Goal: Task Accomplishment & Management: Manage account settings

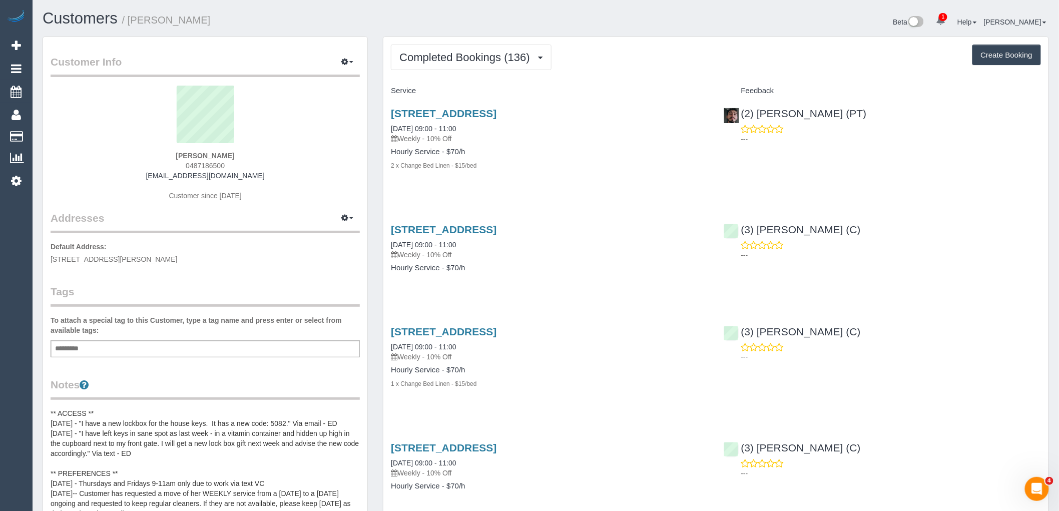
click at [207, 343] on div "Add a tag" at bounding box center [205, 348] width 309 height 17
click at [443, 51] on button "Completed Bookings (136)" at bounding box center [471, 58] width 161 height 26
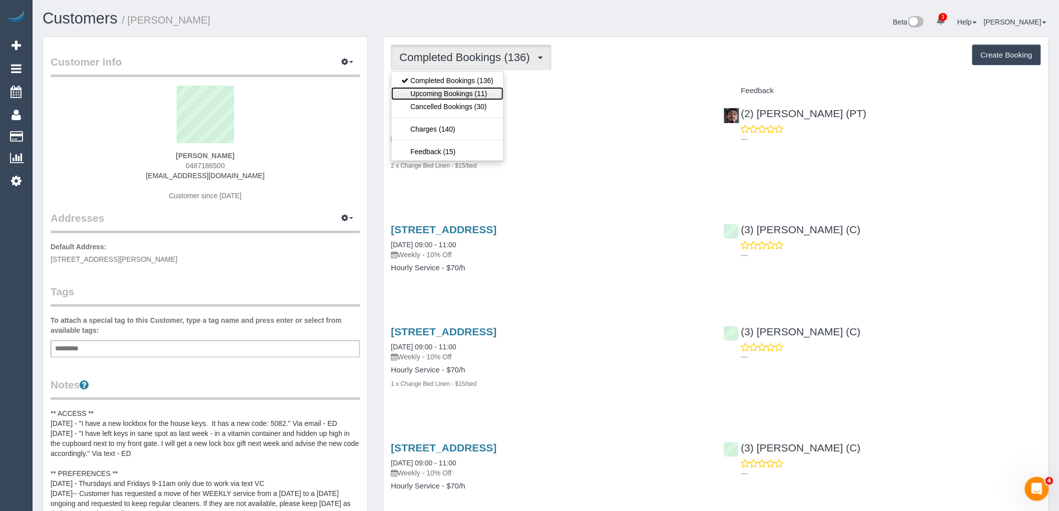
click at [453, 97] on link "Upcoming Bookings (11)" at bounding box center [447, 93] width 112 height 13
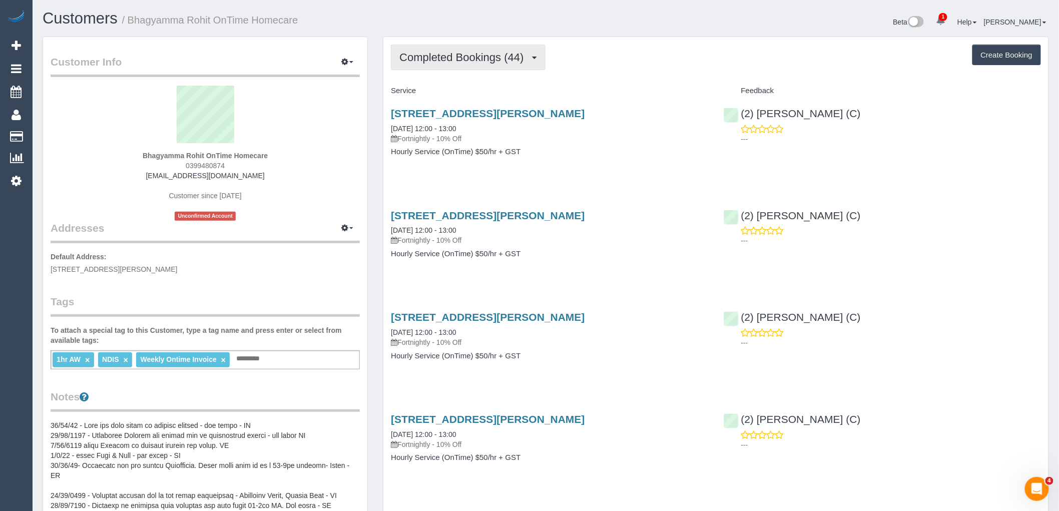
click at [449, 62] on span "Completed Bookings (44)" at bounding box center [463, 57] width 129 height 13
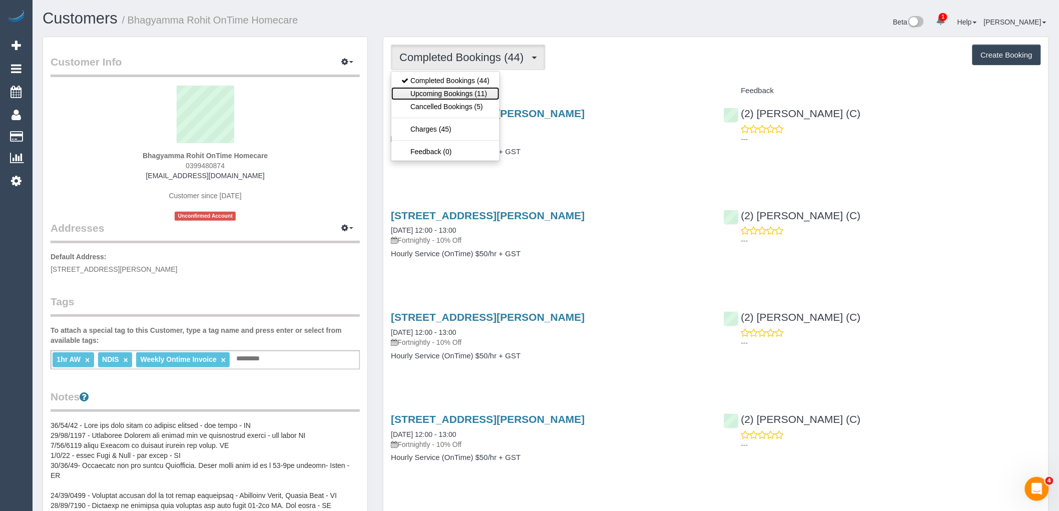
click at [449, 93] on link "Upcoming Bookings (11)" at bounding box center [445, 93] width 108 height 13
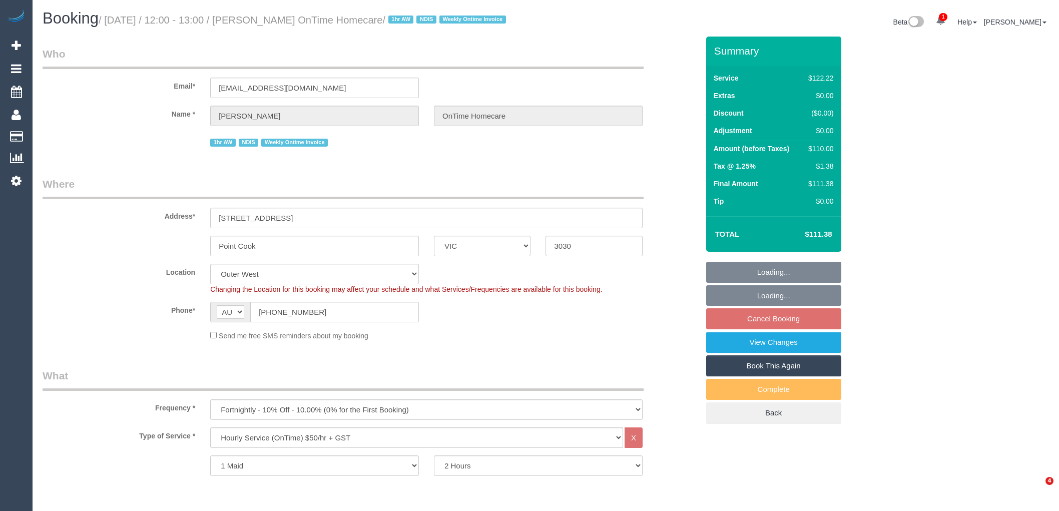
select select "VIC"
select select "number:28"
select select "number:14"
select select "number:19"
select select "number:23"
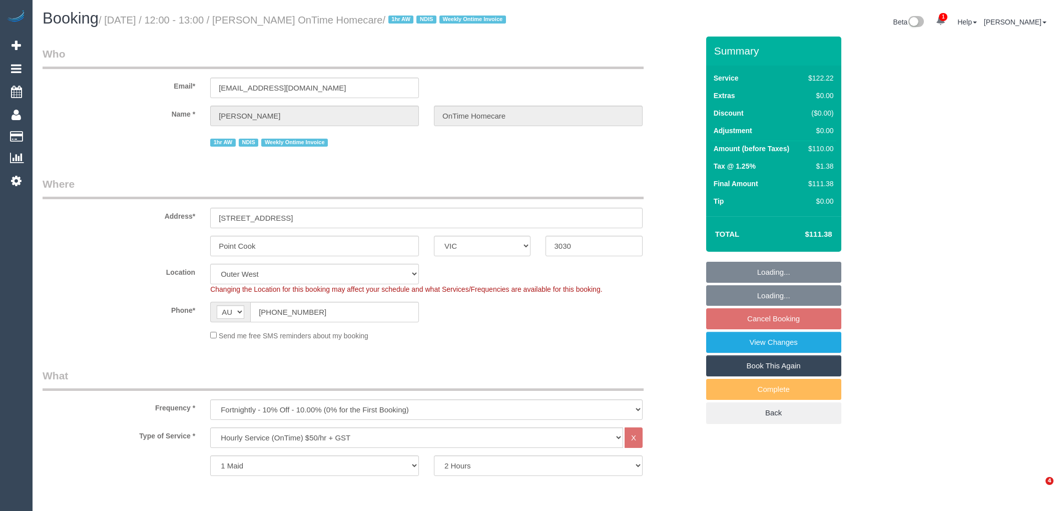
select select "number:35"
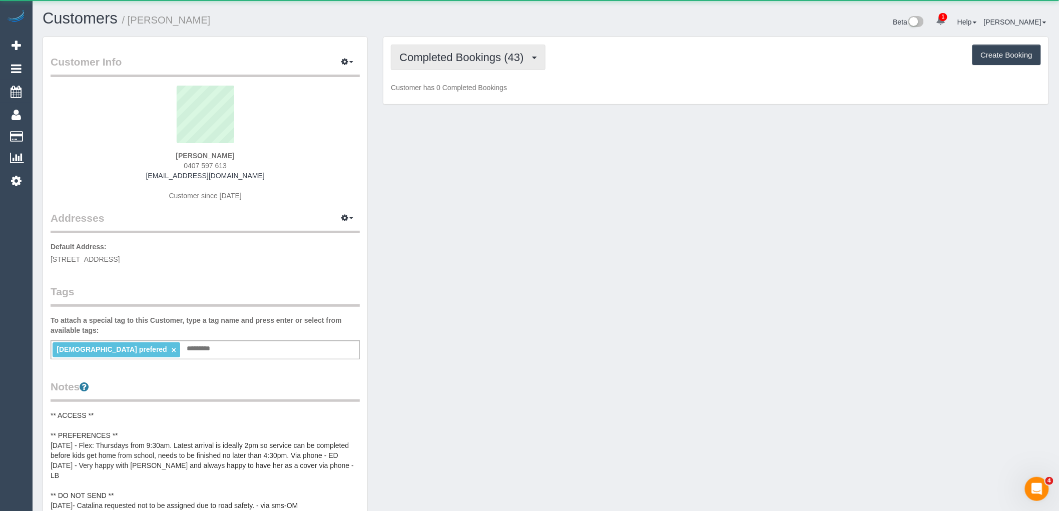
click at [492, 57] on span "Completed Bookings (43)" at bounding box center [463, 57] width 129 height 13
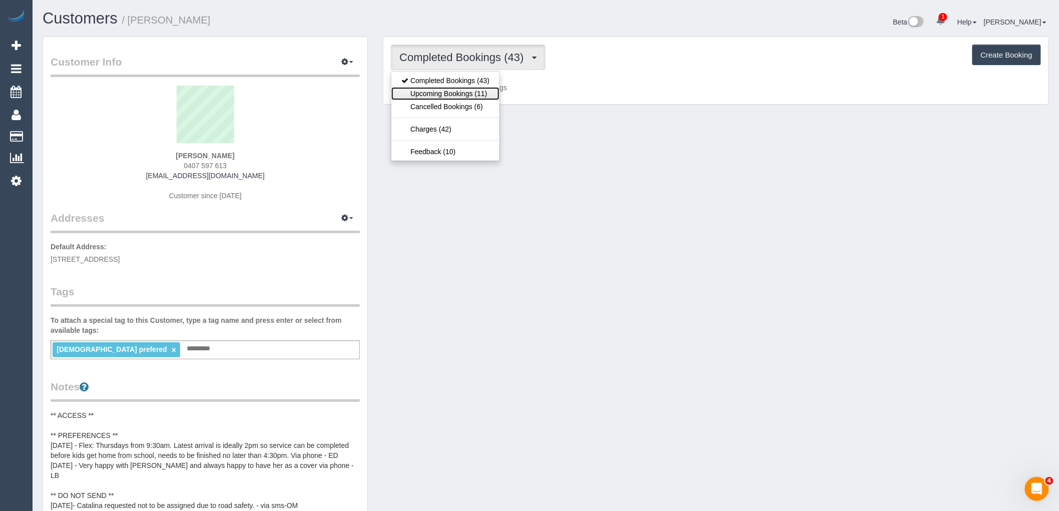
click at [482, 91] on link "Upcoming Bookings (11)" at bounding box center [445, 93] width 108 height 13
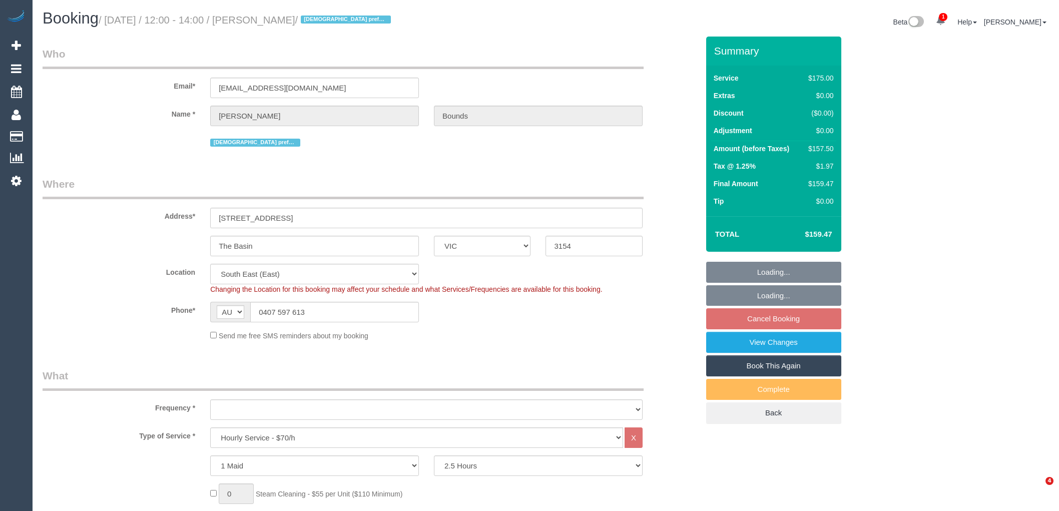
select select "VIC"
select select "150"
select select "object:863"
select select "number:32"
select select "number:14"
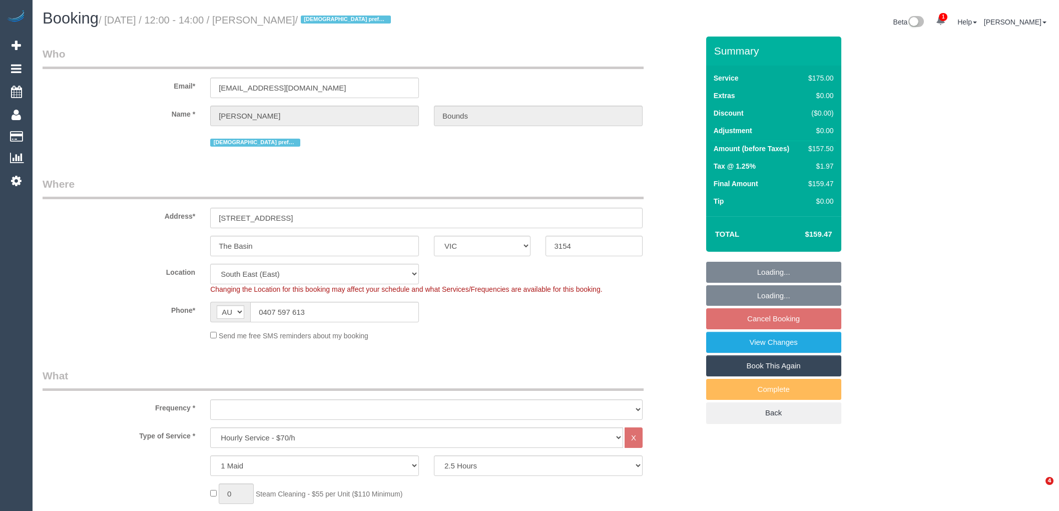
select select "number:18"
select select "number:22"
select select "number:34"
select select "number:11"
select select "spot4"
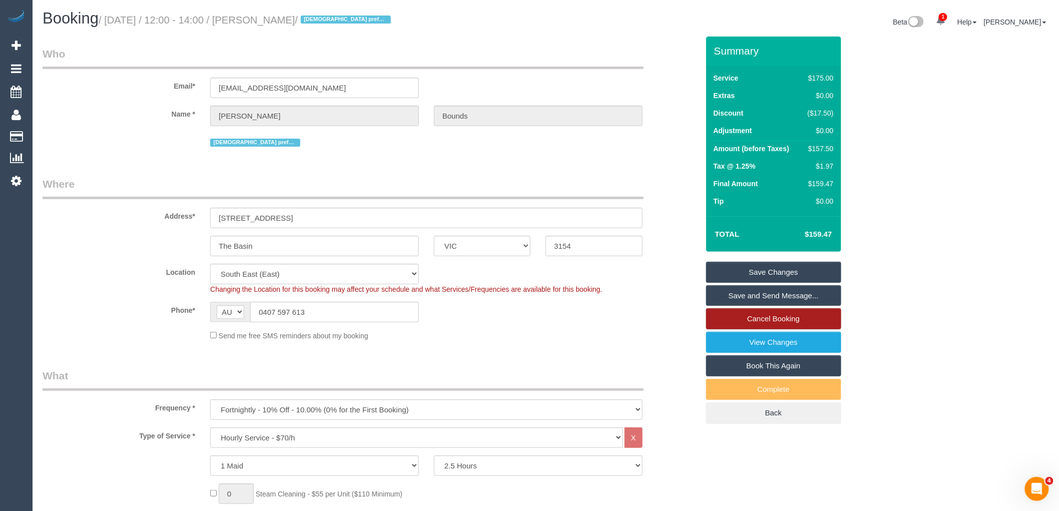
click at [764, 318] on link "Cancel Booking" at bounding box center [773, 318] width 135 height 21
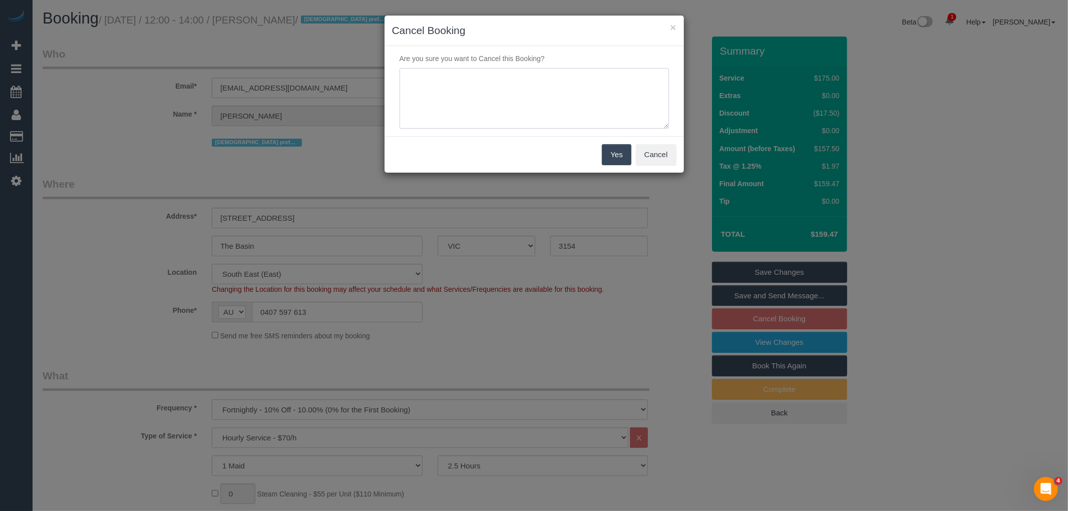
click at [546, 76] on textarea at bounding box center [533, 98] width 269 height 61
type textarea "Service not required at this time. Change of circumstances - will reaccess in N…"
click at [617, 151] on button "Yes" at bounding box center [616, 154] width 29 height 21
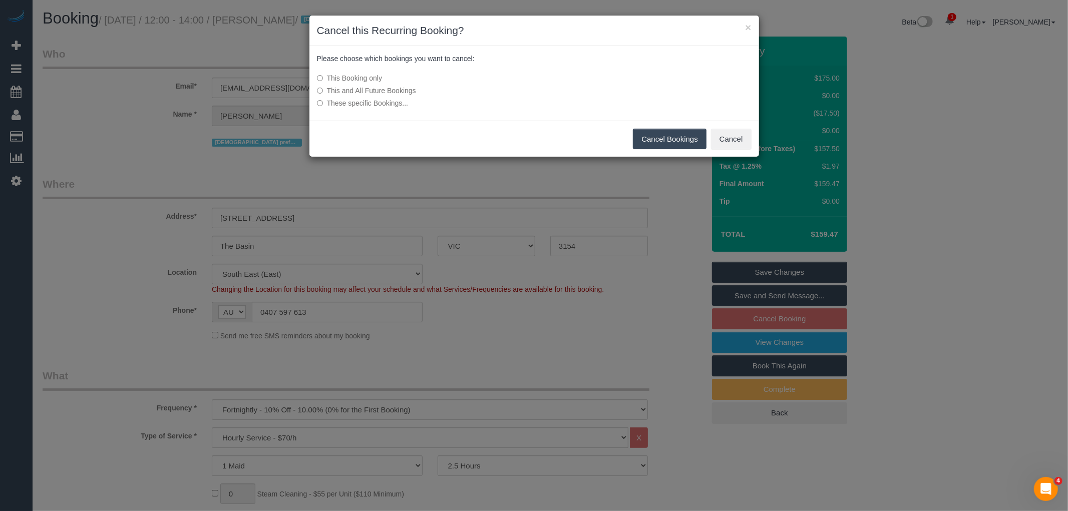
drag, startPoint x: 410, startPoint y: 89, endPoint x: 512, endPoint y: 103, distance: 103.1
click at [410, 89] on label "This and All Future Bookings" at bounding box center [459, 91] width 285 height 10
click at [687, 143] on button "Cancel Bookings" at bounding box center [670, 139] width 74 height 21
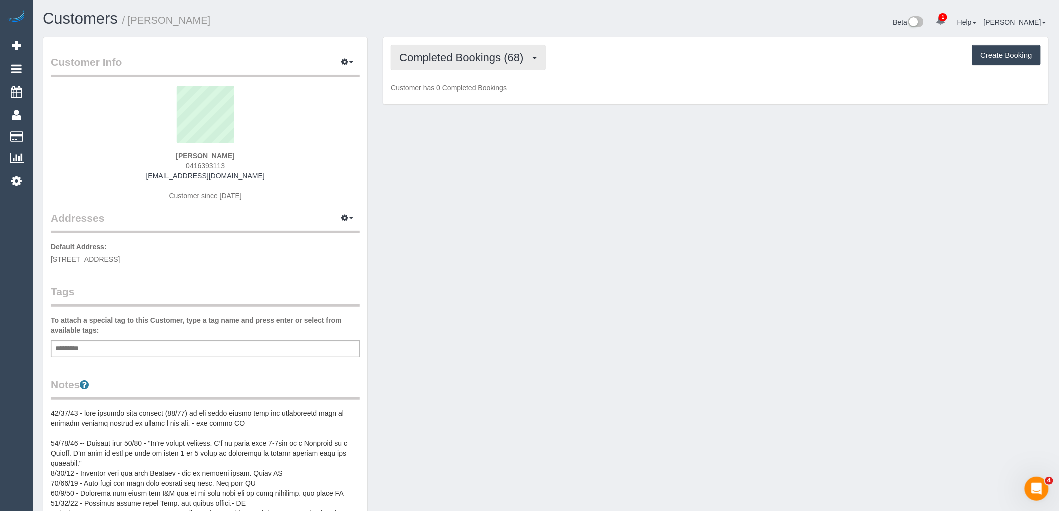
click at [503, 53] on span "Completed Bookings (68)" at bounding box center [463, 57] width 129 height 13
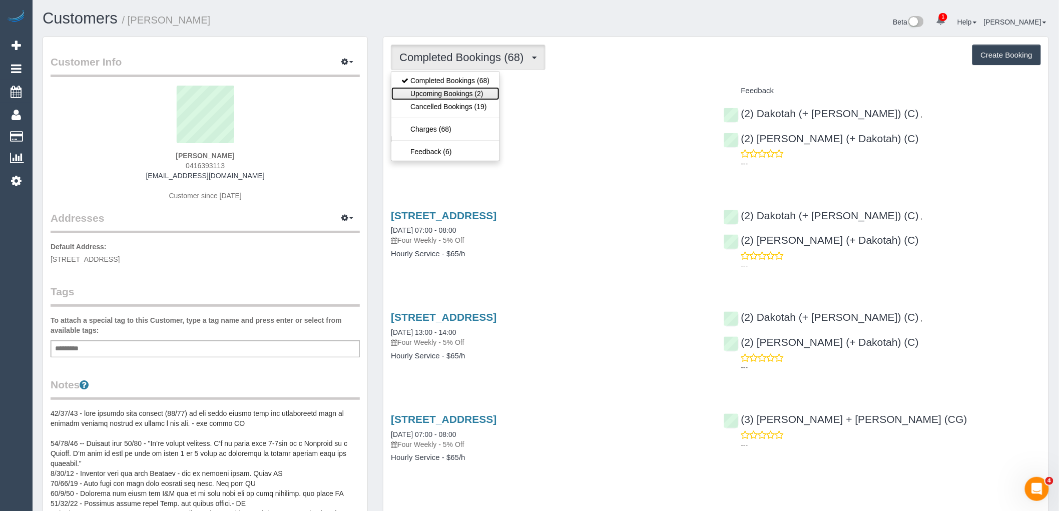
click at [484, 94] on link "Upcoming Bookings (2)" at bounding box center [445, 93] width 108 height 13
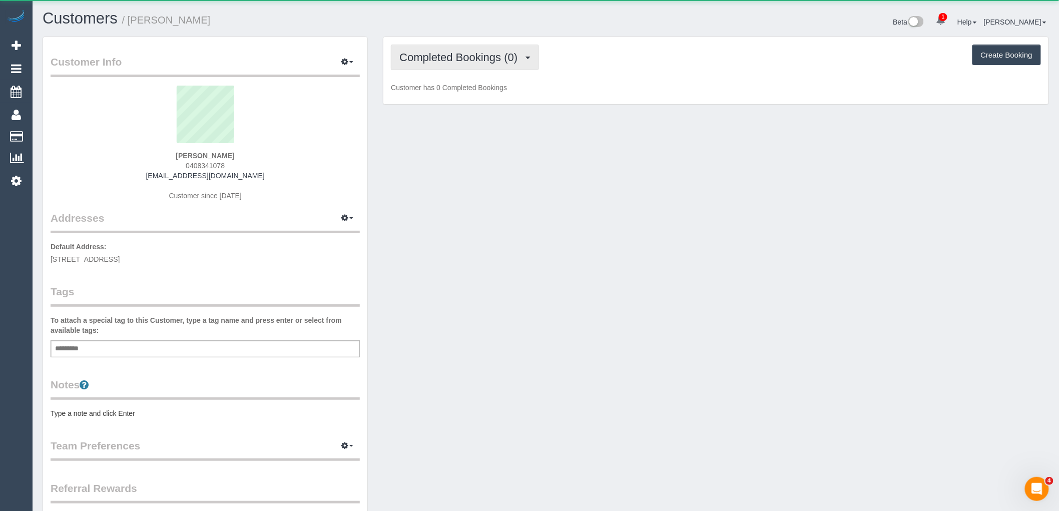
click at [502, 54] on span "Completed Bookings (0)" at bounding box center [460, 57] width 123 height 13
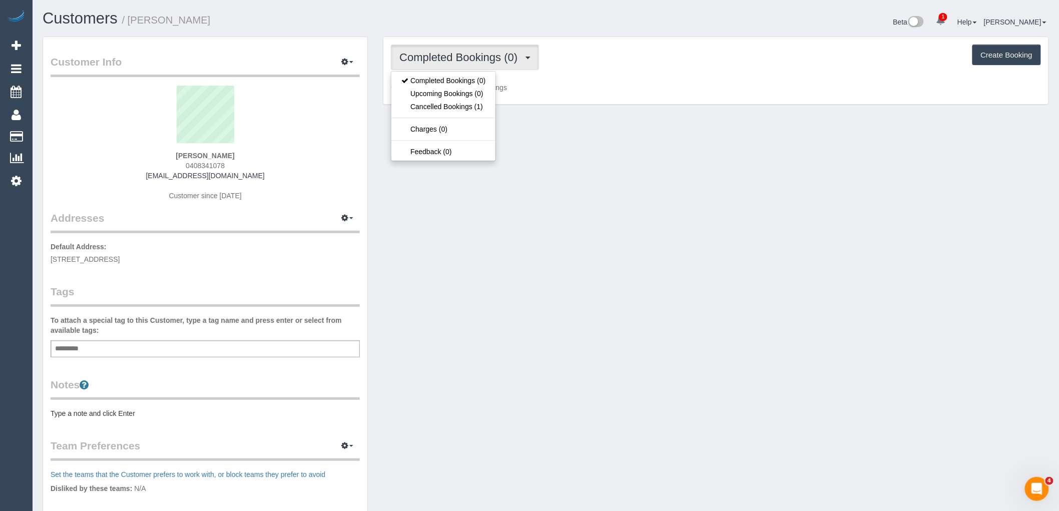
click at [588, 65] on div "Completed Bookings (0) Completed Bookings (0) Upcoming Bookings (0) Cancelled B…" at bounding box center [716, 58] width 650 height 26
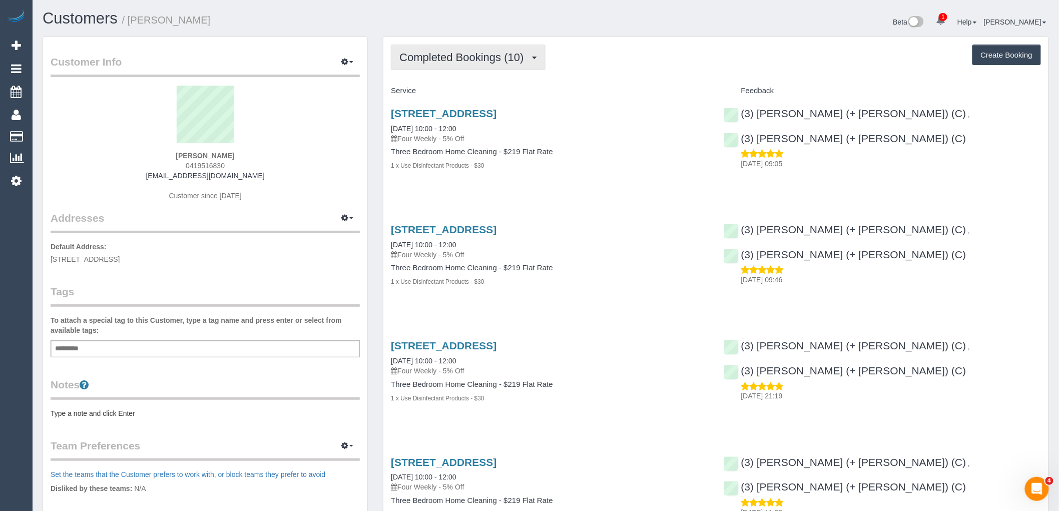
click at [467, 60] on span "Completed Bookings (10)" at bounding box center [463, 57] width 129 height 13
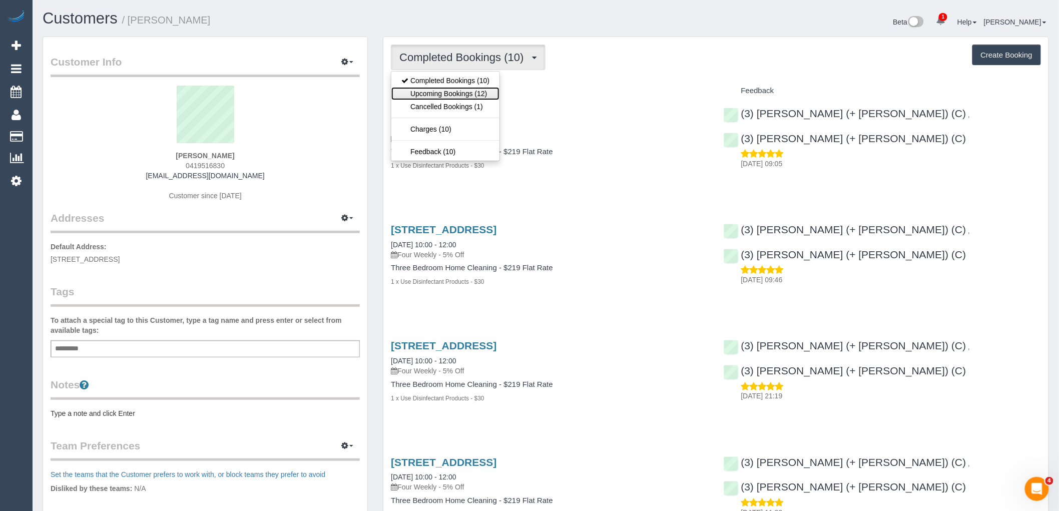
click at [464, 92] on link "Upcoming Bookings (12)" at bounding box center [445, 93] width 108 height 13
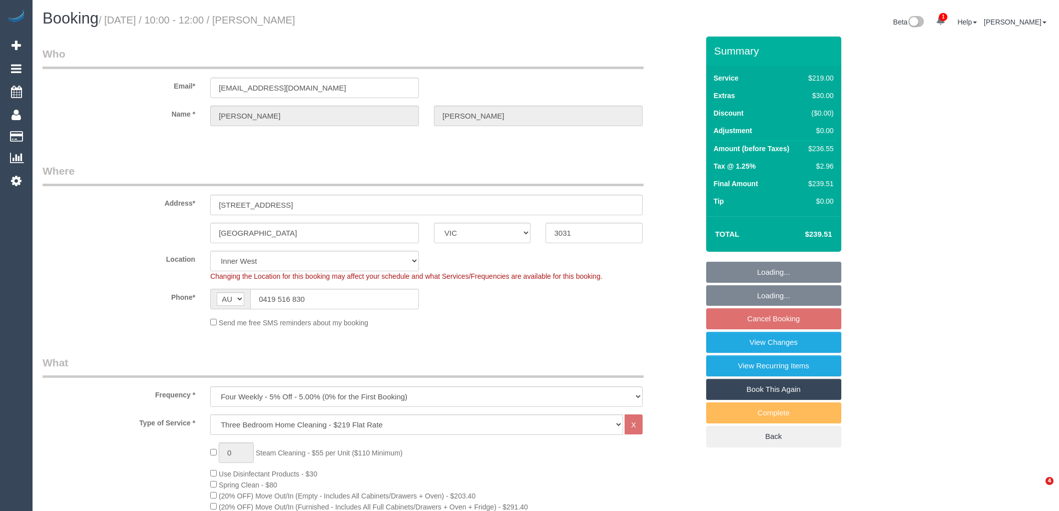
select select "VIC"
select select "string:stripe-pm_1QOVcz2GScqysDRVPmDWV52N"
select select "number:28"
select select "number:14"
select select "number:19"
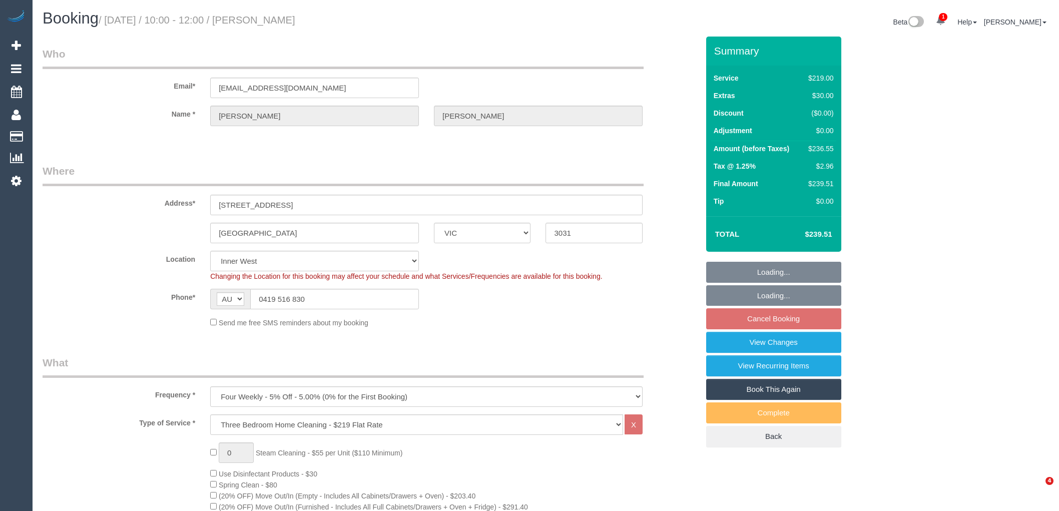
select select "number:24"
select select "number:34"
select select "number:26"
select select "object:1512"
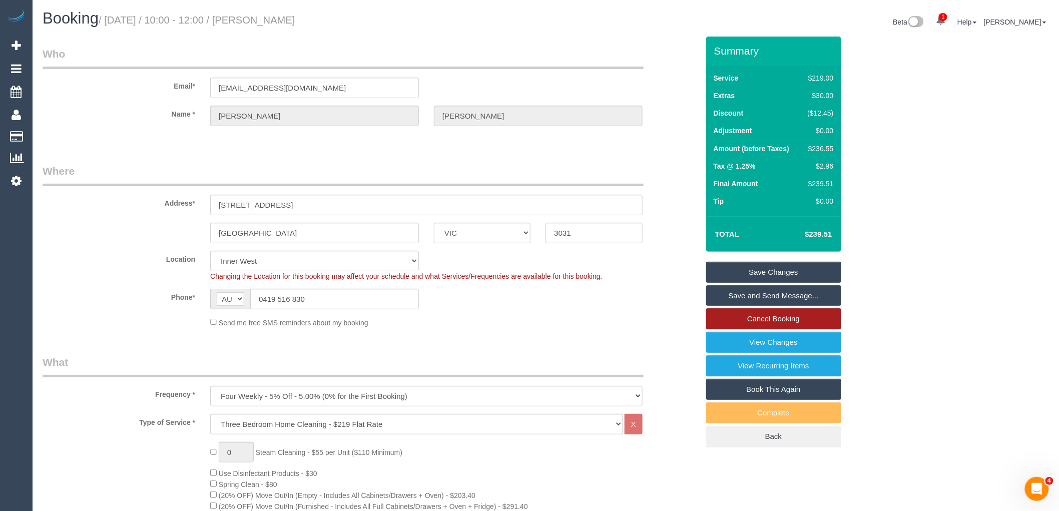
click at [757, 321] on link "Cancel Booking" at bounding box center [773, 318] width 135 height 21
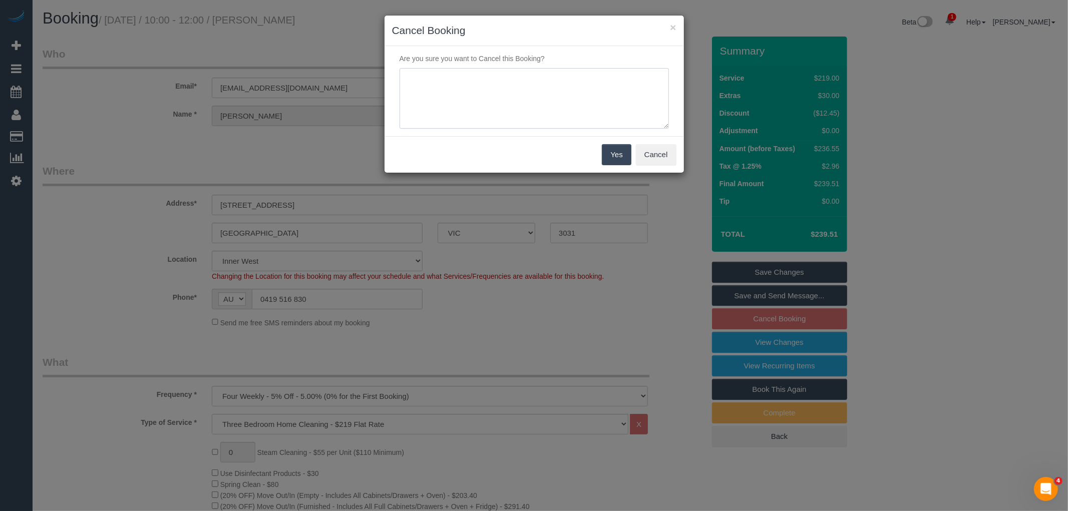
click at [526, 77] on textarea at bounding box center [533, 98] width 269 height 61
type textarea "Service not needed on this date via email VC"
click at [618, 148] on button "Yes" at bounding box center [616, 154] width 29 height 21
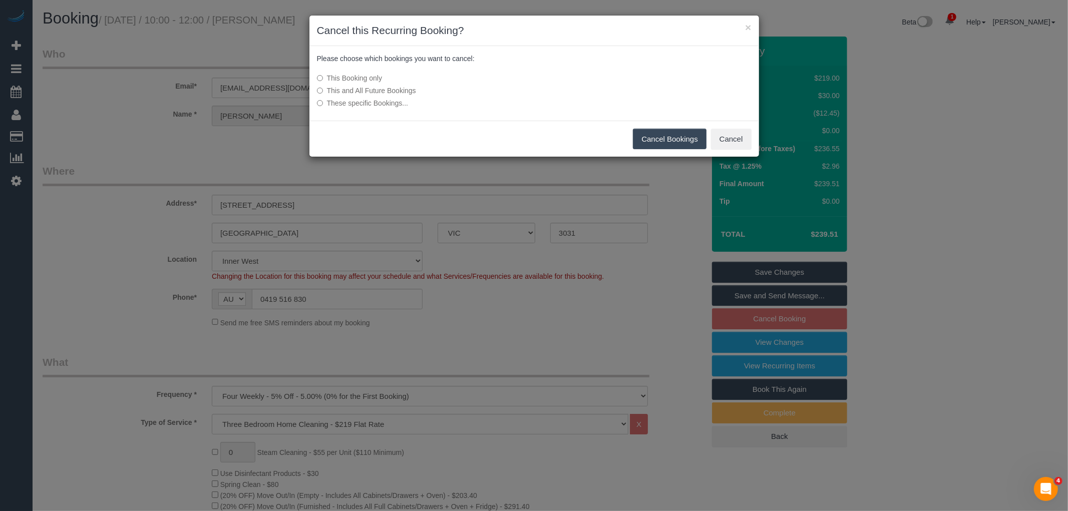
click at [683, 138] on button "Cancel Bookings" at bounding box center [670, 139] width 74 height 21
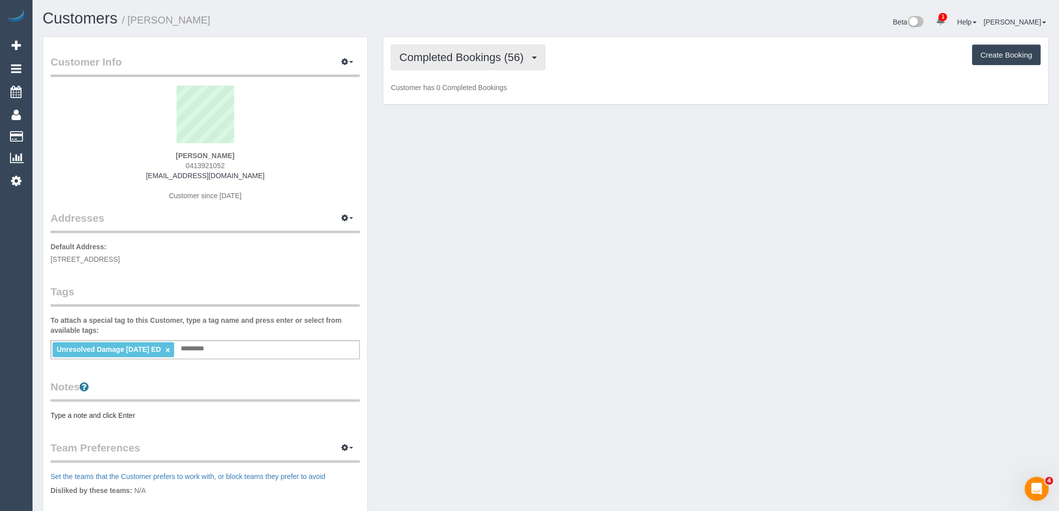
click at [455, 56] on span "Completed Bookings (56)" at bounding box center [463, 57] width 129 height 13
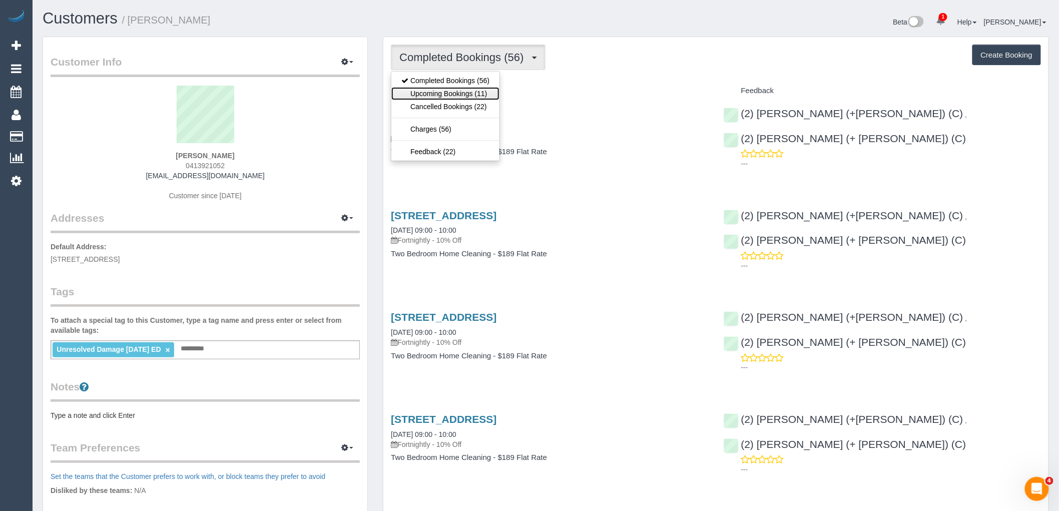
click at [458, 94] on link "Upcoming Bookings (11)" at bounding box center [445, 93] width 108 height 13
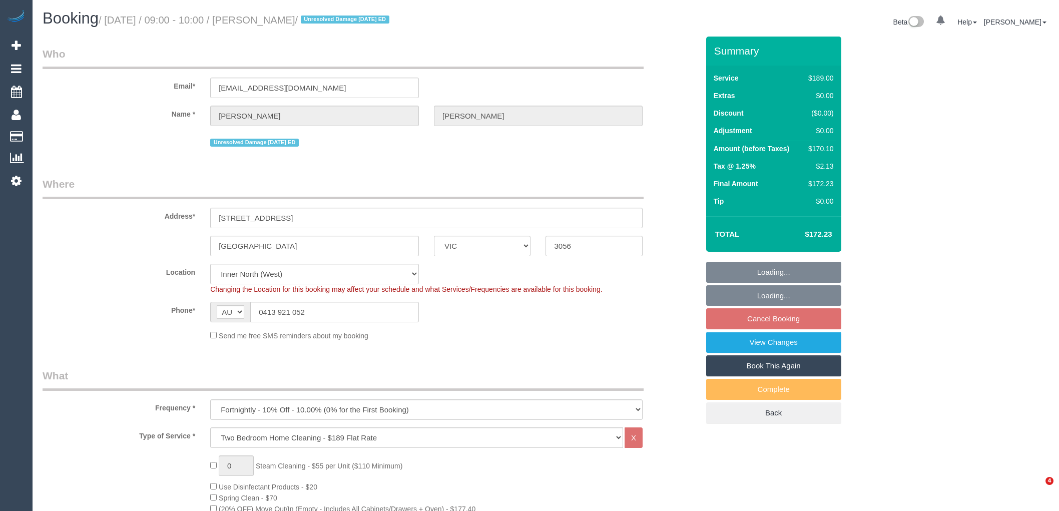
select select "VIC"
select select "object:653"
select select "number:28"
select select "number:14"
select select "number:19"
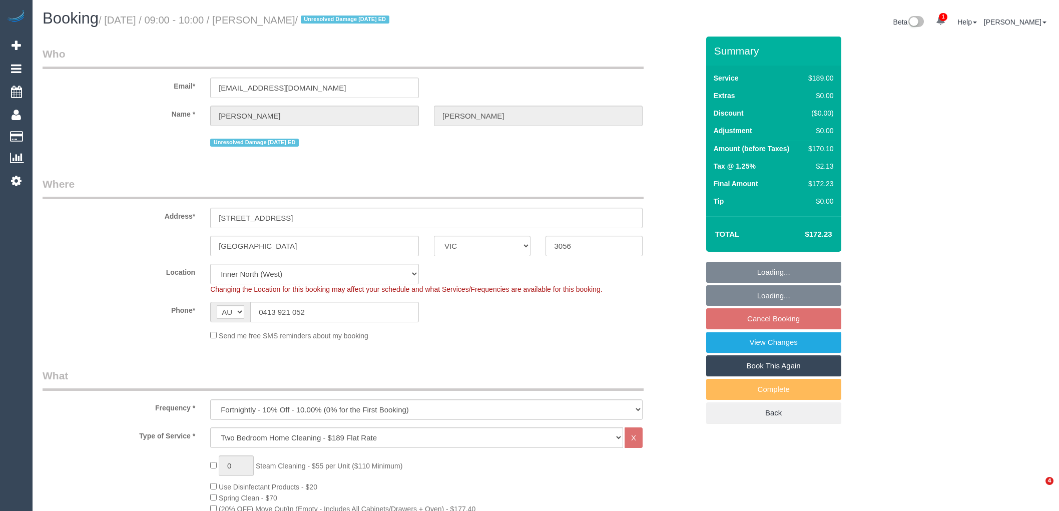
select select "number:22"
select select "number:34"
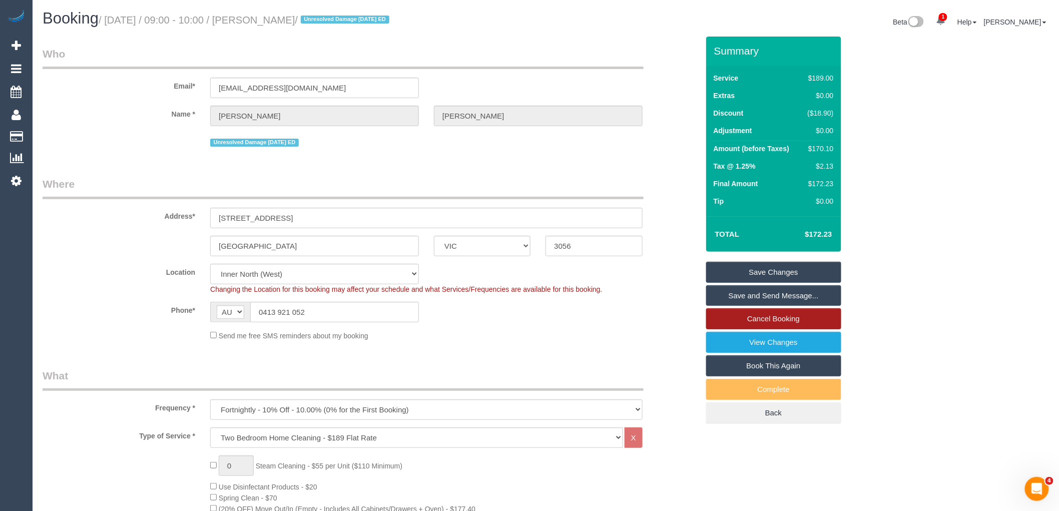
click at [763, 319] on link "Cancel Booking" at bounding box center [773, 318] width 135 height 21
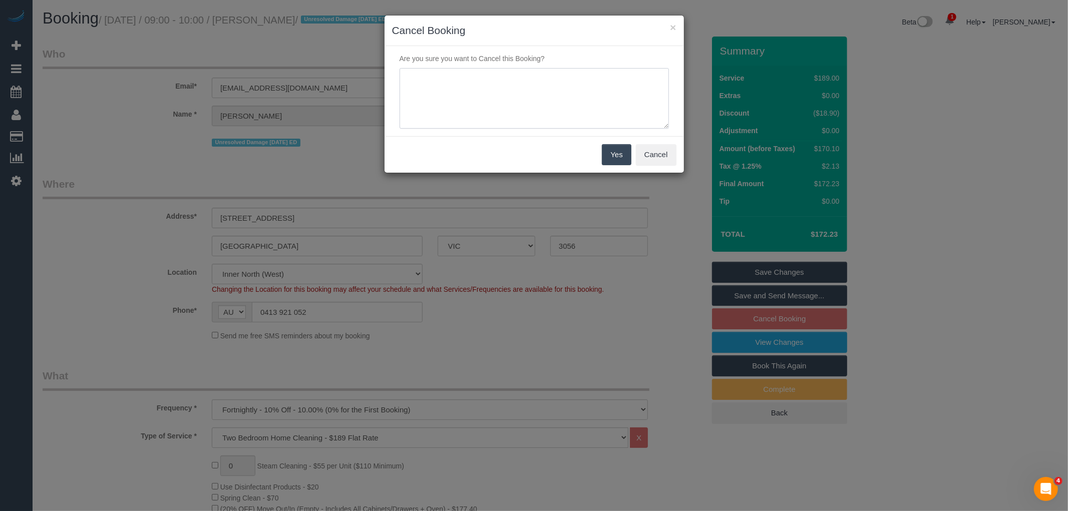
click at [558, 108] on textarea at bounding box center [533, 98] width 269 height 61
type textarea "Service not needed via email VC"
click at [612, 152] on button "Yes" at bounding box center [616, 154] width 29 height 21
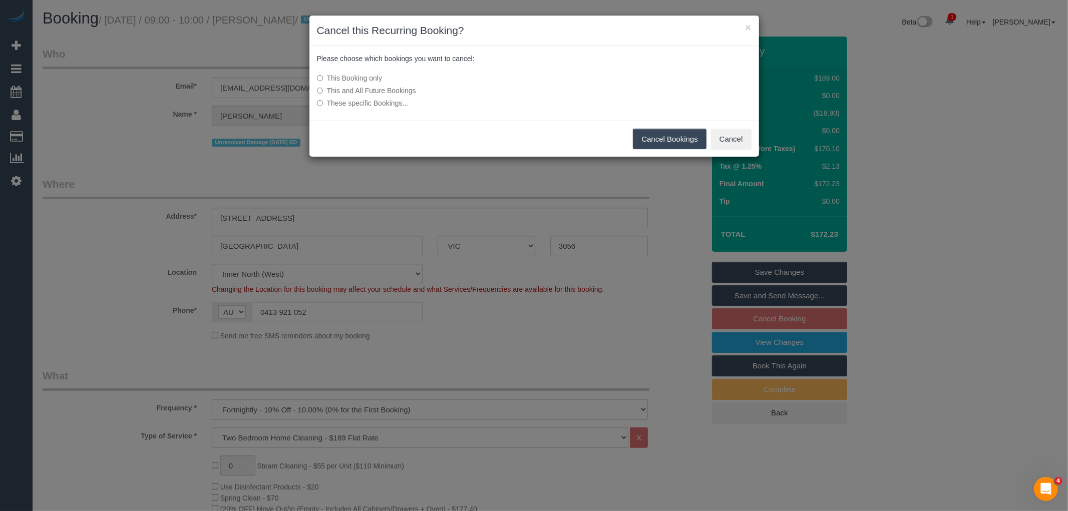
click at [678, 137] on button "Cancel Bookings" at bounding box center [670, 139] width 74 height 21
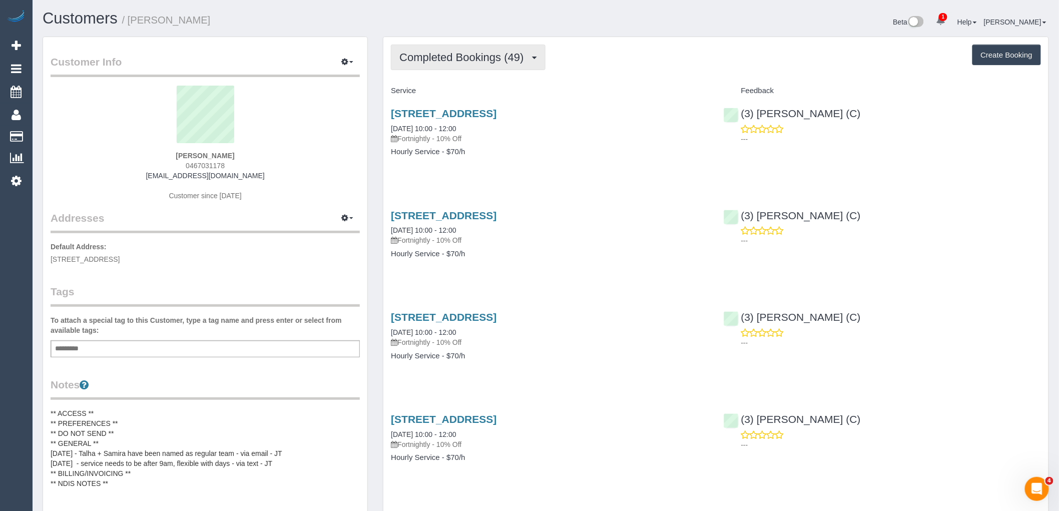
click at [451, 61] on span "Completed Bookings (49)" at bounding box center [463, 57] width 129 height 13
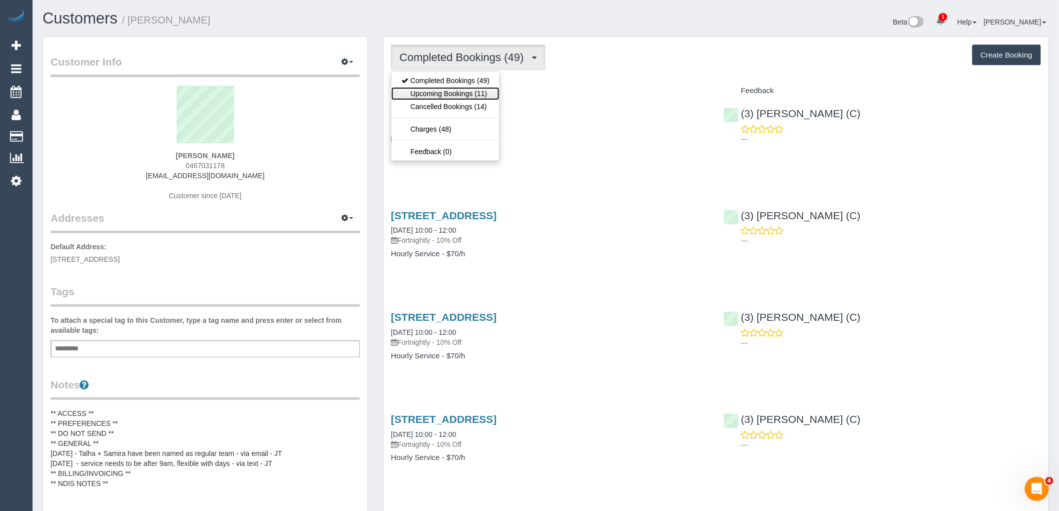
click at [470, 92] on link "Upcoming Bookings (11)" at bounding box center [445, 93] width 108 height 13
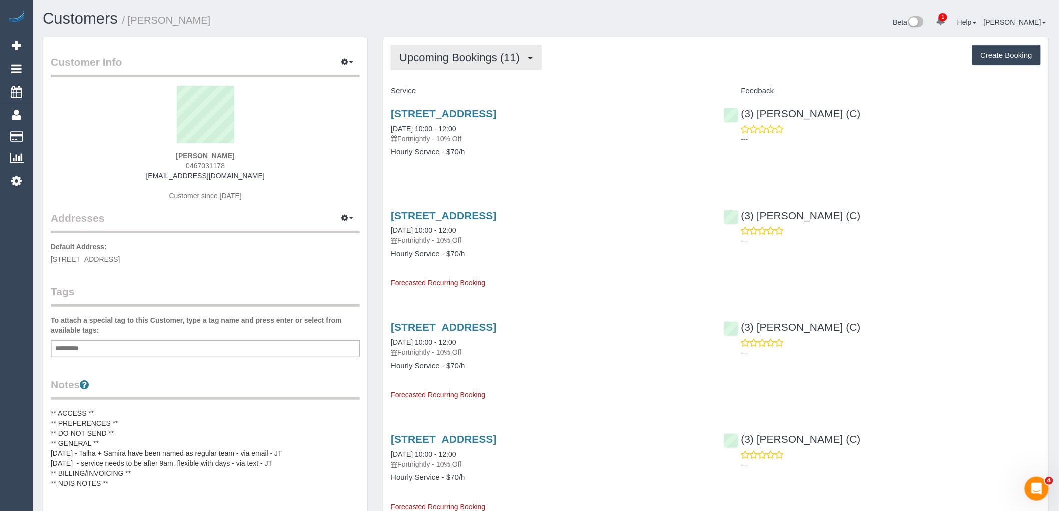
click at [470, 68] on button "Upcoming Bookings (11)" at bounding box center [466, 58] width 151 height 26
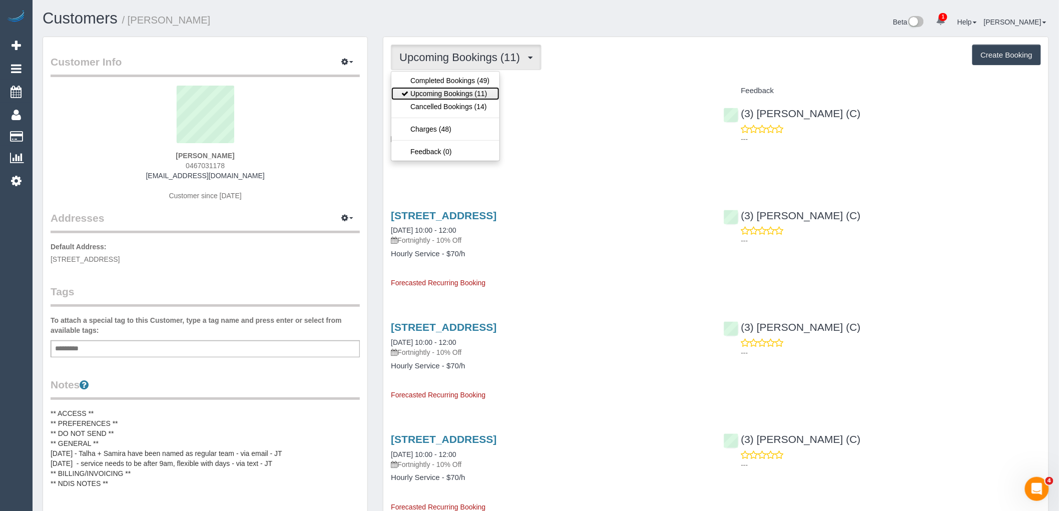
click at [471, 98] on link "Upcoming Bookings (11)" at bounding box center [445, 93] width 108 height 13
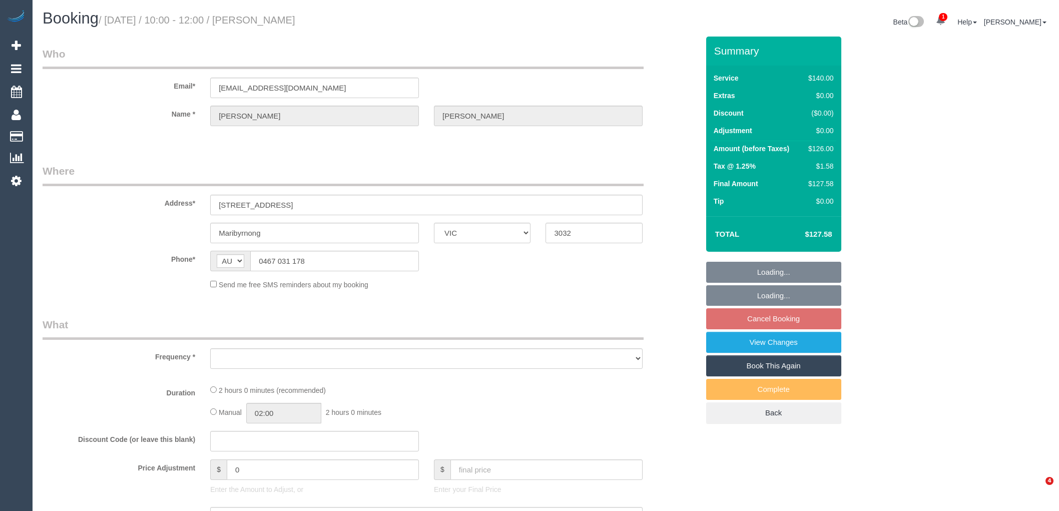
select select "VIC"
select select "number:30"
select select "number:14"
select select "number:19"
select select "number:34"
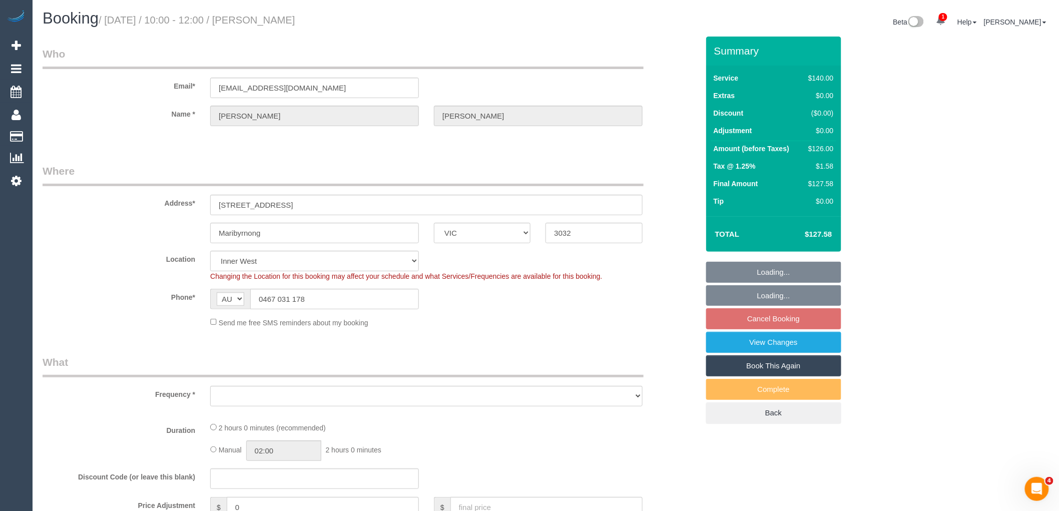
select select "object:685"
select select "string:stripe-pm_1NsxbR2GScqysDRV2eY3WmOr"
select select "object:854"
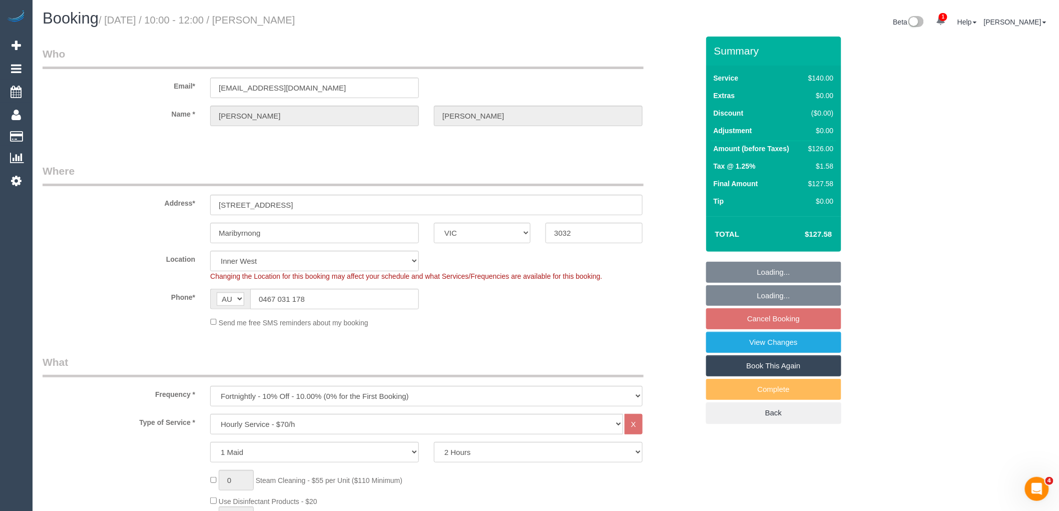
select select "spot3"
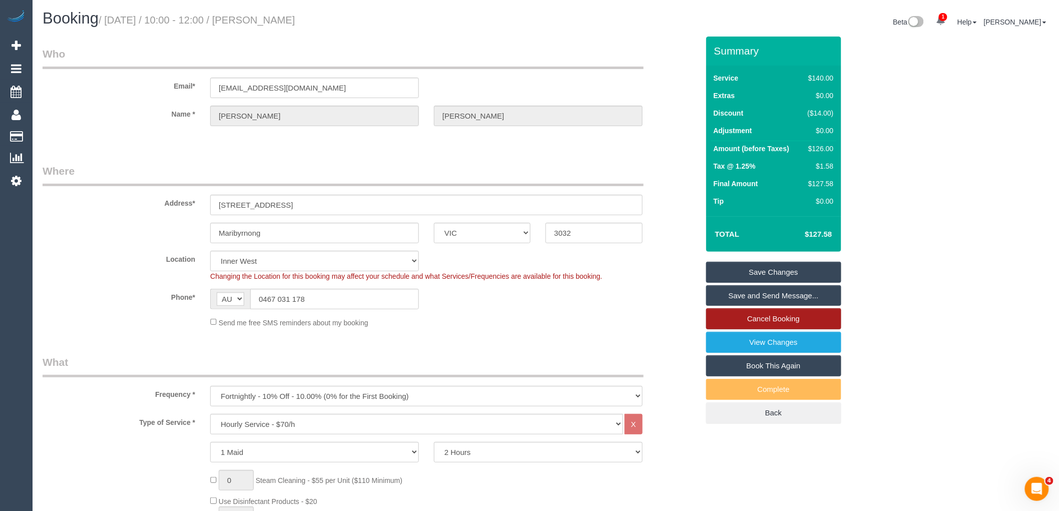
click at [794, 323] on link "Cancel Booking" at bounding box center [773, 318] width 135 height 21
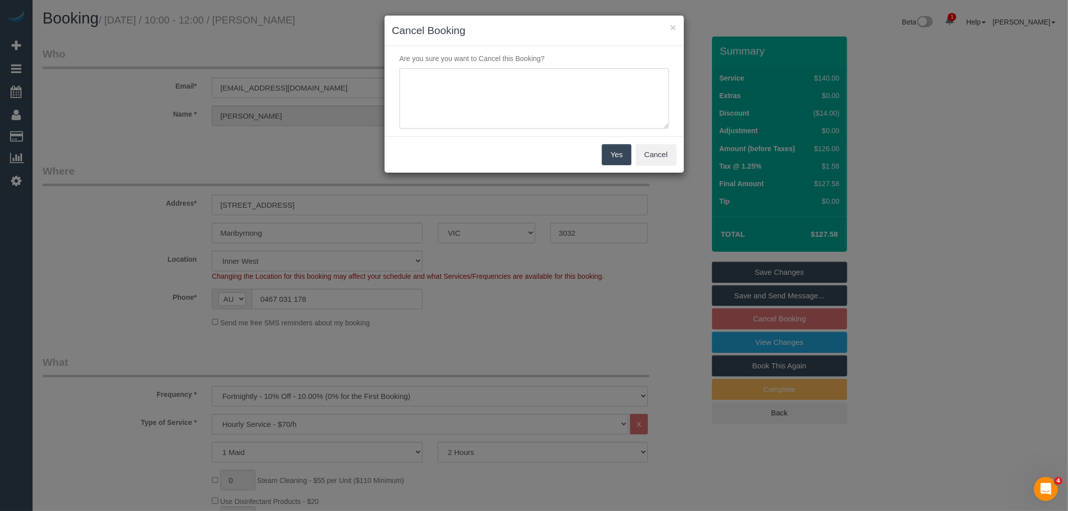
click at [512, 120] on textarea at bounding box center [533, 98] width 269 height 61
type textarea "Service not needed via email VC"
click at [628, 163] on button "Yes" at bounding box center [616, 154] width 29 height 21
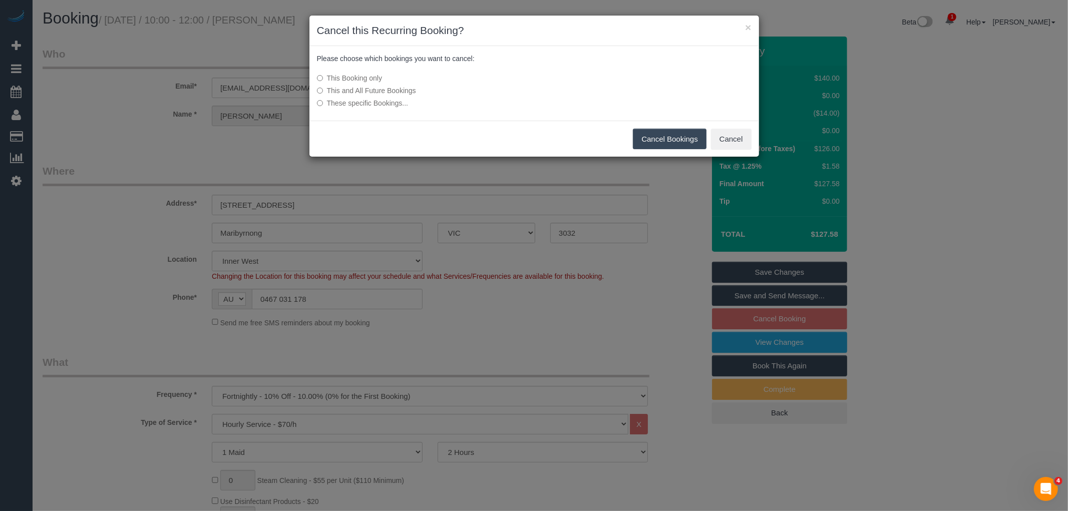
click at [656, 136] on button "Cancel Bookings" at bounding box center [670, 139] width 74 height 21
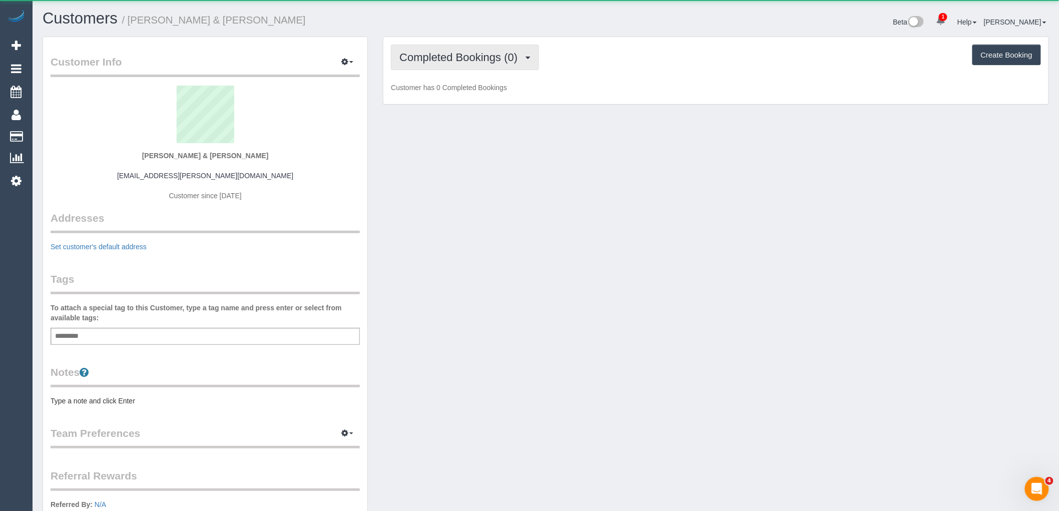
click at [442, 68] on button "Completed Bookings (0)" at bounding box center [465, 58] width 148 height 26
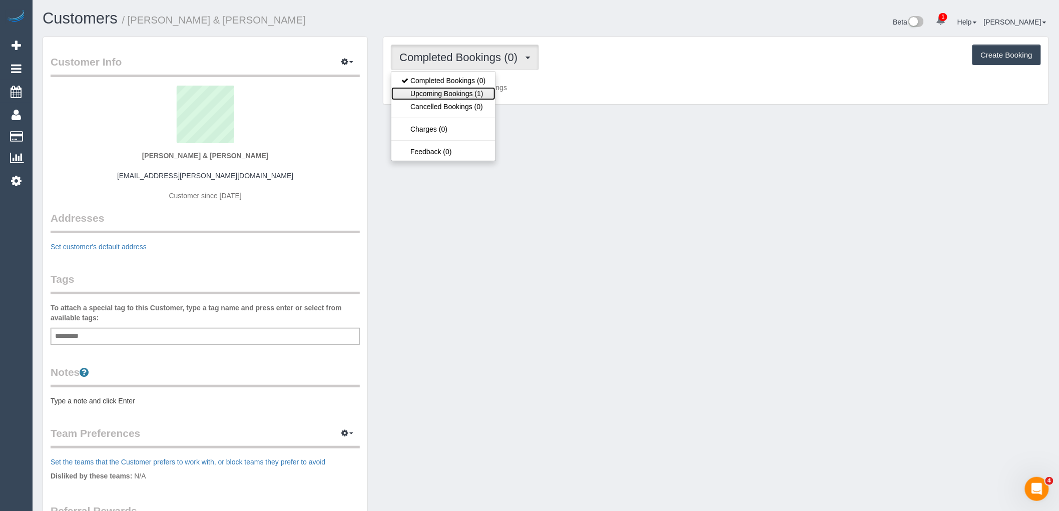
click at [440, 93] on link "Upcoming Bookings (1)" at bounding box center [443, 93] width 104 height 13
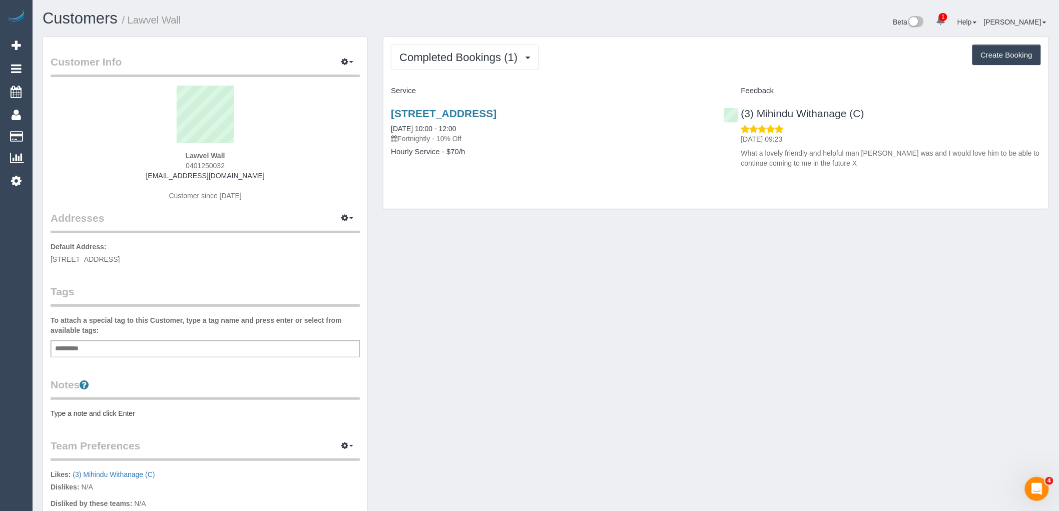
drag, startPoint x: 622, startPoint y: 111, endPoint x: 374, endPoint y: 112, distance: 248.2
click at [374, 112] on div "Customer Info Edit Contact Info Send Message Email Preferences Special Sales Ta…" at bounding box center [545, 370] width 1021 height 666
click at [675, 114] on h3 "89 Oronsay Crescent, Diamond Creek, VIC 3089" at bounding box center [549, 114] width 317 height 12
drag, startPoint x: 677, startPoint y: 111, endPoint x: 384, endPoint y: 112, distance: 292.3
click at [384, 112] on div "89 Oronsay Crescent, Diamond Creek, VIC 3089 26/08/2025 10:00 - 12:00 Fortnight…" at bounding box center [549, 137] width 332 height 77
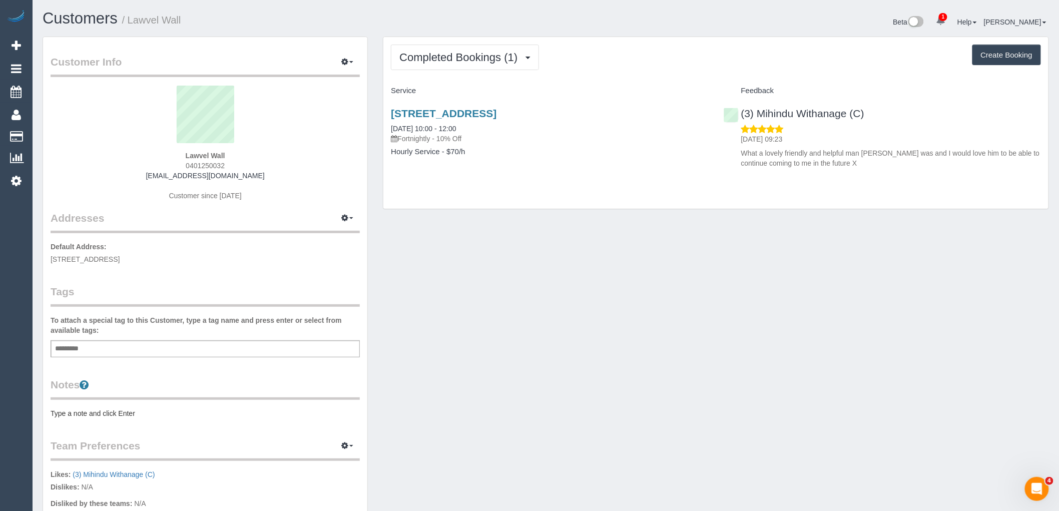
copy link "89 Oronsay Crescent, Diamond Creek, VIC 3089"
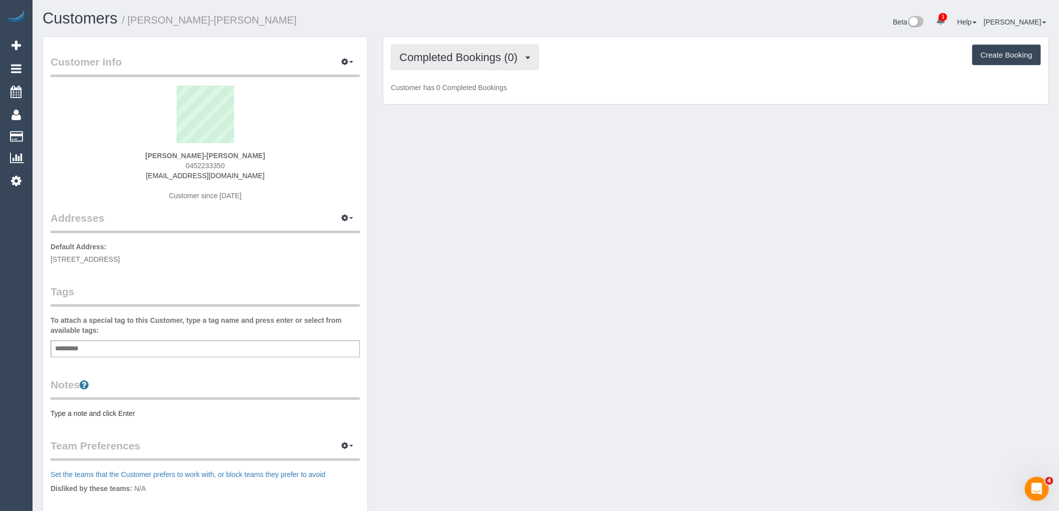
click at [488, 57] on span "Completed Bookings (0)" at bounding box center [460, 57] width 123 height 13
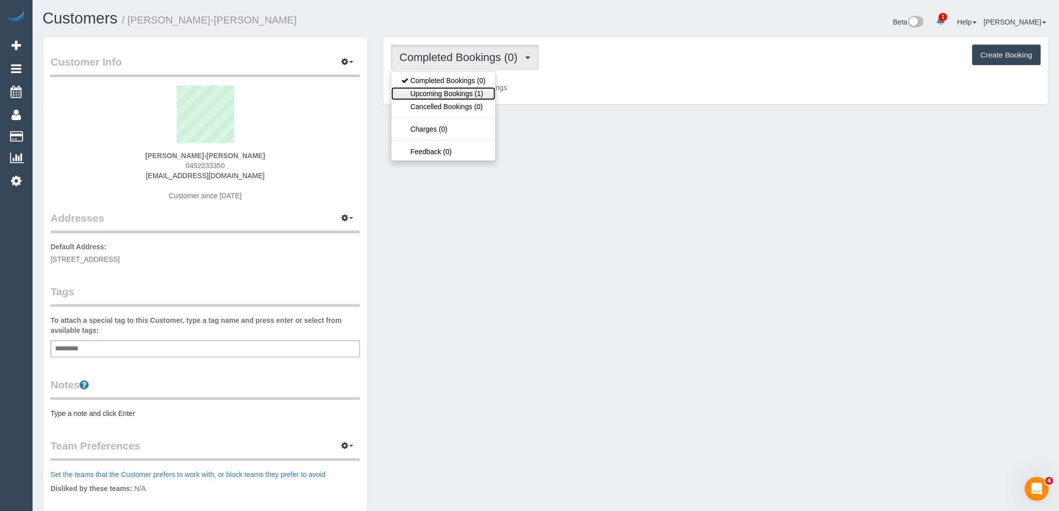
click at [483, 92] on link "Upcoming Bookings (1)" at bounding box center [443, 93] width 104 height 13
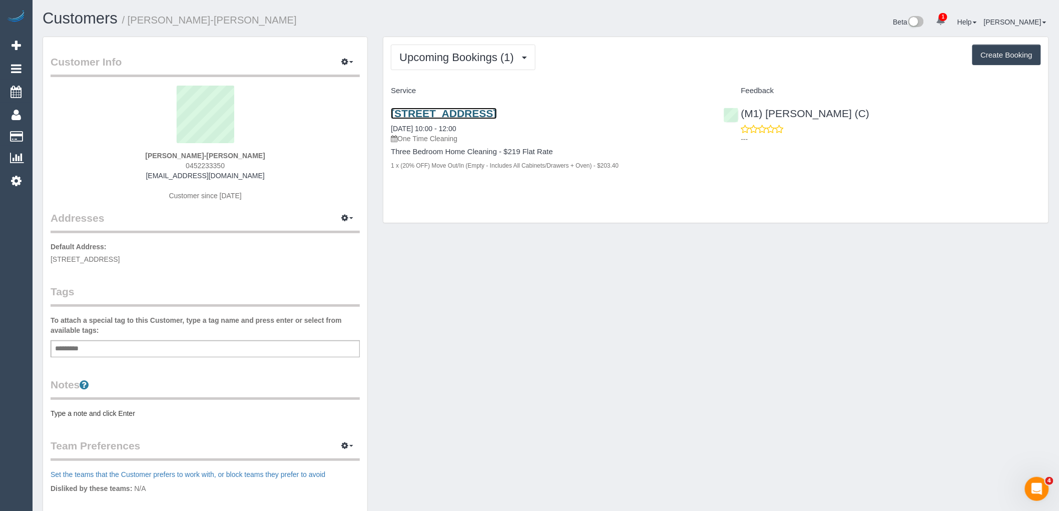
click at [496, 112] on link "[STREET_ADDRESS]" at bounding box center [444, 114] width 106 height 12
click at [496, 108] on link "[STREET_ADDRESS]" at bounding box center [444, 114] width 106 height 12
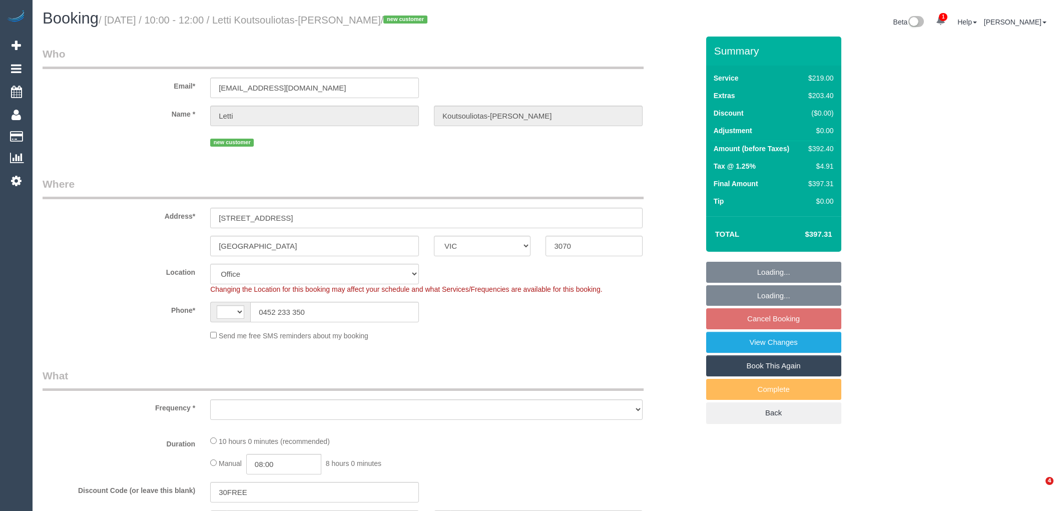
select select "VIC"
select select "string:stripe-pm_1S3qTn2GScqysDRVzqYiNpq4"
select select "number:28"
select select "number:15"
select select "number:19"
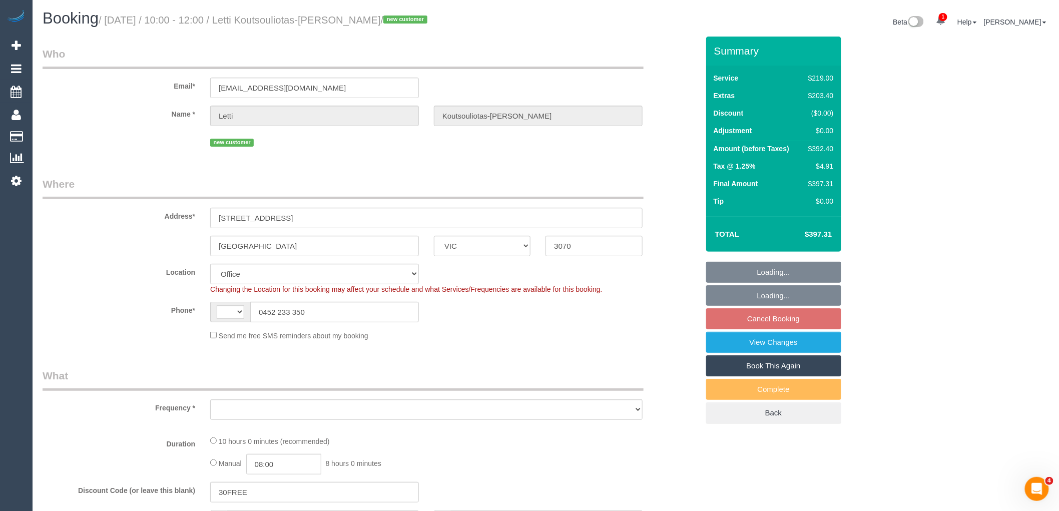
select select "number:24"
select select "number:34"
select select "number:11"
select select "string:AU"
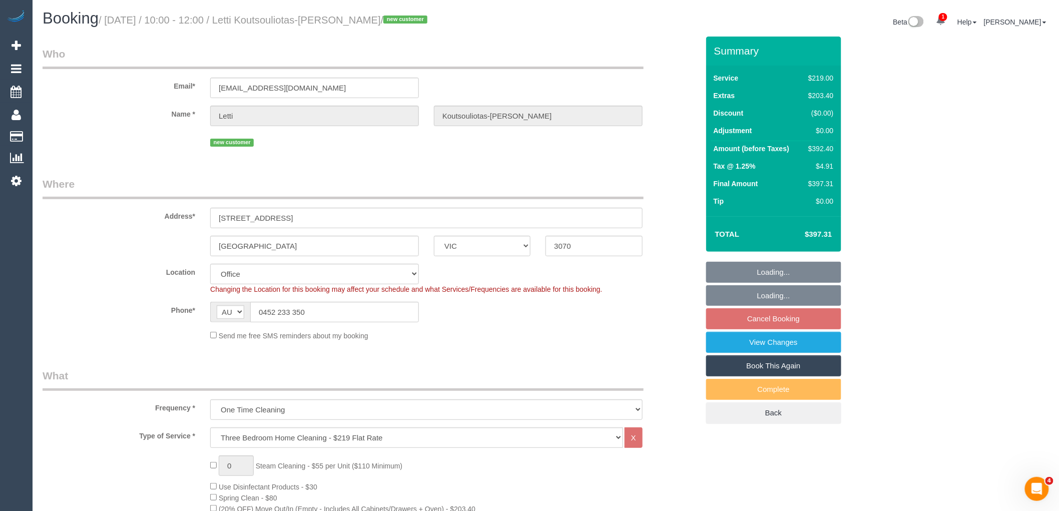
select select "object:2172"
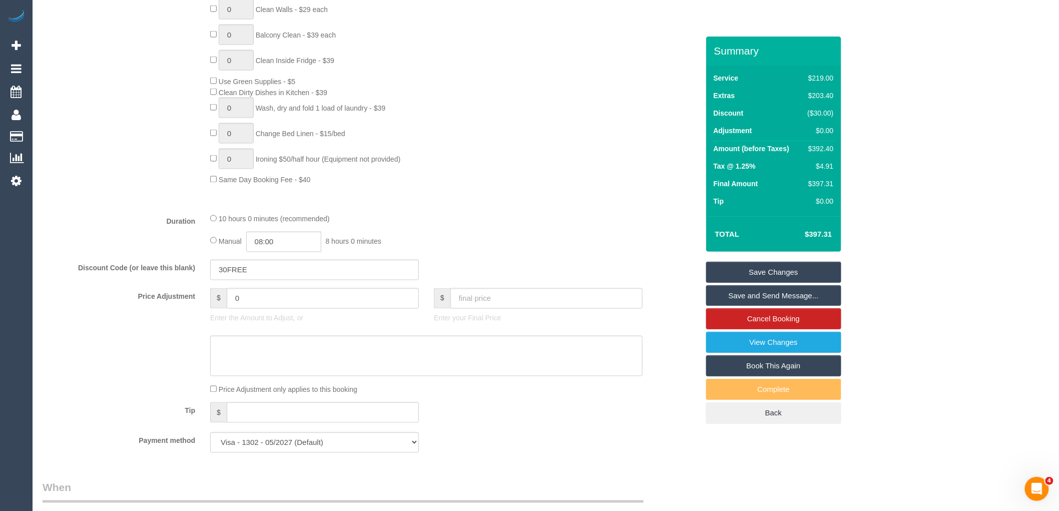
scroll to position [667, 0]
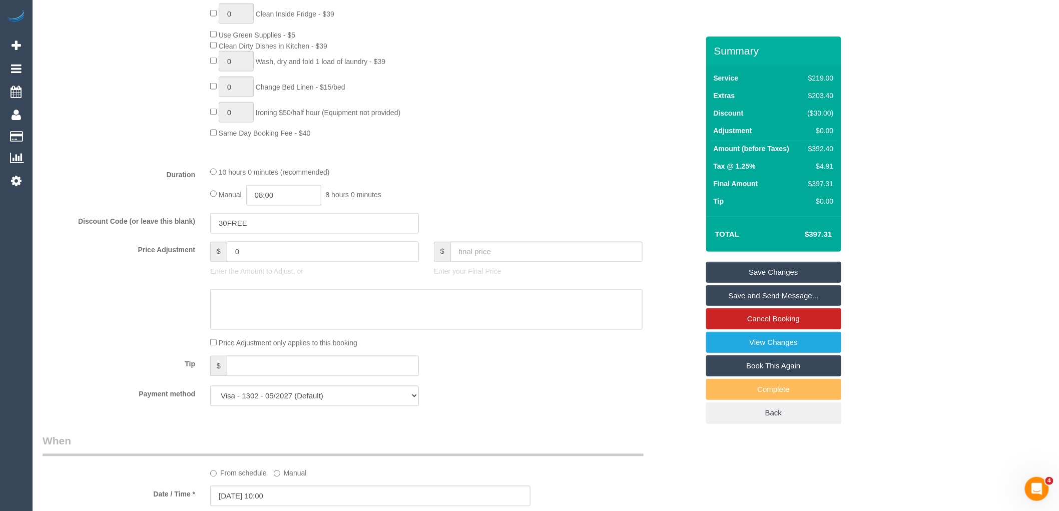
click at [252, 262] on input "0" at bounding box center [323, 252] width 192 height 21
type input "-110"
click at [232, 330] on textarea at bounding box center [426, 309] width 432 height 41
click at [493, 311] on textarea at bounding box center [426, 309] width 432 height 41
paste textarea "cnv_qdhbt5b"
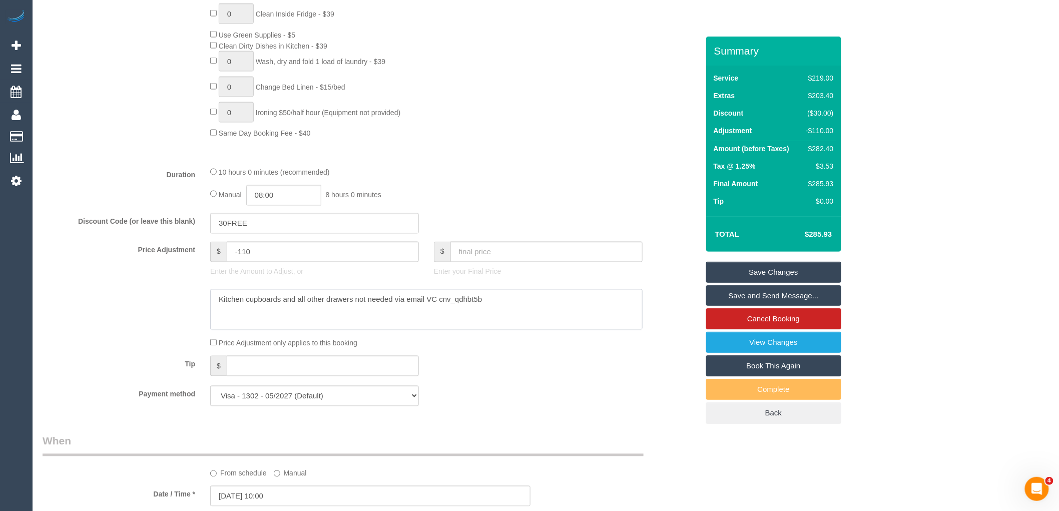
type textarea "Kitchen cupboards and all other drawers not needed via email VC cnv_qdhbt5b"
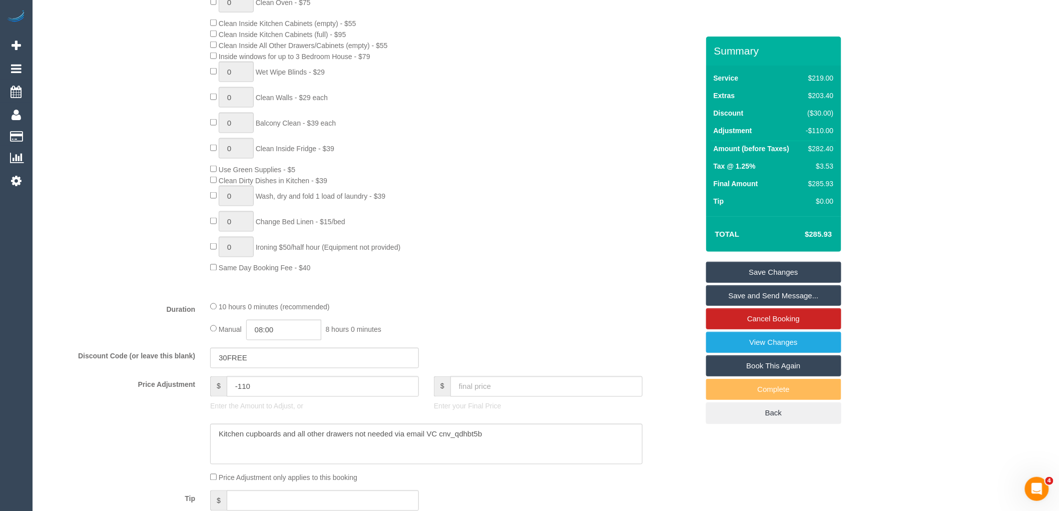
scroll to position [612, 0]
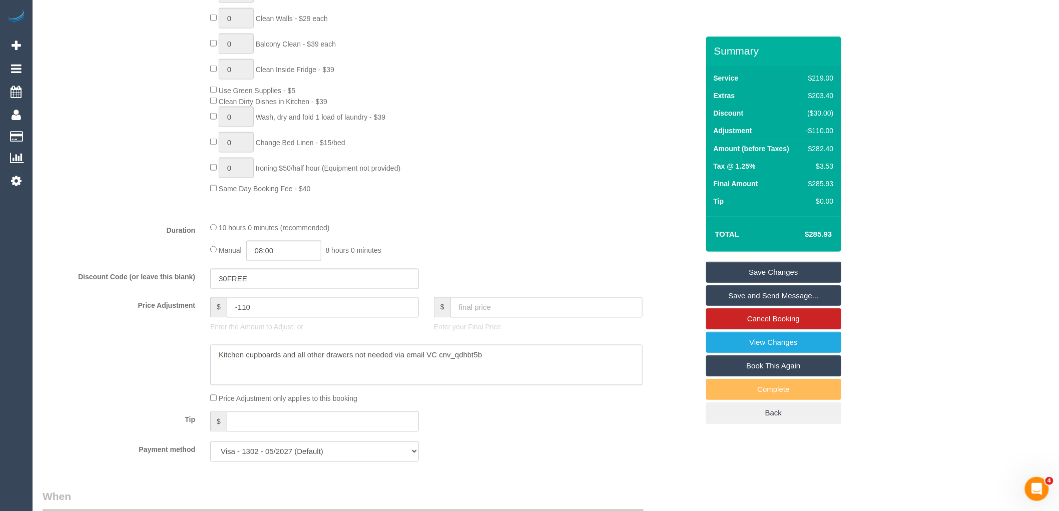
drag, startPoint x: 318, startPoint y: 368, endPoint x: 202, endPoint y: 368, distance: 116.1
click at [201, 368] on div at bounding box center [370, 365] width 671 height 41
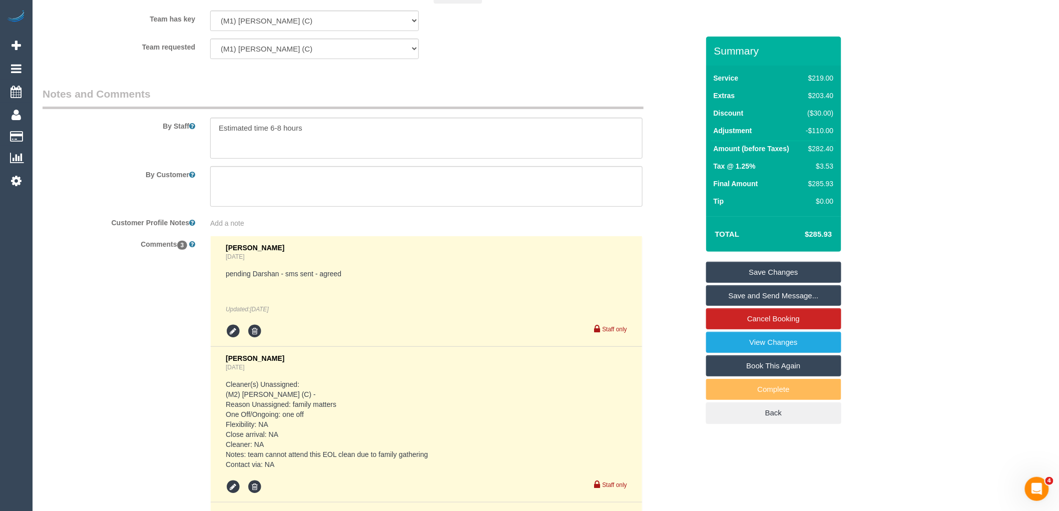
scroll to position [1532, 0]
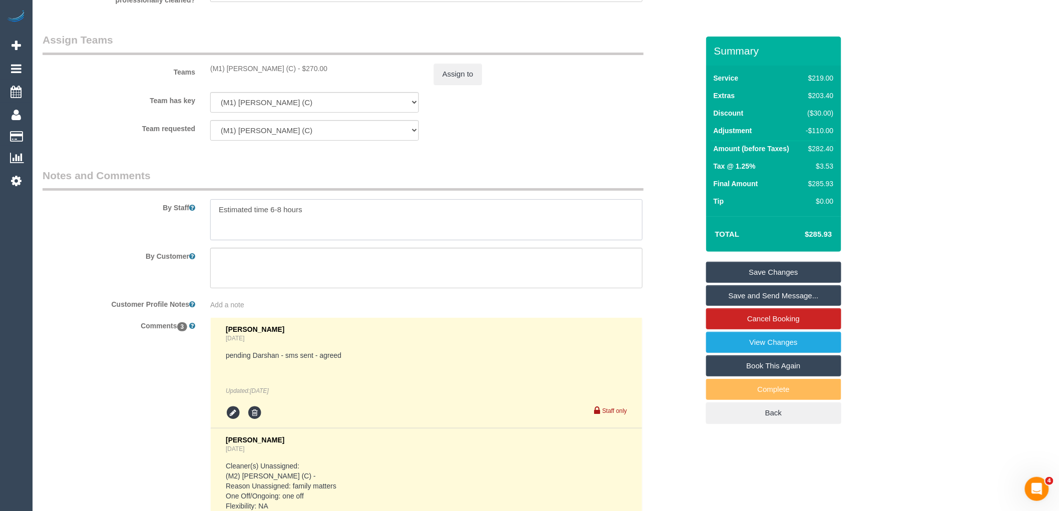
click at [366, 218] on textarea at bounding box center [426, 219] width 432 height 41
paste textarea "Kitchen cupboards and all other drawers not needed via email VC cnv_qdhbt5b"
drag, startPoint x: 529, startPoint y: 234, endPoint x: 394, endPoint y: 226, distance: 134.9
click at [394, 226] on textarea at bounding box center [426, 219] width 432 height 41
click at [508, 229] on textarea at bounding box center [426, 219] width 432 height 41
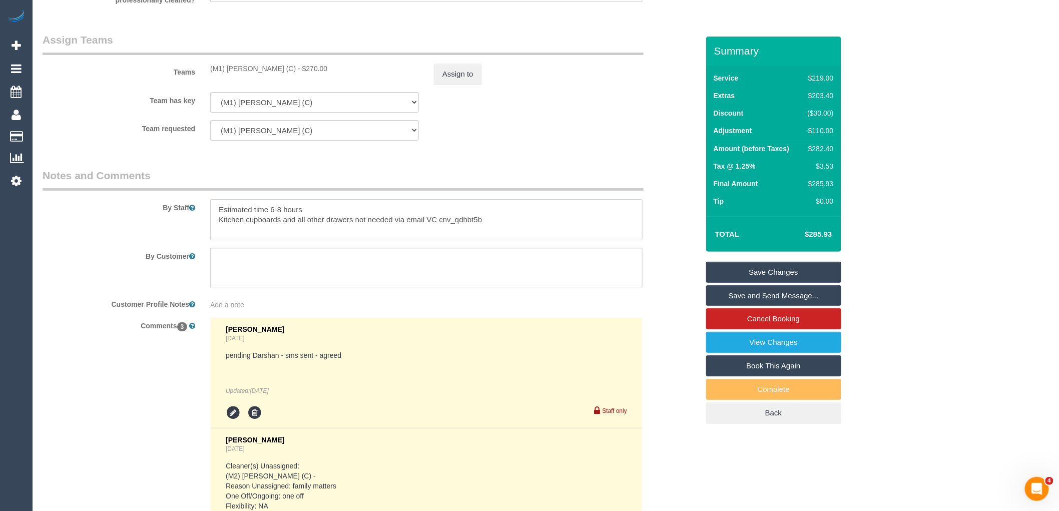
drag, startPoint x: 454, startPoint y: 232, endPoint x: 394, endPoint y: 229, distance: 60.1
click at [394, 229] on textarea at bounding box center [426, 219] width 432 height 41
type textarea "Estimated time 6-8 hours Kitchen cupboards and all other drawers not needed - n…"
click at [475, 85] on button "Assign to" at bounding box center [458, 74] width 48 height 21
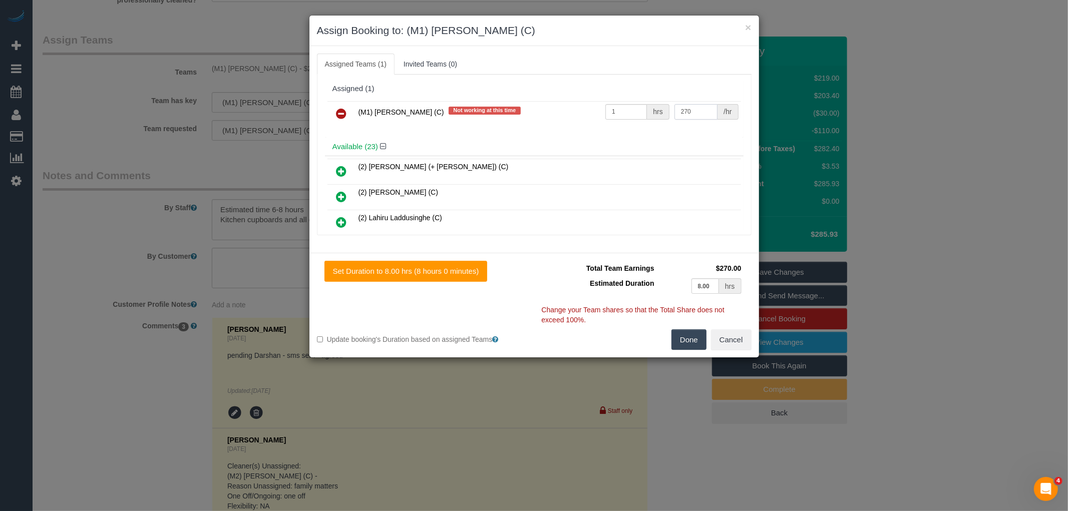
click at [693, 113] on input "270" at bounding box center [695, 112] width 43 height 16
type input "200"
click at [686, 328] on div "Total Team Earnings $200.00 Estimated Duration 8.00 hrs Warning: The Company sh…" at bounding box center [642, 295] width 217 height 69
click at [688, 336] on button "Done" at bounding box center [688, 339] width 35 height 21
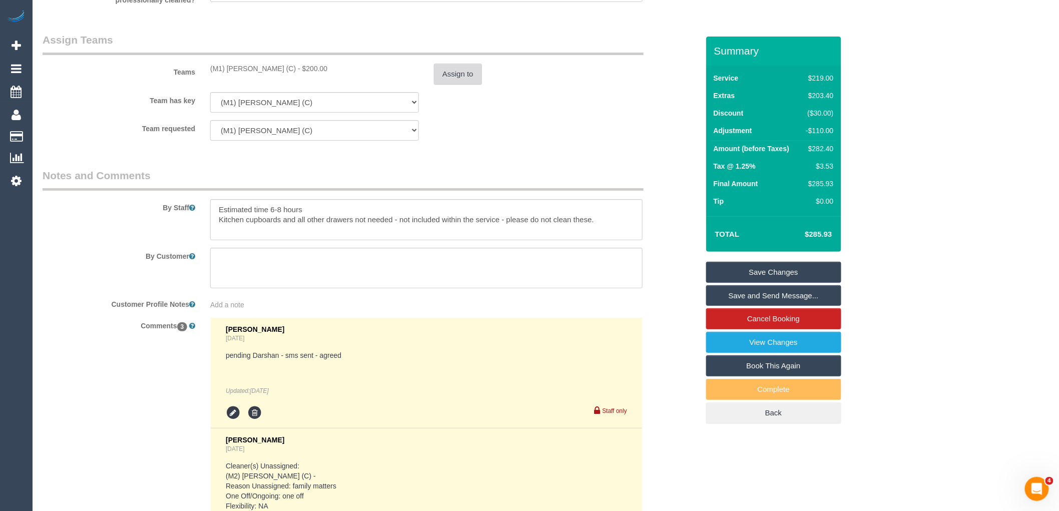
scroll to position [1810, 0]
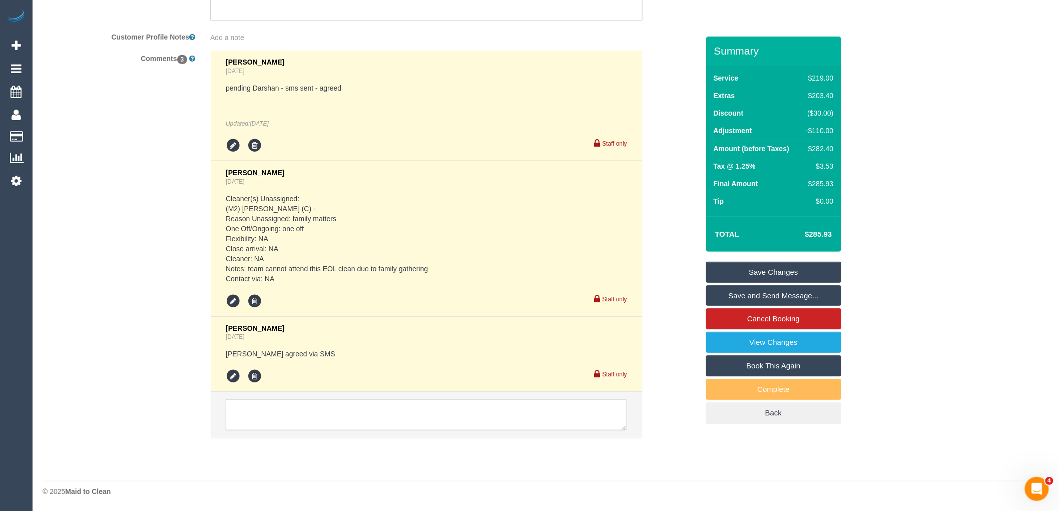
click at [376, 419] on textarea at bounding box center [426, 414] width 401 height 31
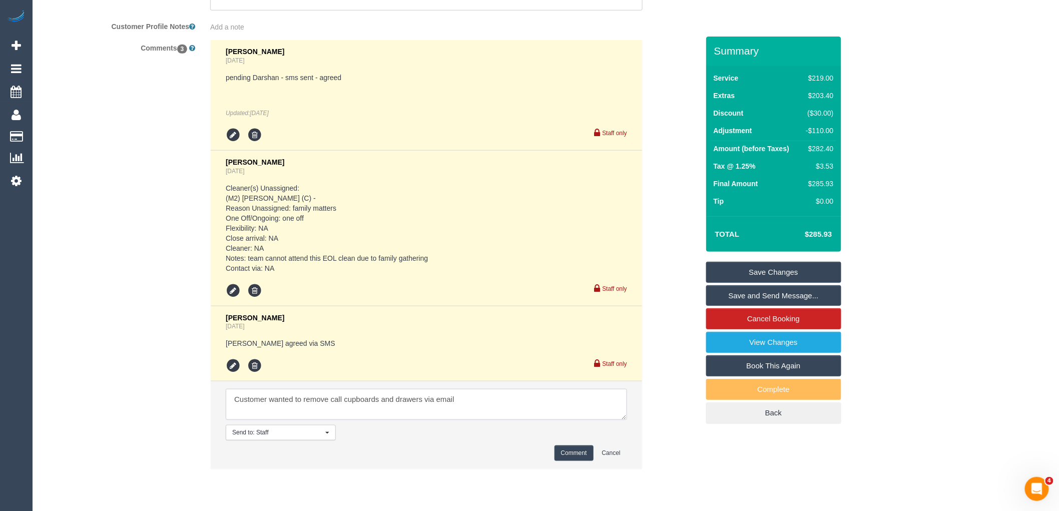
type textarea "Customer wanted to remove call cupboards and drawers via email"
click at [563, 461] on button "Comment" at bounding box center [574, 453] width 39 height 16
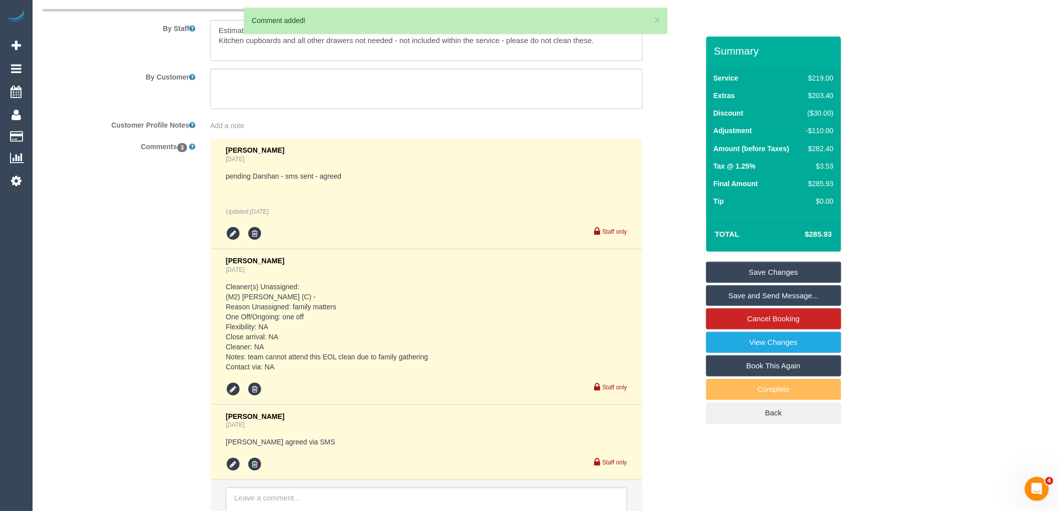
scroll to position [1588, 0]
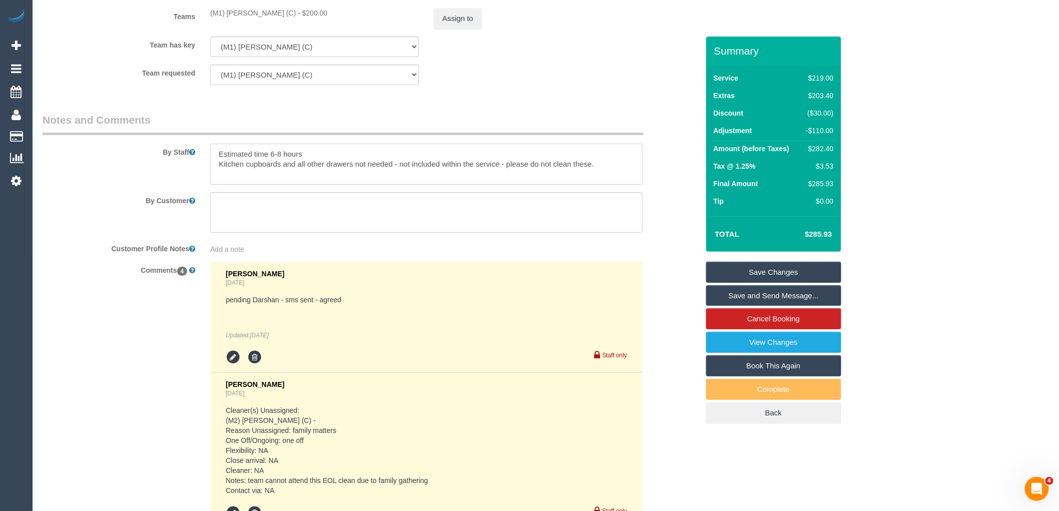
drag, startPoint x: 281, startPoint y: 161, endPoint x: 294, endPoint y: 156, distance: 14.4
click at [281, 161] on textarea at bounding box center [426, 164] width 432 height 41
type textarea "Estimated time 4.5-5.5 hours Kitchen cupboards and all other drawers not needed…"
click at [797, 269] on link "Save Changes" at bounding box center [773, 272] width 135 height 21
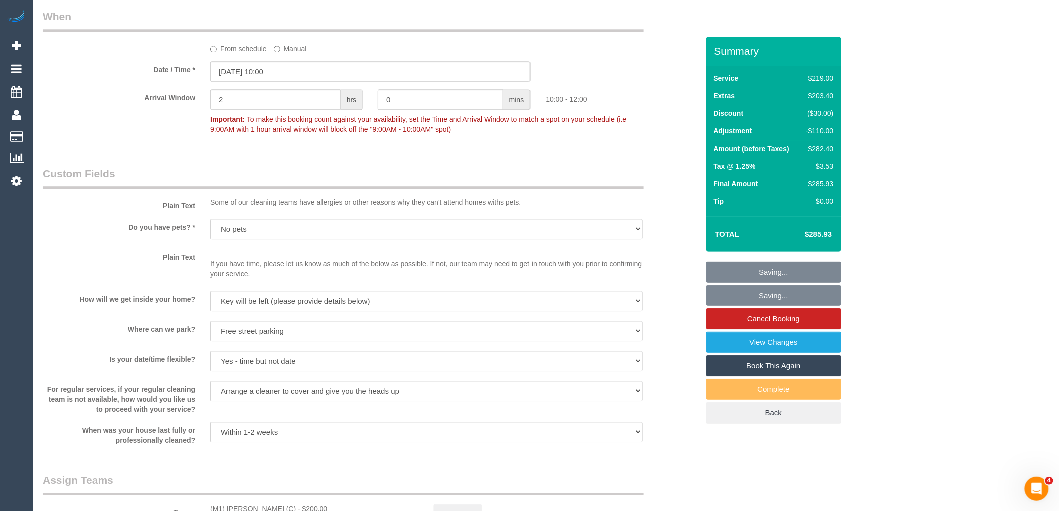
scroll to position [865, 0]
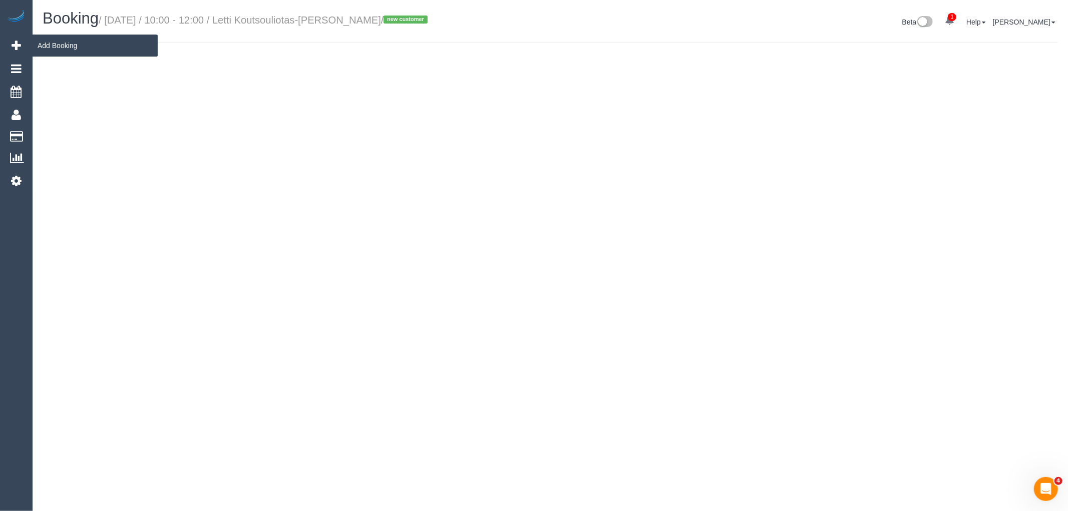
select select "VIC"
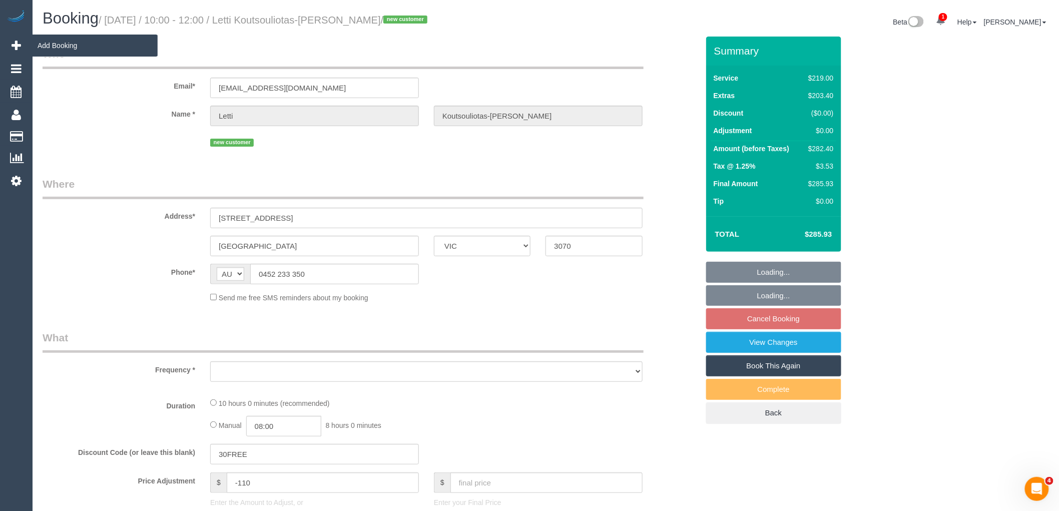
select select "object:10455"
select select "string:stripe-pm_1S3qTn2GScqysDRVzqYiNpq4"
select select "number:28"
select select "number:15"
select select "number:19"
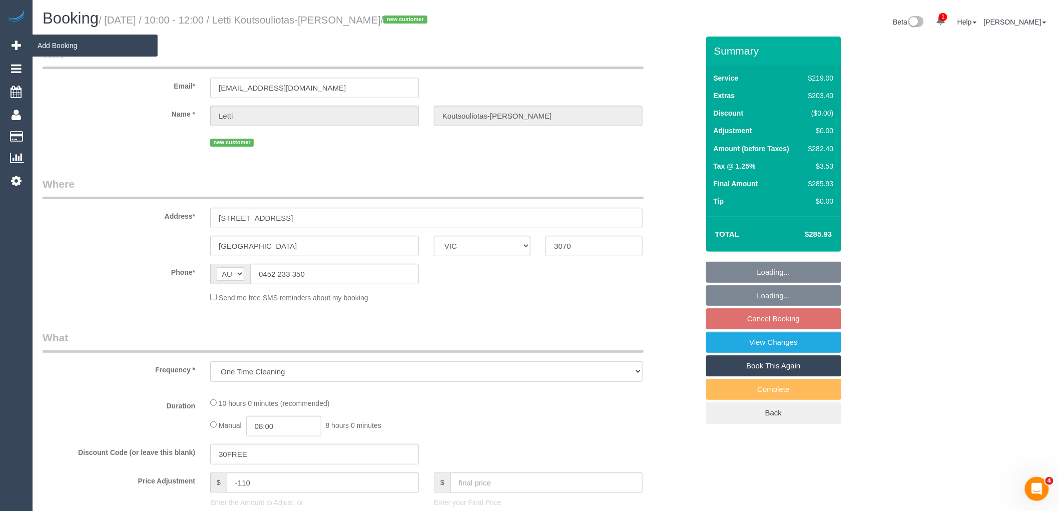
select select "number:24"
select select "number:34"
select select "number:11"
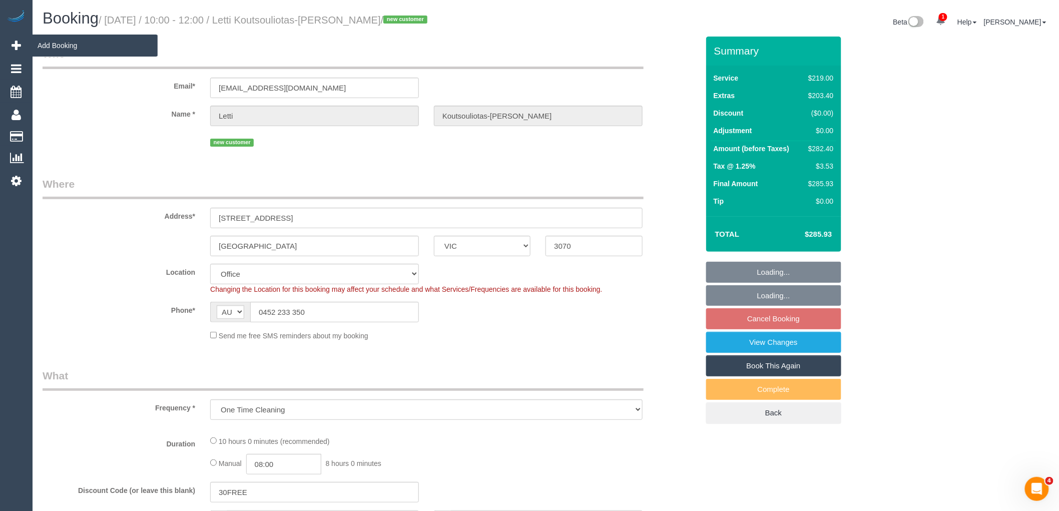
select select "object:10608"
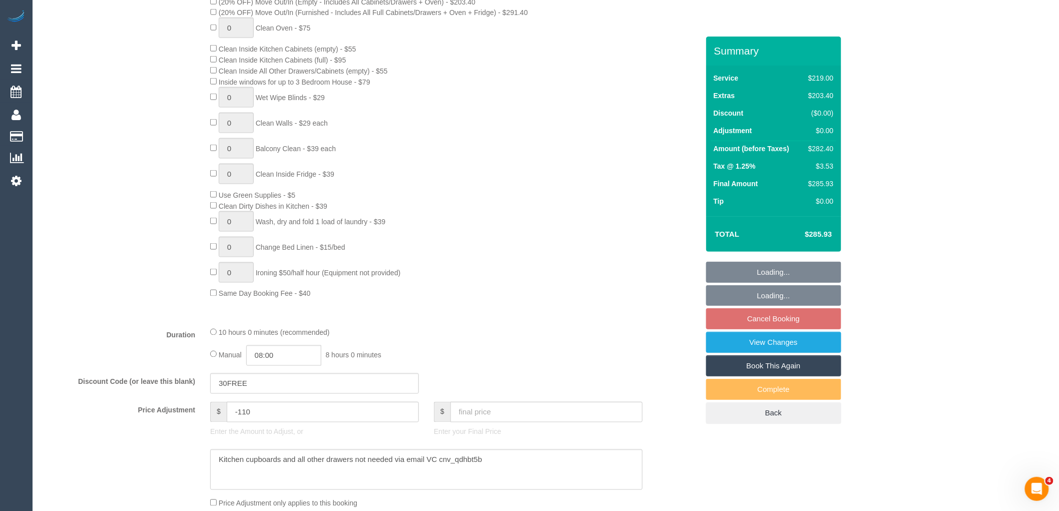
scroll to position [667, 0]
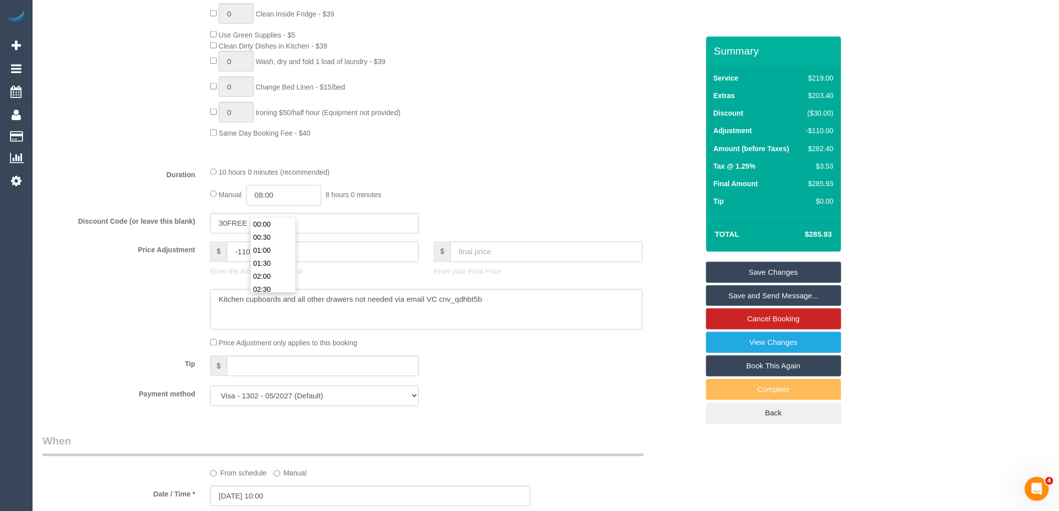
drag, startPoint x: 296, startPoint y: 206, endPoint x: 185, endPoint y: 206, distance: 110.6
click at [185, 206] on div "Duration 10 hours 0 minutes (recommended) Manual 08:00 8 hours 0 minutes" at bounding box center [370, 186] width 671 height 39
type input "05:00"
click at [276, 271] on li "05:00" at bounding box center [273, 271] width 45 height 13
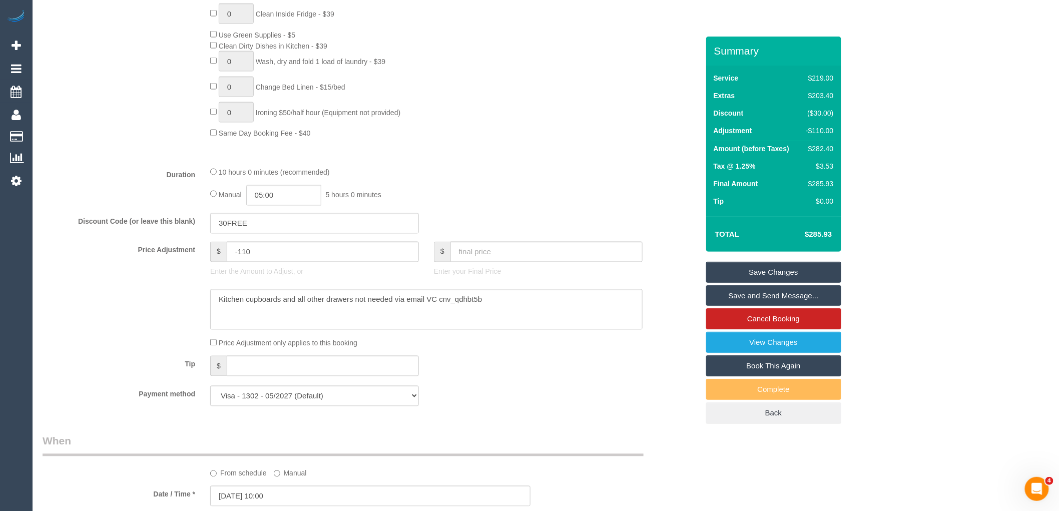
click at [759, 272] on link "Save Changes" at bounding box center [773, 272] width 135 height 21
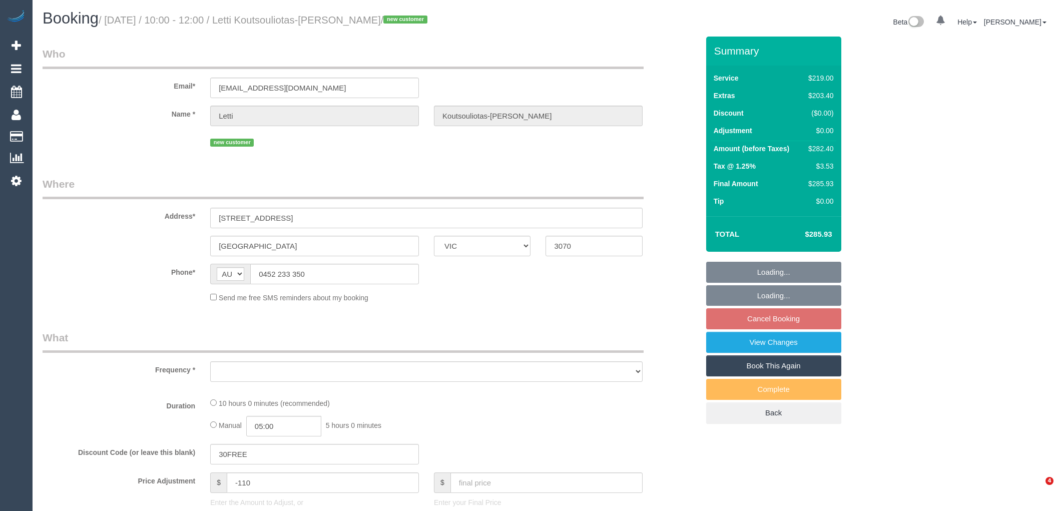
select select "VIC"
select select "object:546"
select select "string:stripe-pm_1S3qTn2GScqysDRVzqYiNpq4"
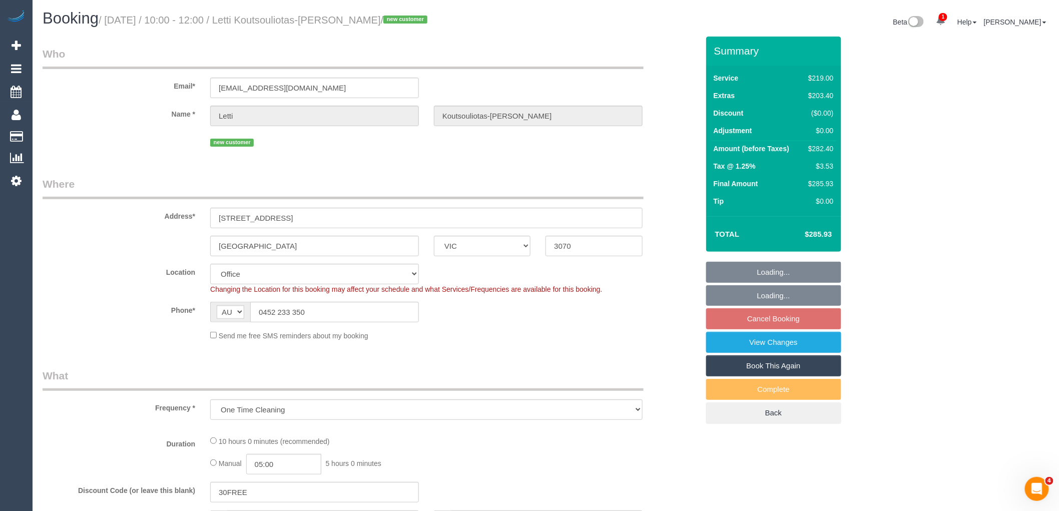
select select "object:553"
select select "number:28"
select select "number:15"
select select "number:19"
select select "number:24"
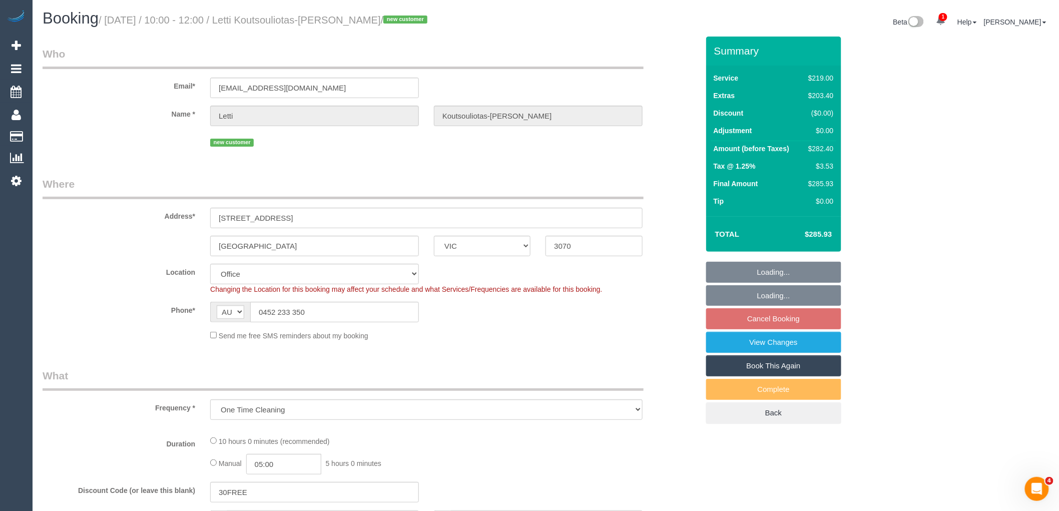
select select "number:34"
select select "number:11"
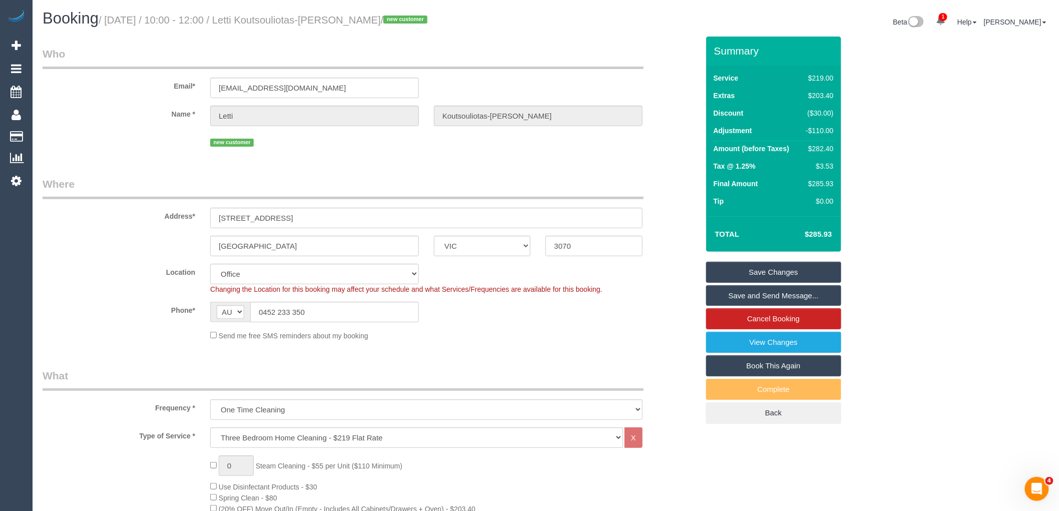
click at [768, 289] on link "Save and Send Message..." at bounding box center [773, 295] width 135 height 21
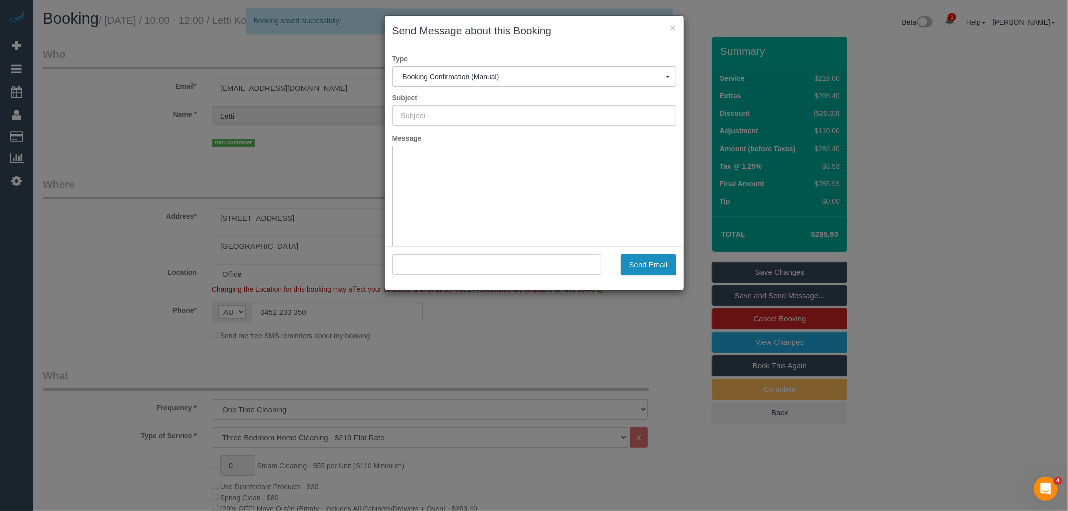
type input "Booking Confirmed"
type input ""Letti Koutsouliotas-Ewing" <lettikewing@gmail.com>"
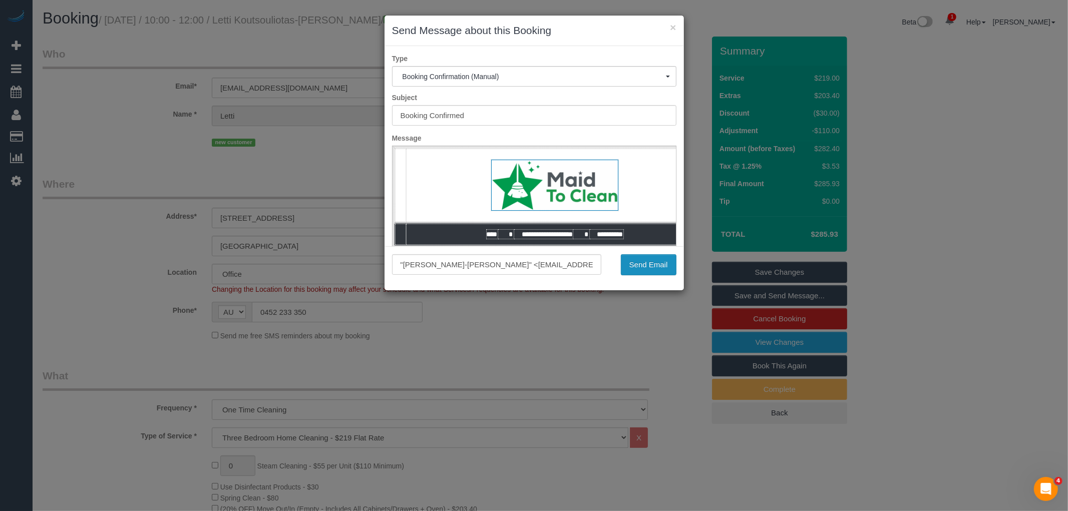
click at [643, 260] on button "Send Email" at bounding box center [649, 264] width 56 height 21
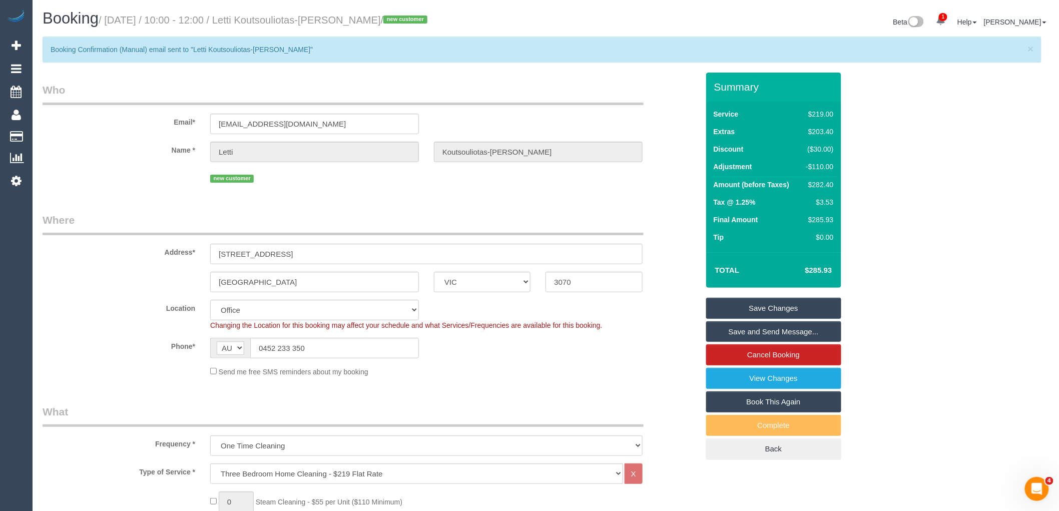
click at [773, 309] on link "Save Changes" at bounding box center [773, 308] width 135 height 21
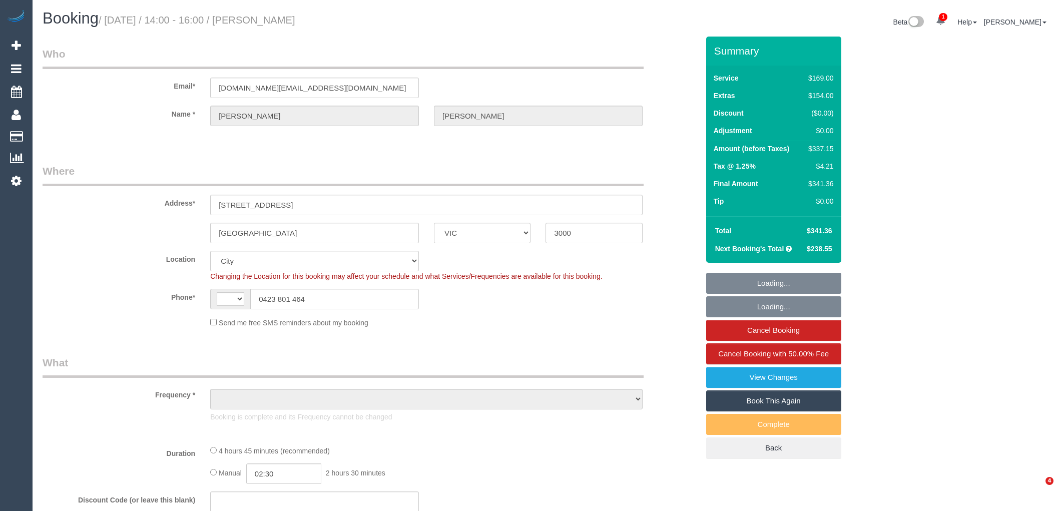
select select "VIC"
select select "string:AU"
select select "string:stripe-pm_1QlVLd2GScqysDRVpN2cy1Ds"
select select "object:6858"
select select "number:28"
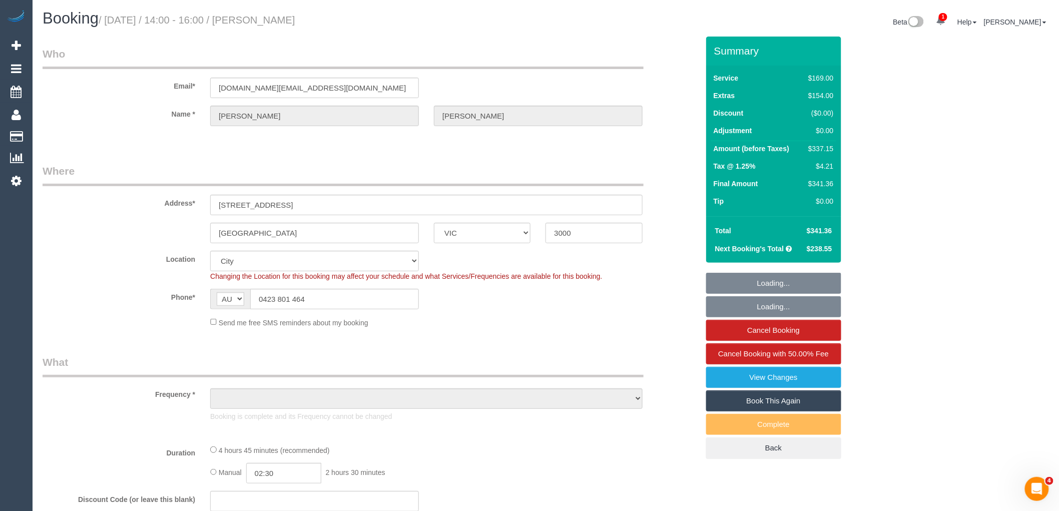
select select "number:14"
select select "number:20"
select select "number:24"
select select "number:34"
select select "number:26"
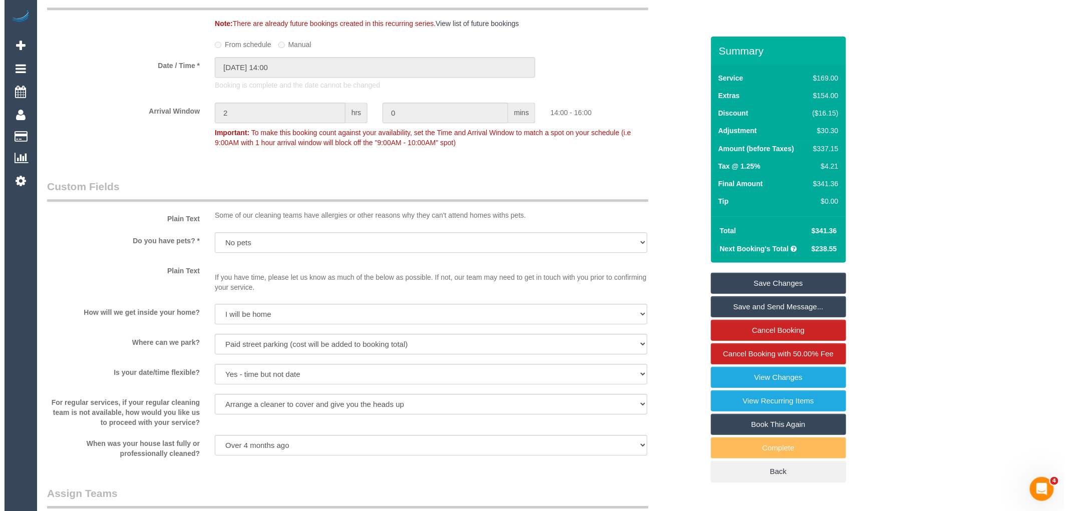
scroll to position [1501, 0]
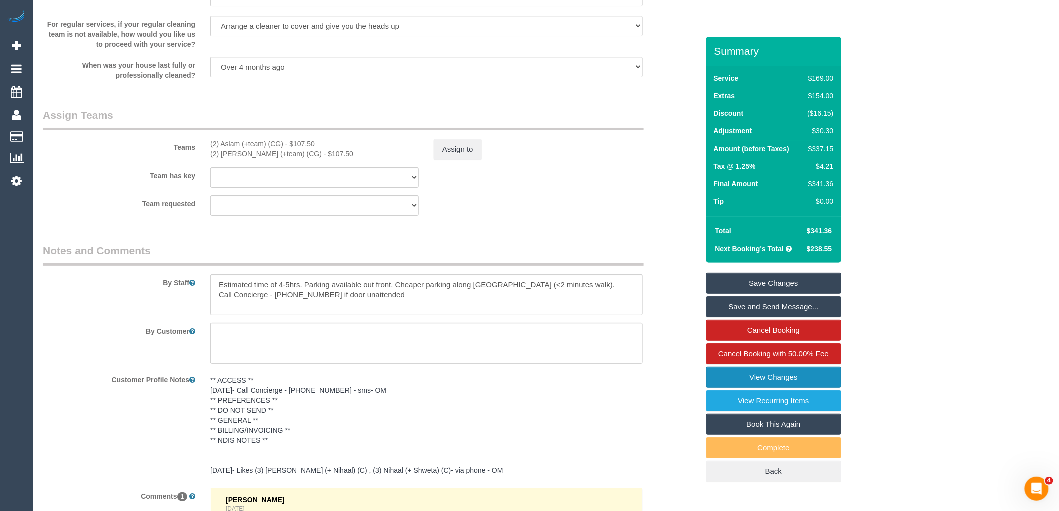
click at [779, 382] on link "View Changes" at bounding box center [773, 377] width 135 height 21
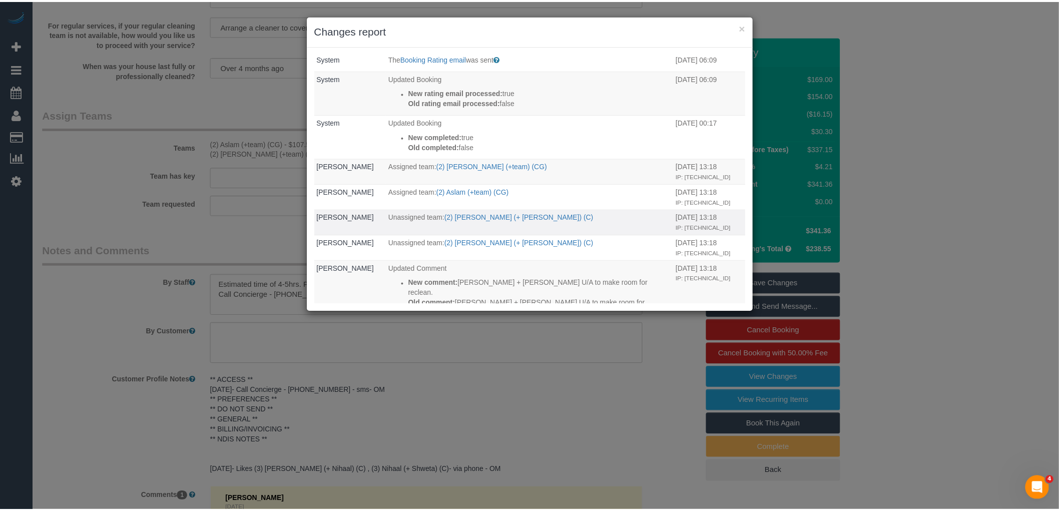
scroll to position [0, 0]
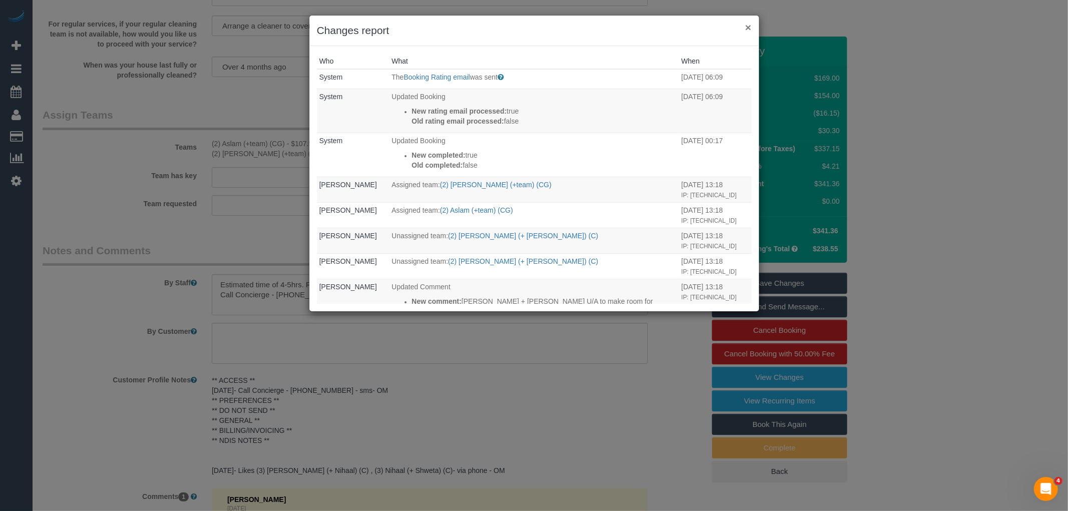
click at [749, 26] on button "×" at bounding box center [748, 27] width 6 height 11
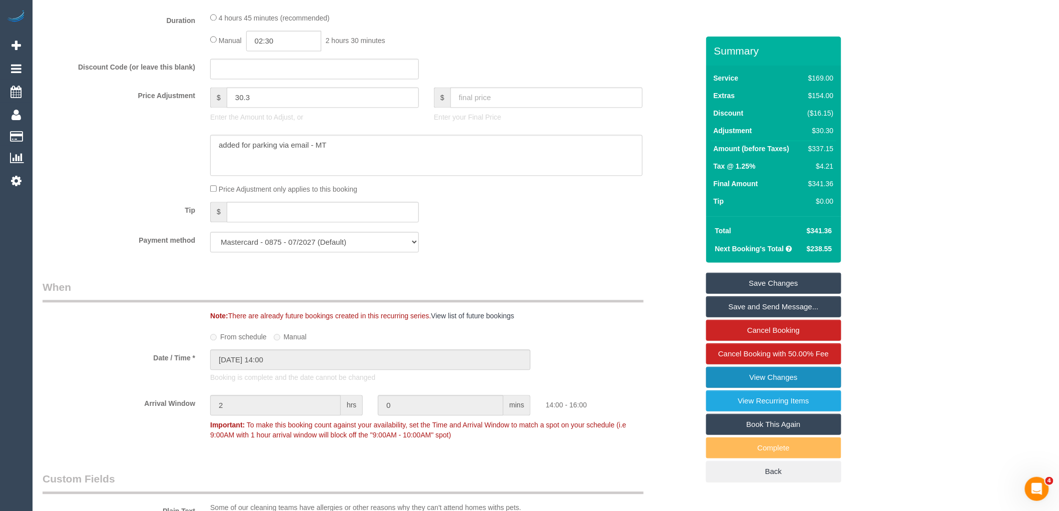
scroll to position [612, 0]
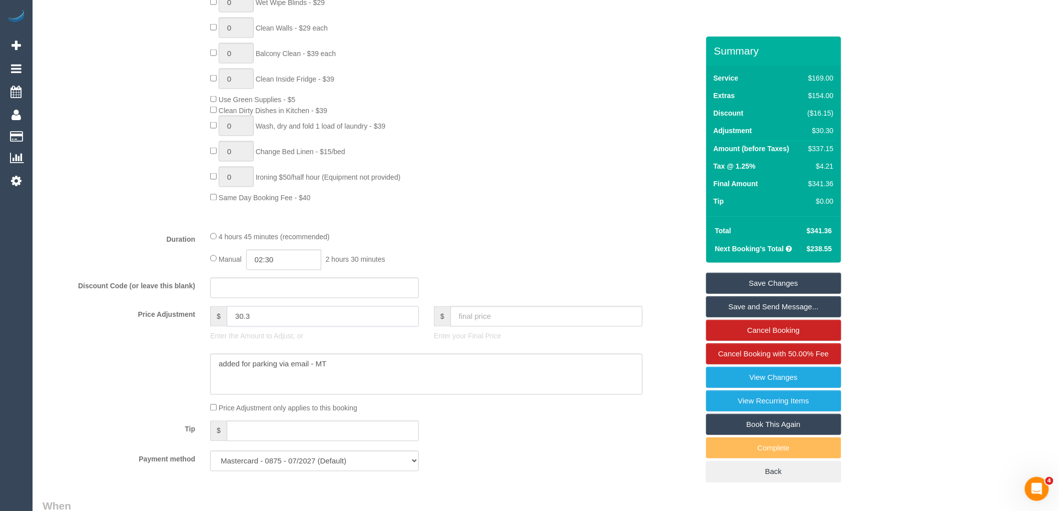
drag, startPoint x: 258, startPoint y: 327, endPoint x: 189, endPoint y: 322, distance: 69.2
click at [189, 322] on div "Price Adjustment $ 30.3 Enter the Amount to Adjust, or $ Enter your Final Price" at bounding box center [370, 326] width 671 height 40
type input "14.11"
click at [414, 379] on textarea at bounding box center [426, 374] width 432 height 41
click at [213, 369] on textarea at bounding box center [426, 374] width 432 height 41
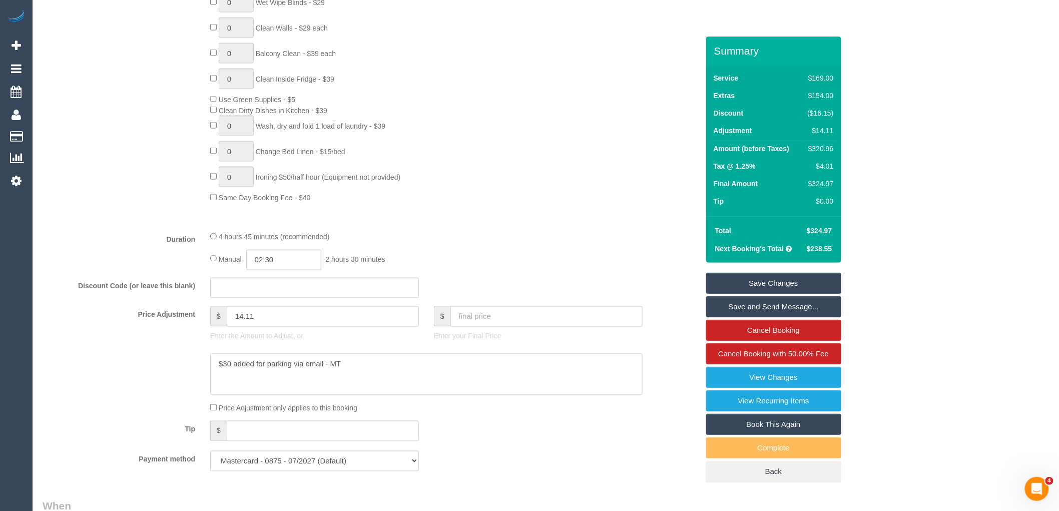
click at [219, 382] on textarea at bounding box center [426, 374] width 432 height 41
click at [373, 376] on textarea at bounding box center [426, 374] width 432 height 41
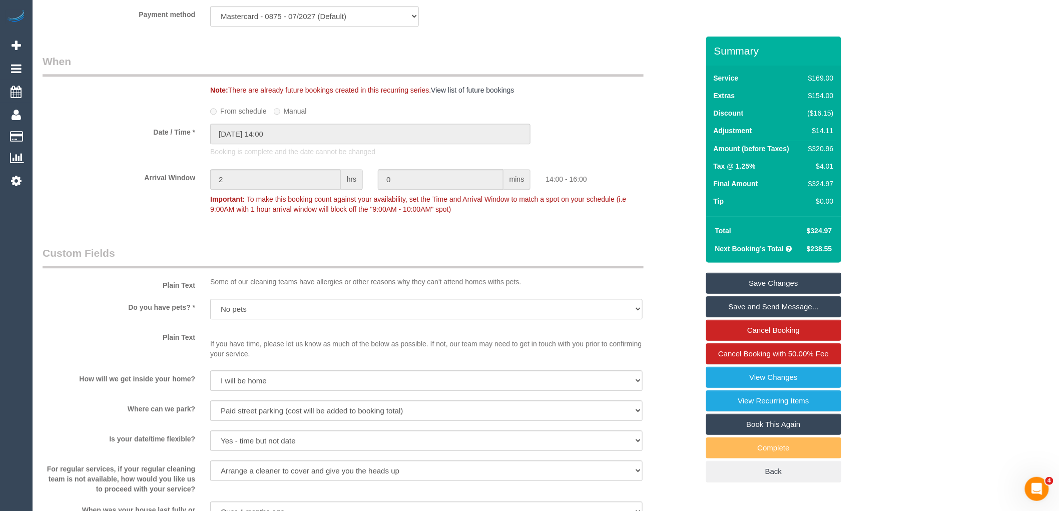
scroll to position [1501, 0]
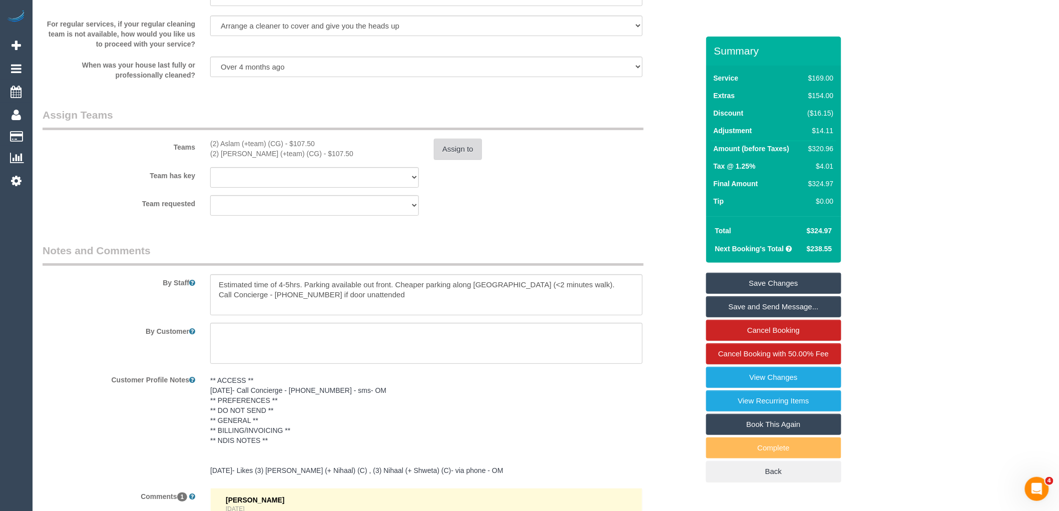
type textarea "$30 added for parking via email - MT Updated parking amount $14.11 - VC via ema…"
click at [445, 160] on button "Assign to" at bounding box center [458, 149] width 48 height 21
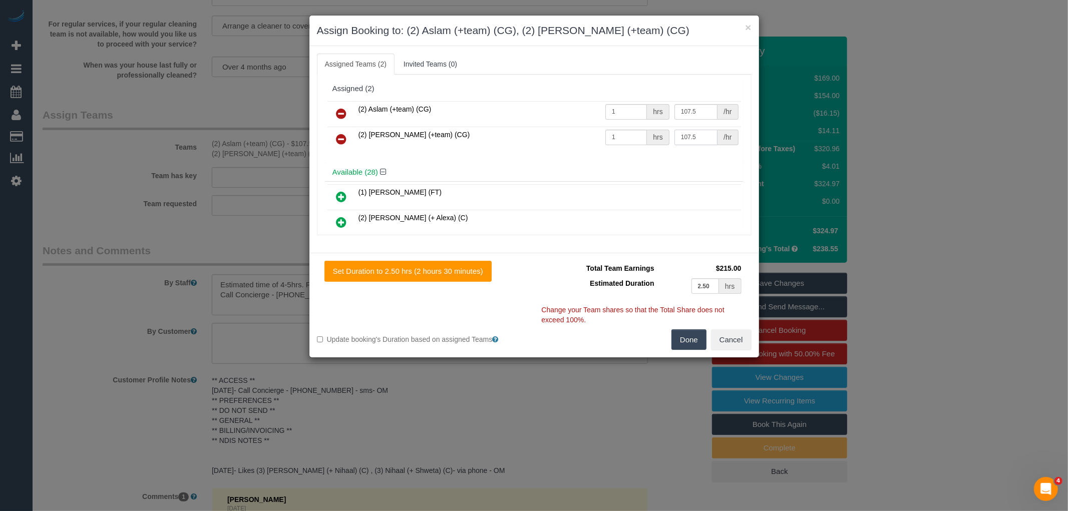
drag, startPoint x: 699, startPoint y: 138, endPoint x: 623, endPoint y: 140, distance: 75.6
click at [623, 140] on tr "(2) Maria (+team) (CG) 1 hrs 107.5 /hr" at bounding box center [533, 140] width 413 height 26
type input "121.61"
click at [701, 337] on button "Done" at bounding box center [688, 339] width 35 height 21
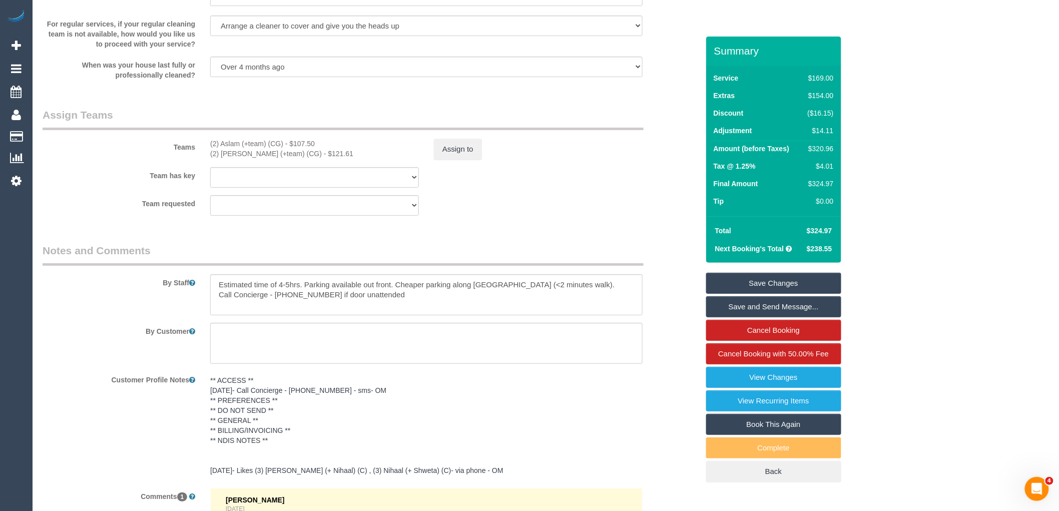
click at [788, 277] on link "Save Changes" at bounding box center [773, 283] width 135 height 21
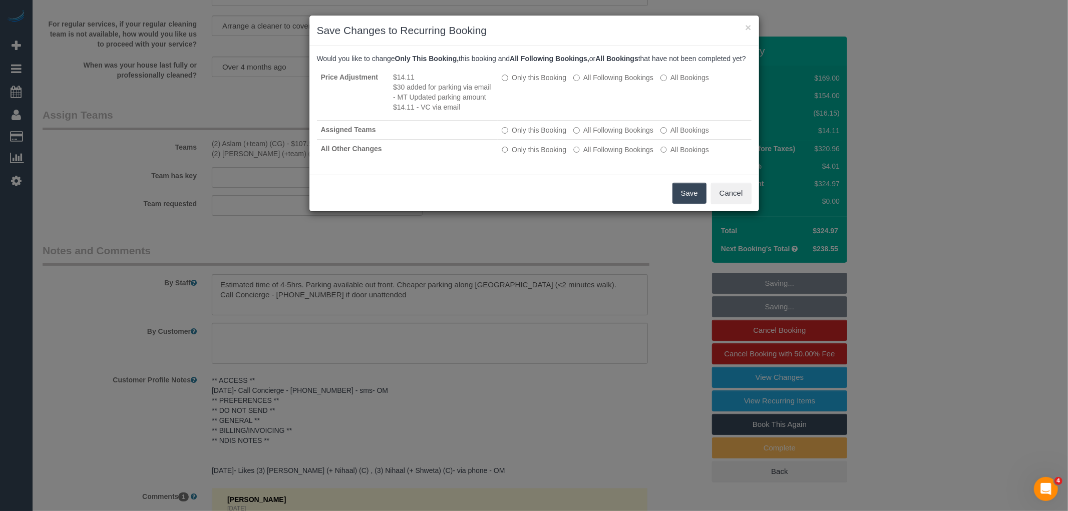
click at [696, 202] on button "Save" at bounding box center [689, 193] width 34 height 21
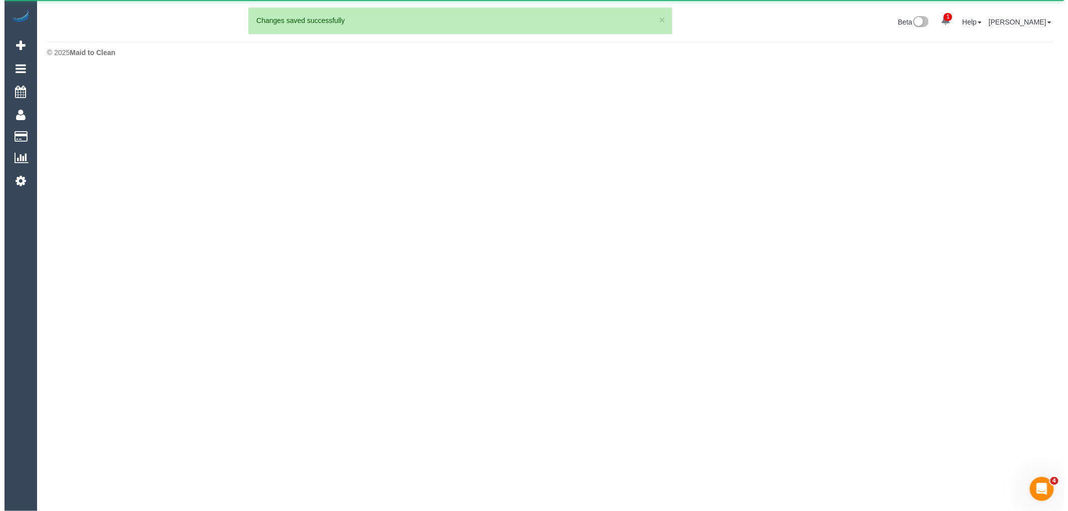
scroll to position [0, 0]
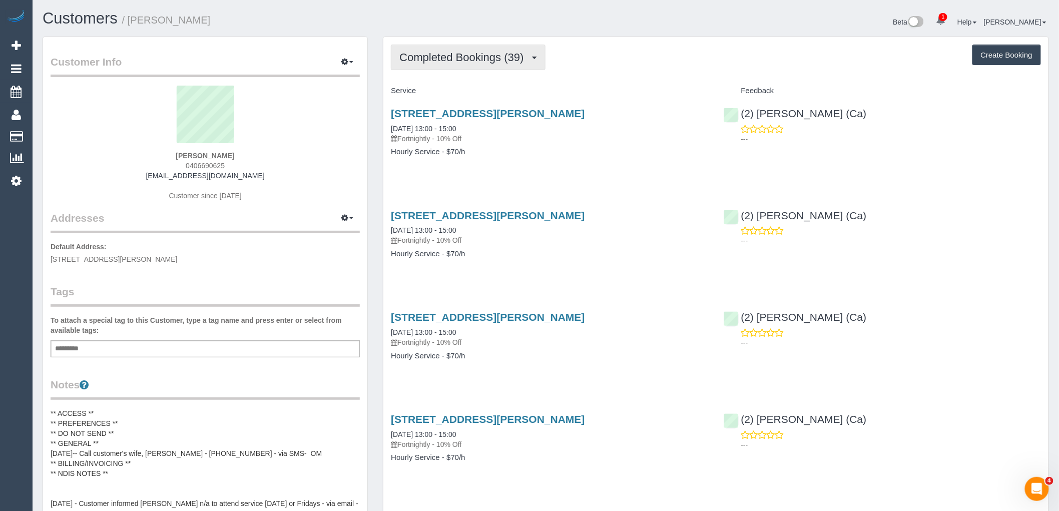
click at [467, 61] on span "Completed Bookings (39)" at bounding box center [463, 57] width 129 height 13
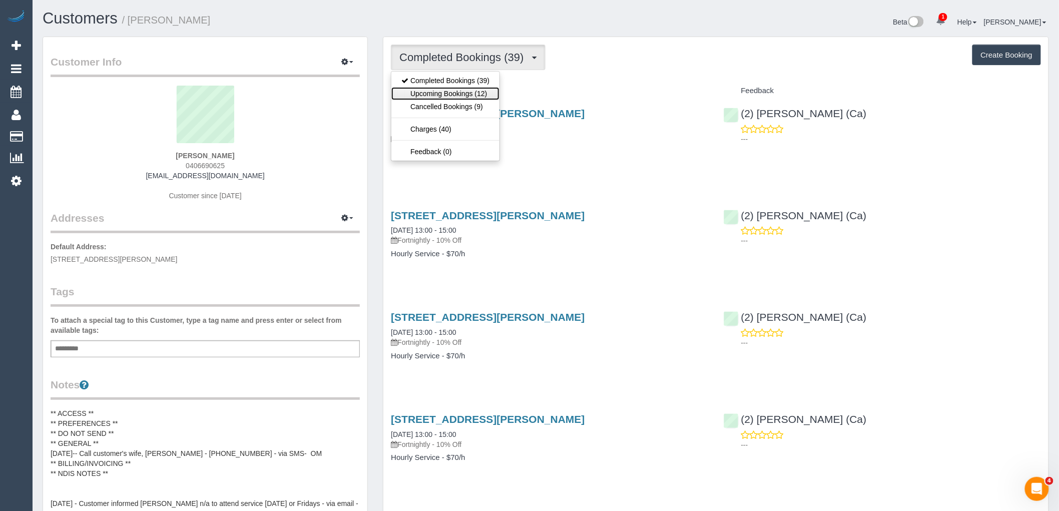
click at [463, 92] on link "Upcoming Bookings (12)" at bounding box center [445, 93] width 108 height 13
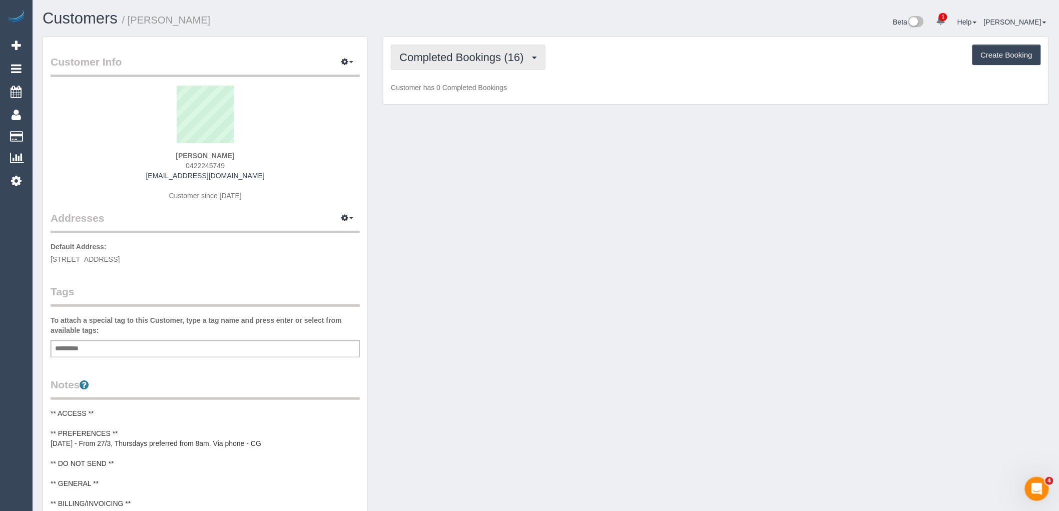
click at [511, 54] on span "Completed Bookings (16)" at bounding box center [463, 57] width 129 height 13
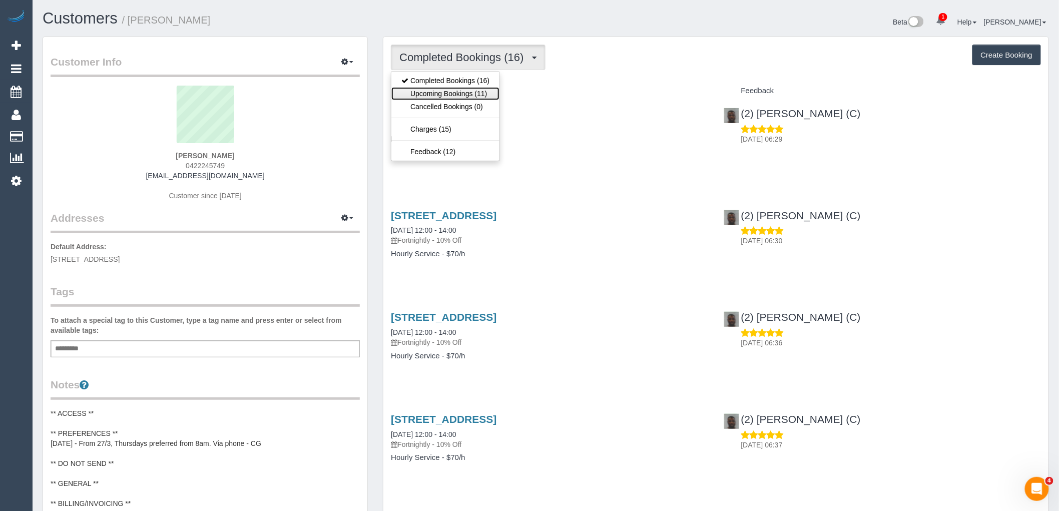
click at [487, 95] on link "Upcoming Bookings (11)" at bounding box center [445, 93] width 108 height 13
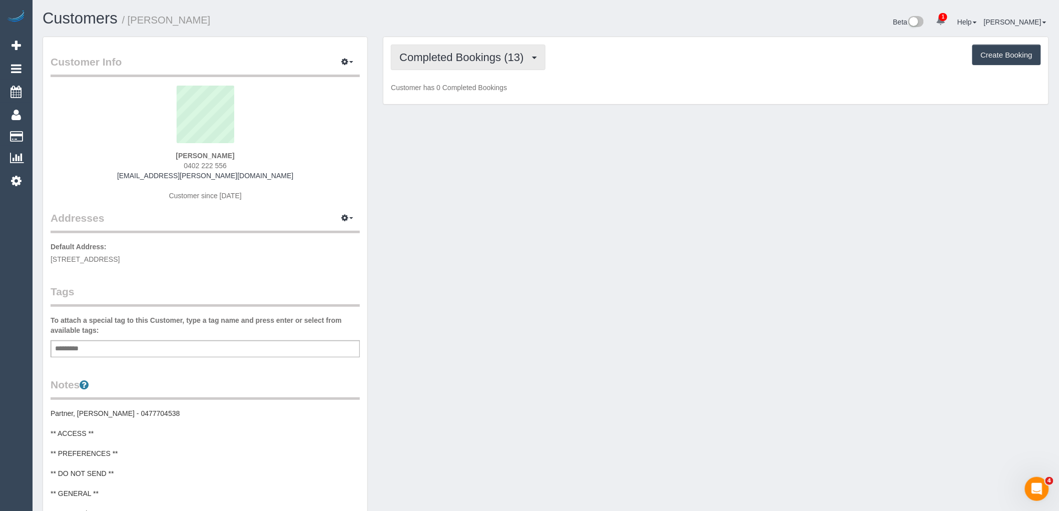
click at [461, 68] on button "Completed Bookings (13)" at bounding box center [468, 58] width 154 height 26
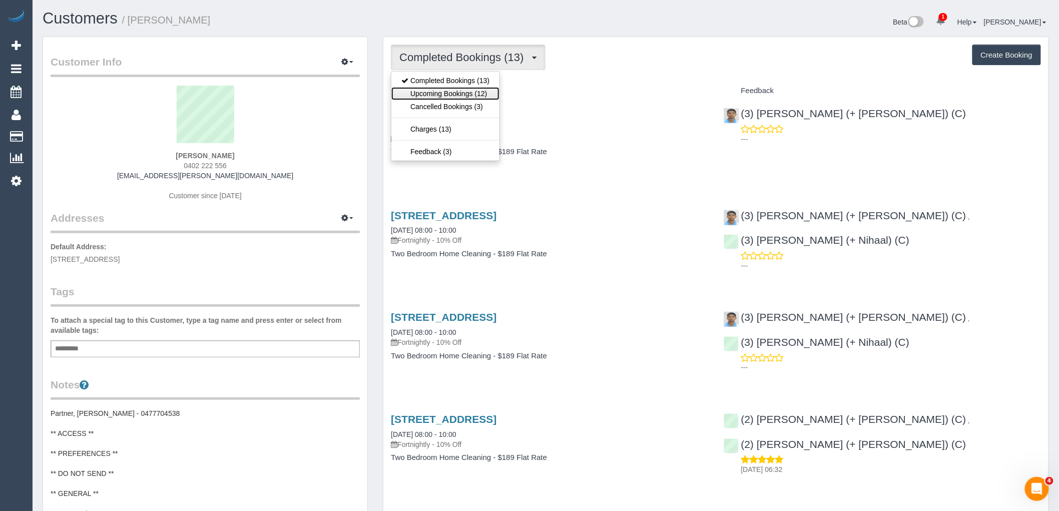
click at [457, 99] on link "Upcoming Bookings (12)" at bounding box center [445, 93] width 108 height 13
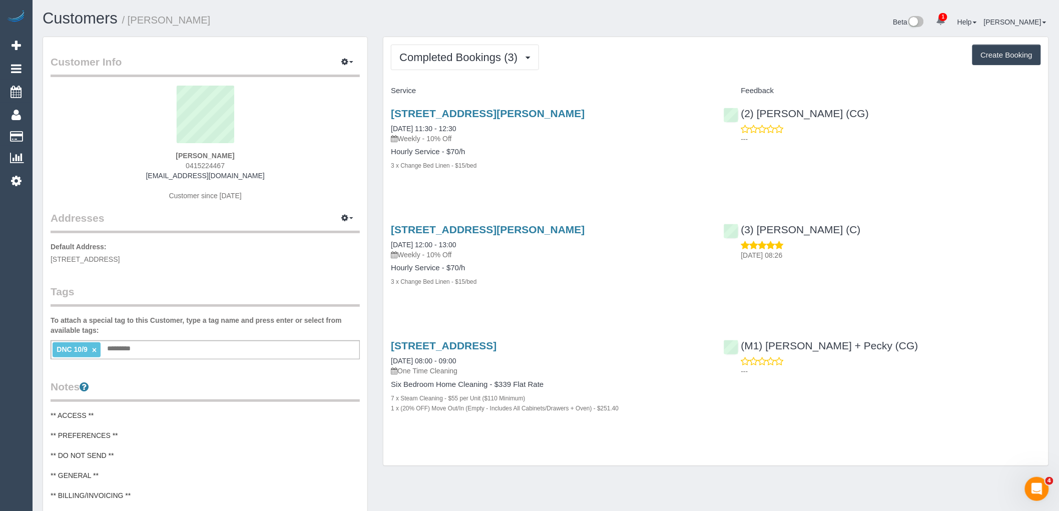
click at [95, 348] on link "×" at bounding box center [94, 350] width 5 height 9
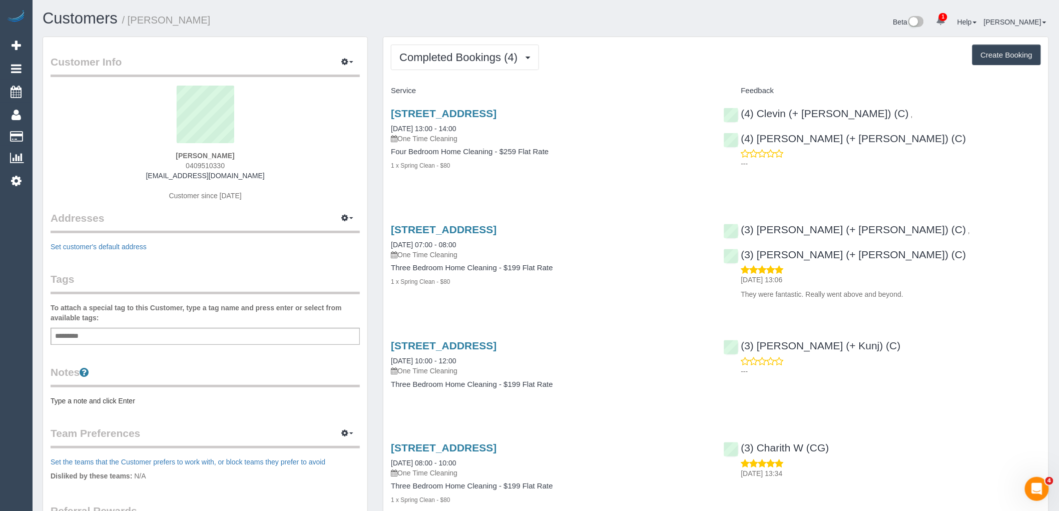
click at [181, 324] on div "To attach a special tag to this Customer, type a tag name and press enter or se…" at bounding box center [205, 324] width 309 height 42
click at [180, 334] on div "Add a tag" at bounding box center [205, 336] width 309 height 17
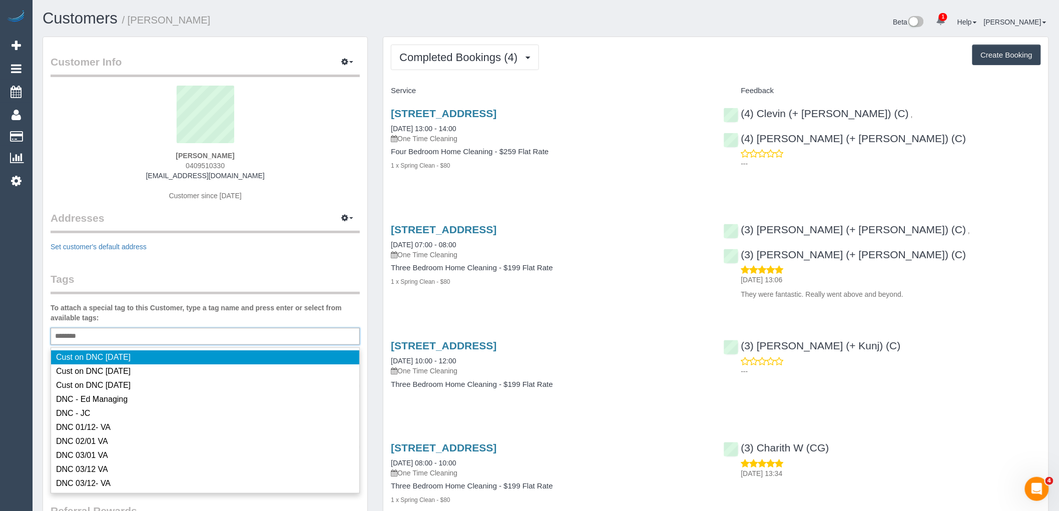
type input "*********"
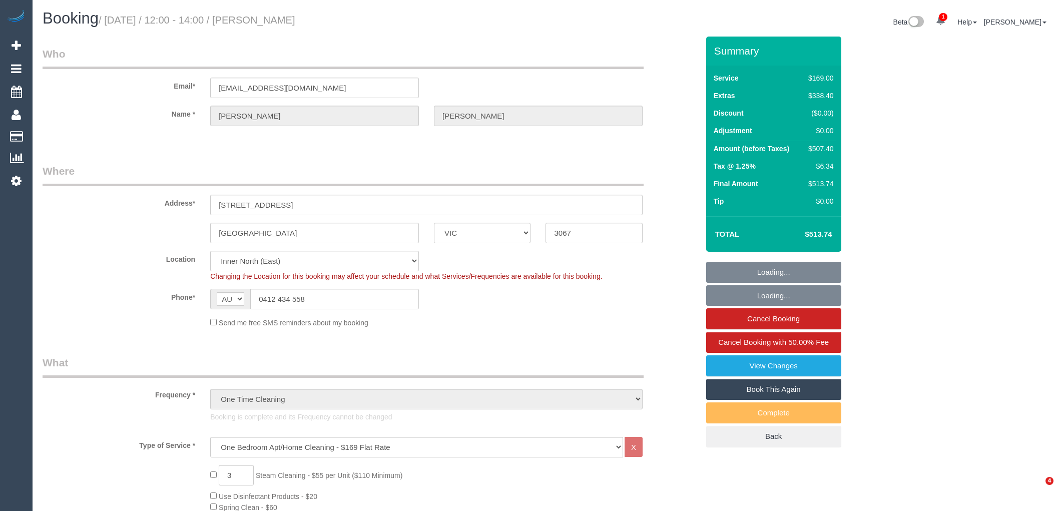
select select "VIC"
select select "number:28"
select select "number:14"
select select "number:20"
select select "number:22"
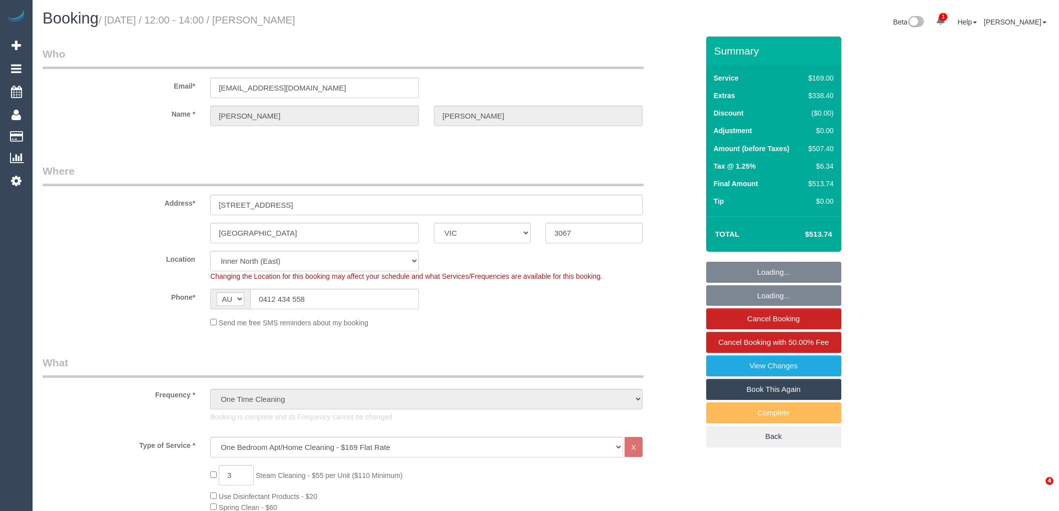
select select "number:26"
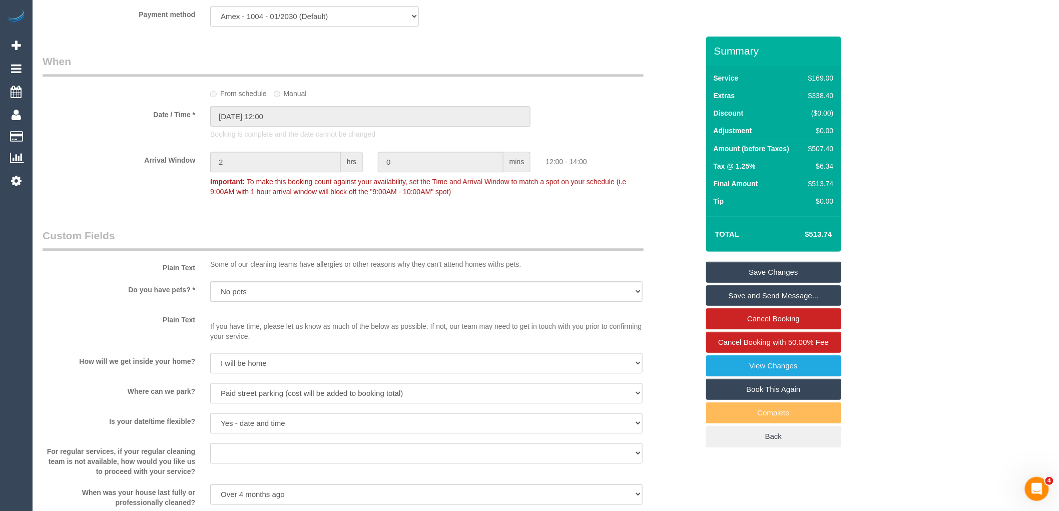
scroll to position [667, 0]
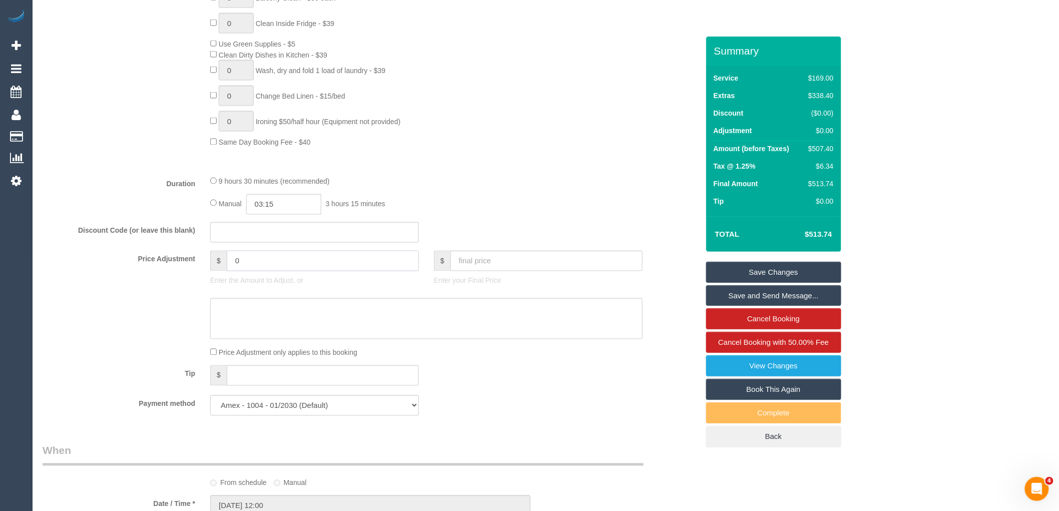
click at [328, 271] on input "0" at bounding box center [323, 261] width 192 height 21
type input "012"
click at [447, 339] on textarea at bounding box center [426, 318] width 432 height 41
type textarea "$"
type input "12"
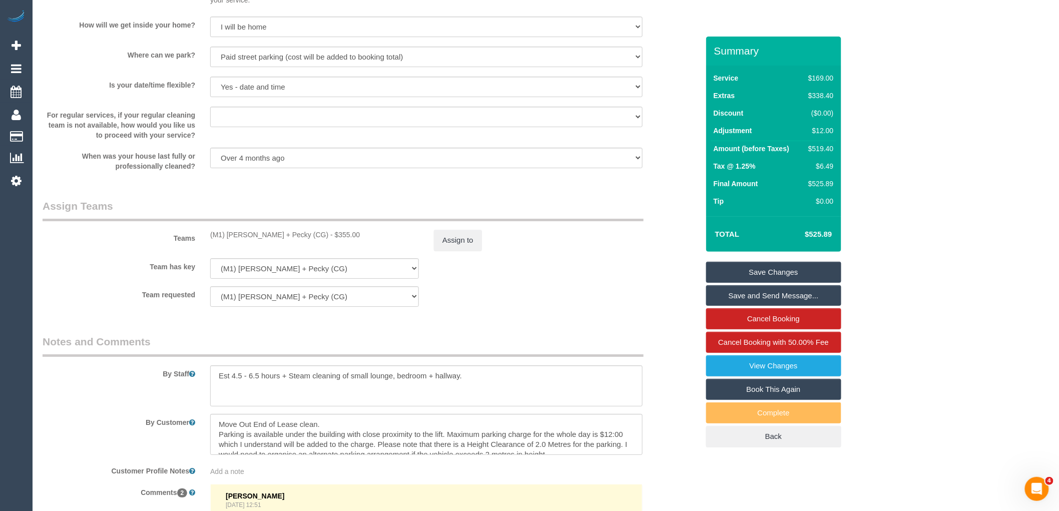
scroll to position [1613, 0]
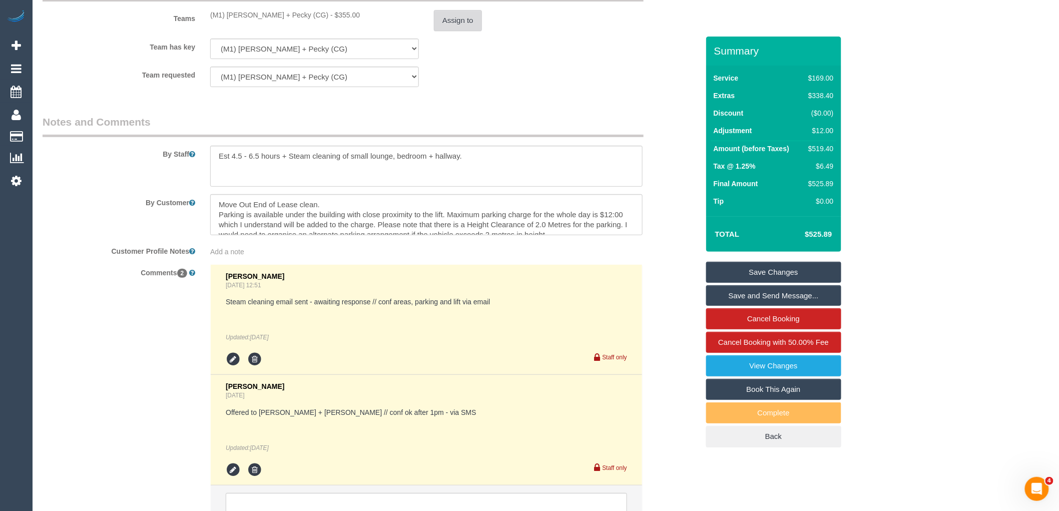
type textarea "$12 parking VC"
click at [457, 31] on button "Assign to" at bounding box center [458, 20] width 48 height 21
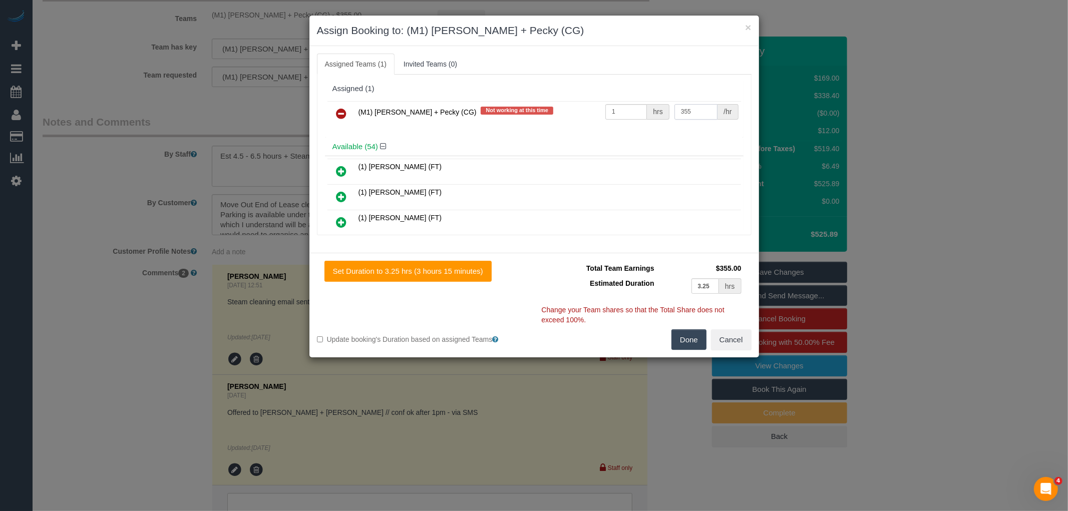
click at [694, 115] on input "355" at bounding box center [695, 112] width 43 height 16
type input "367"
click at [685, 343] on button "Done" at bounding box center [688, 339] width 35 height 21
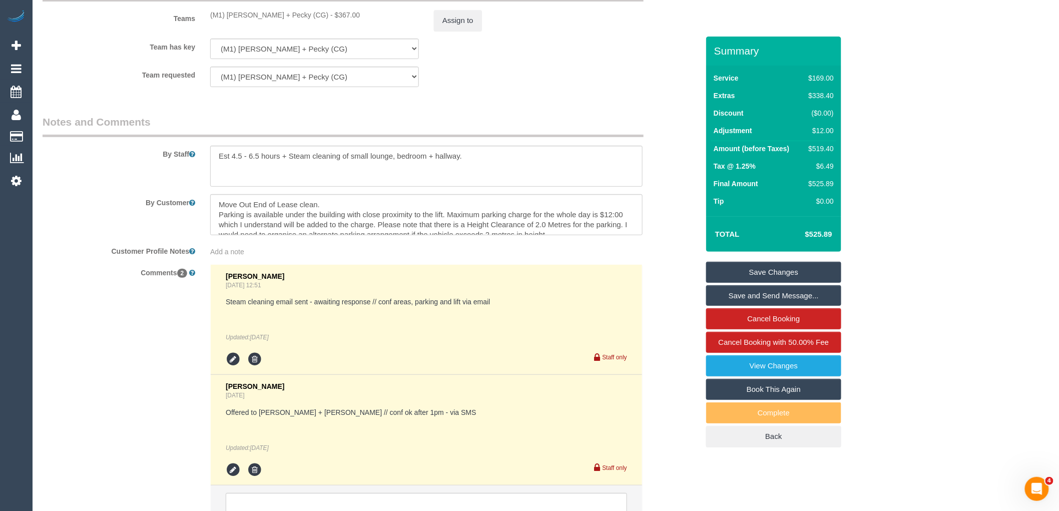
click at [782, 273] on link "Save Changes" at bounding box center [773, 272] width 135 height 21
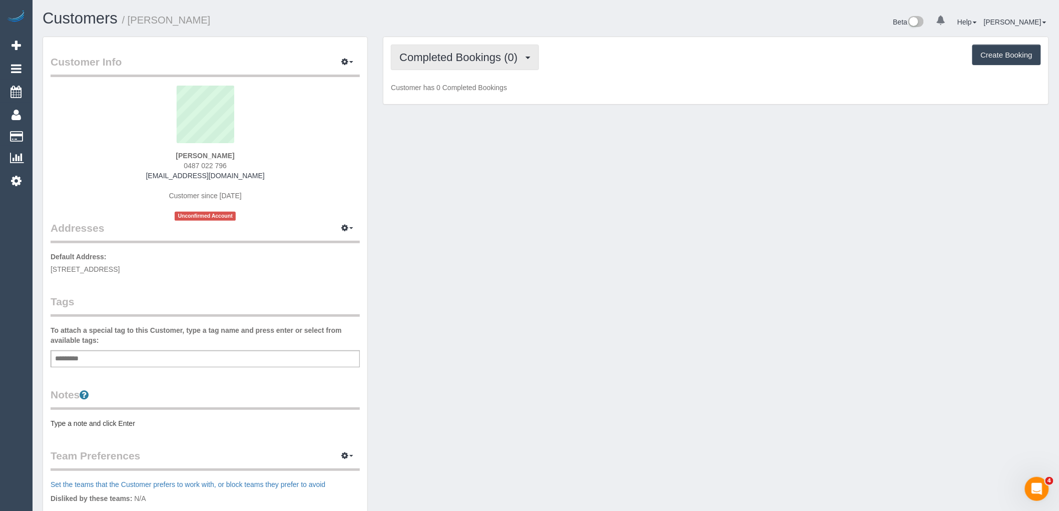
click at [451, 68] on button "Completed Bookings (0)" at bounding box center [465, 58] width 148 height 26
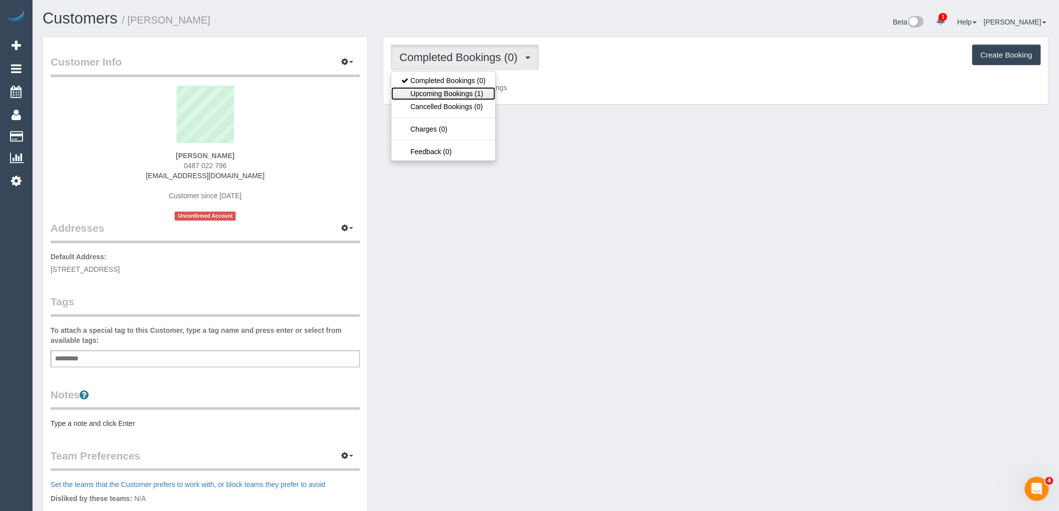
click at [462, 98] on link "Upcoming Bookings (1)" at bounding box center [443, 93] width 104 height 13
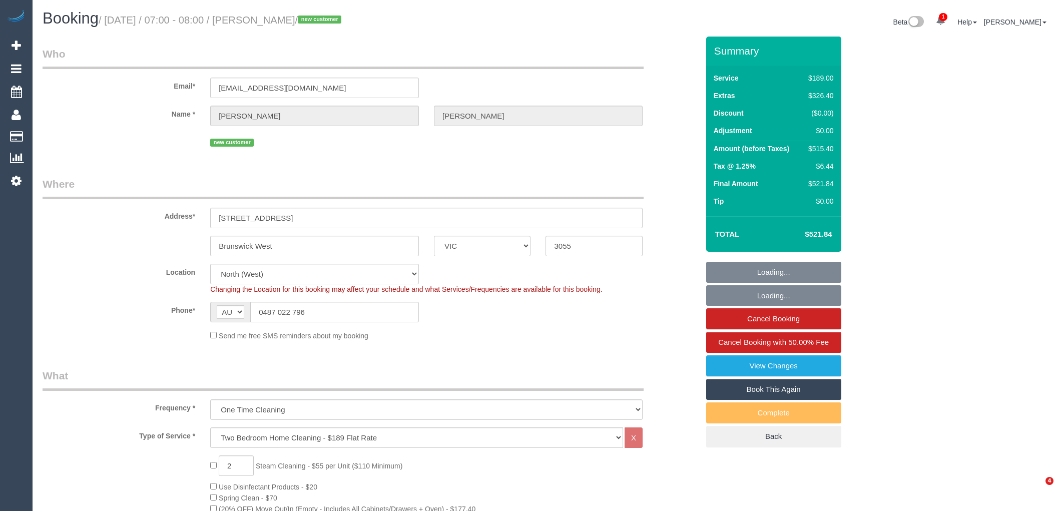
select select "VIC"
select select "number:28"
select select "number:15"
select select "number:18"
select select "number:24"
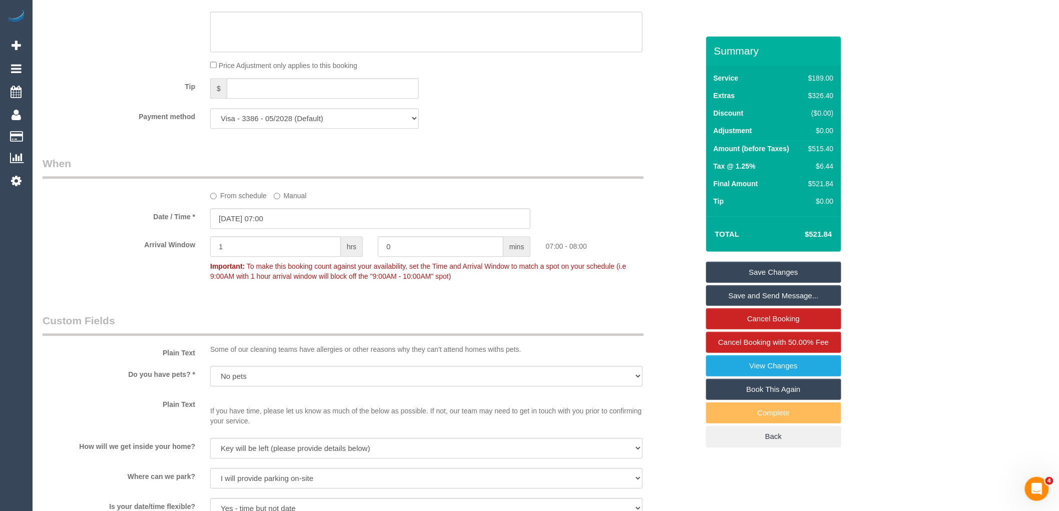
scroll to position [1501, 0]
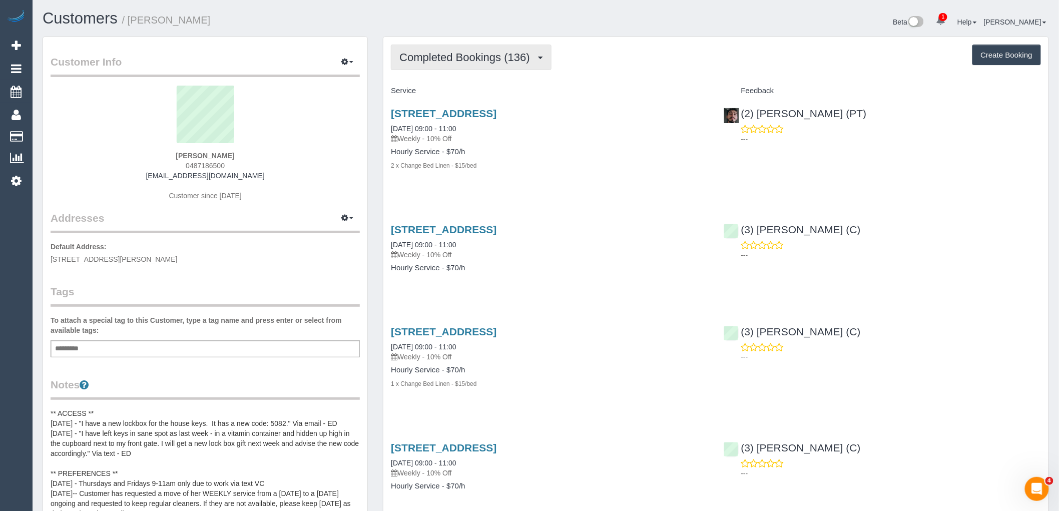
click at [496, 59] on span "Completed Bookings (136)" at bounding box center [466, 57] width 135 height 13
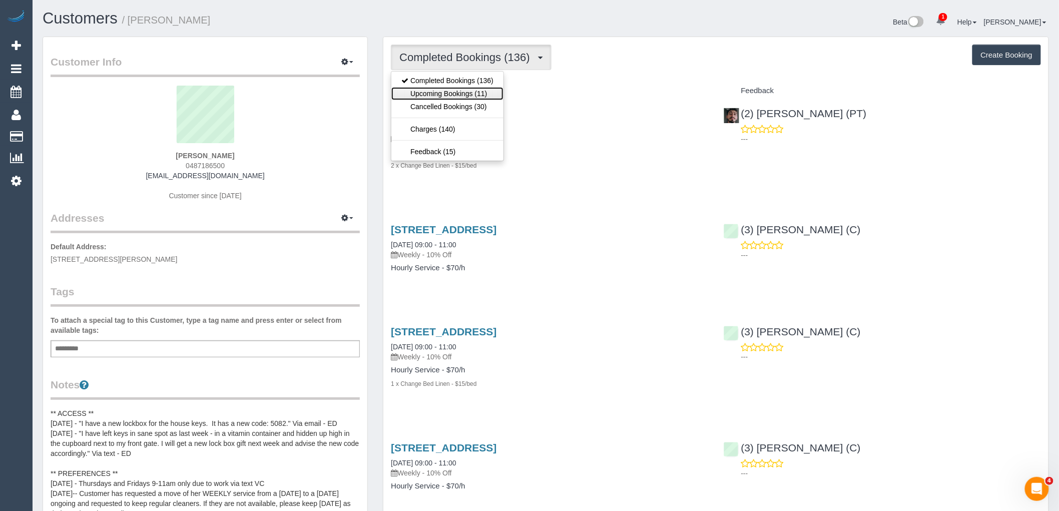
click at [492, 91] on link "Upcoming Bookings (11)" at bounding box center [447, 93] width 112 height 13
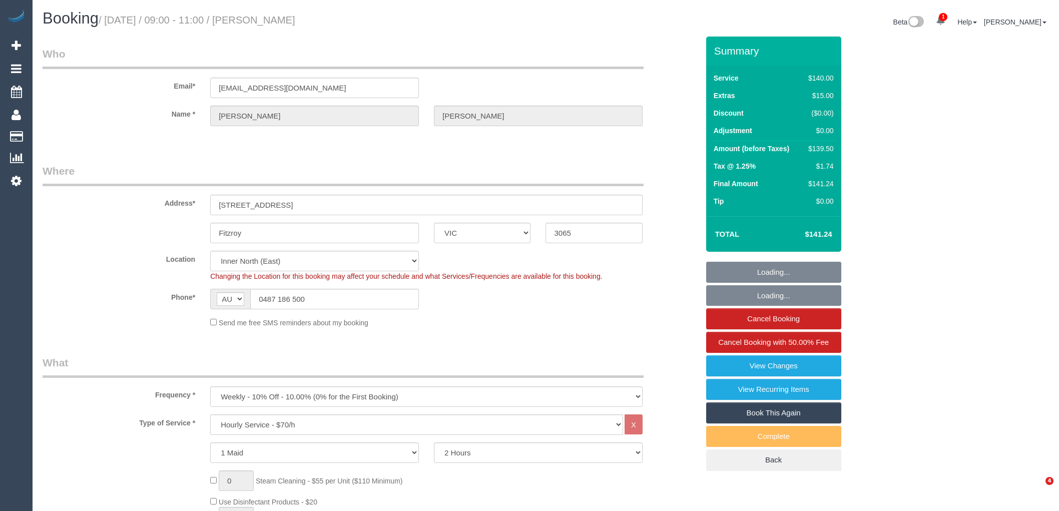
select select "VIC"
select select "number:29"
select select "number:15"
select select "number:18"
select select "number:24"
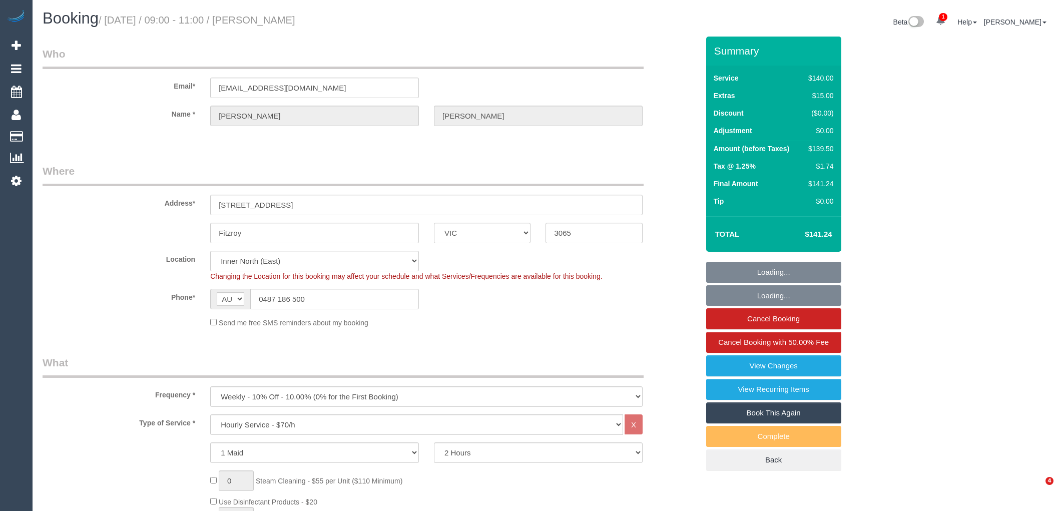
select select "number:35"
select select "number:12"
select select "object:860"
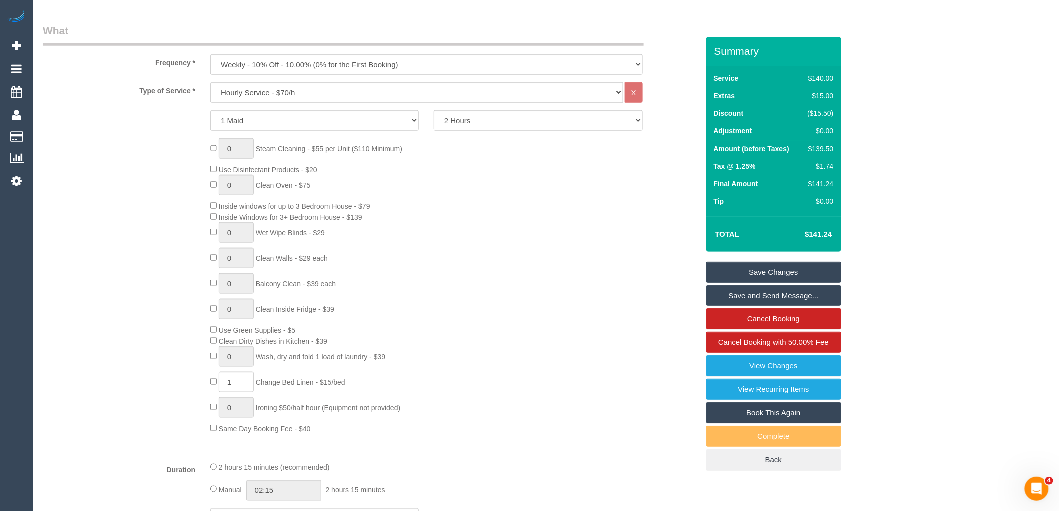
scroll to position [333, 0]
type input "0"
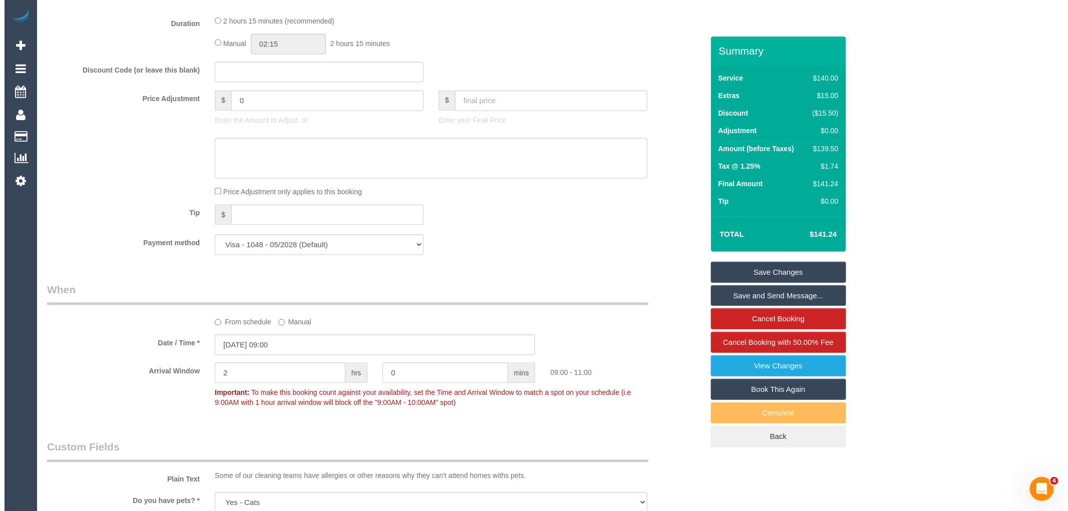
scroll to position [1223, 0]
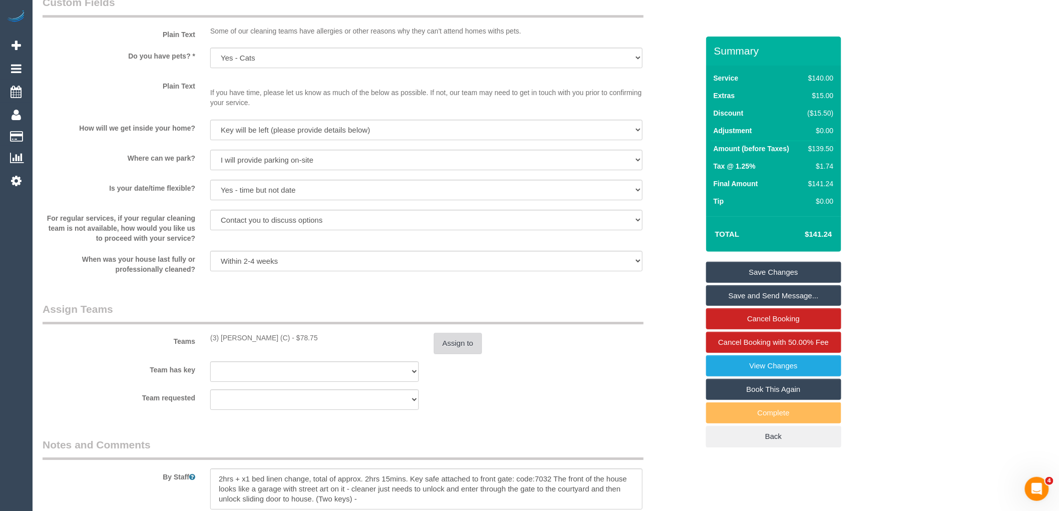
click at [444, 347] on button "Assign to" at bounding box center [458, 343] width 48 height 21
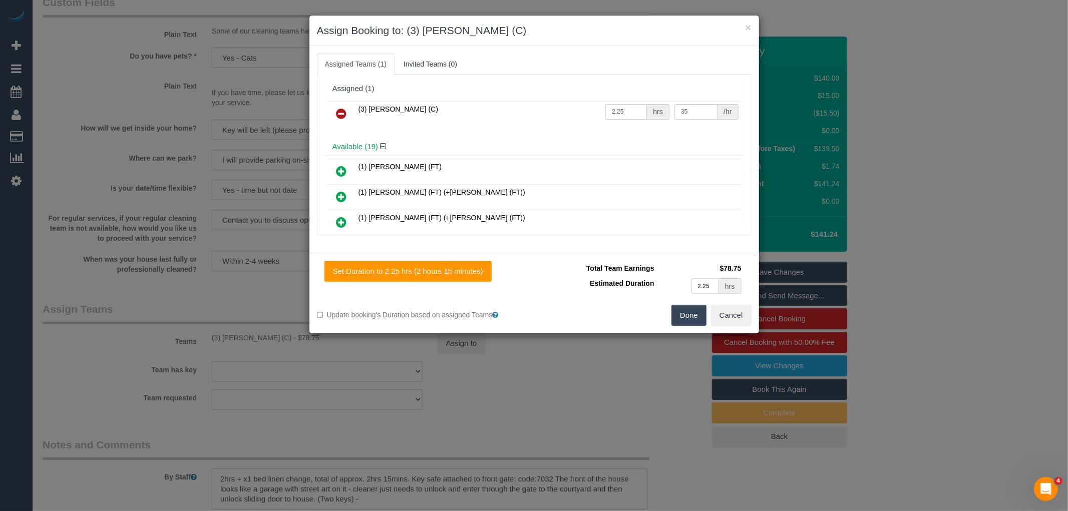
click at [622, 114] on input "2.25" at bounding box center [626, 112] width 42 height 16
type input "2"
click at [692, 321] on button "Done" at bounding box center [688, 315] width 35 height 21
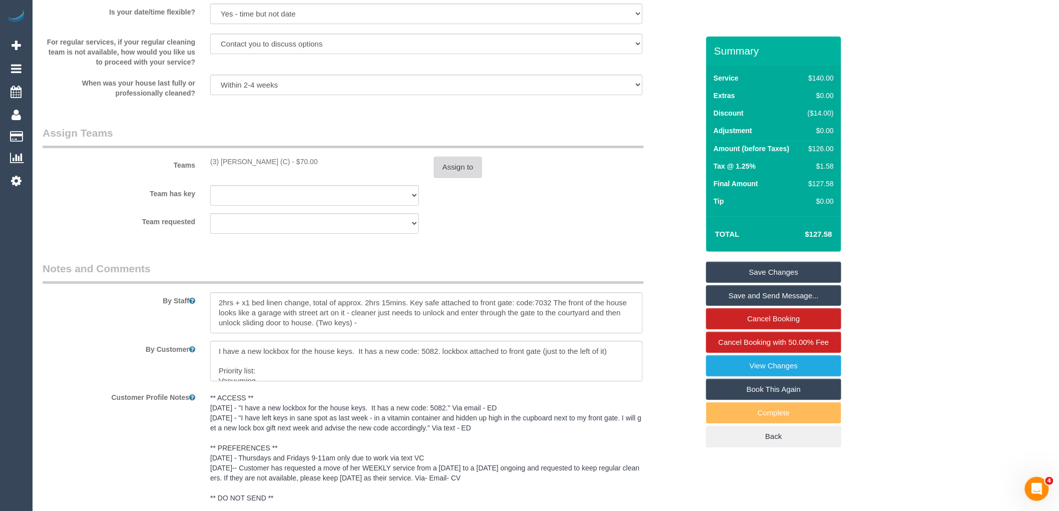
scroll to position [1600, 0]
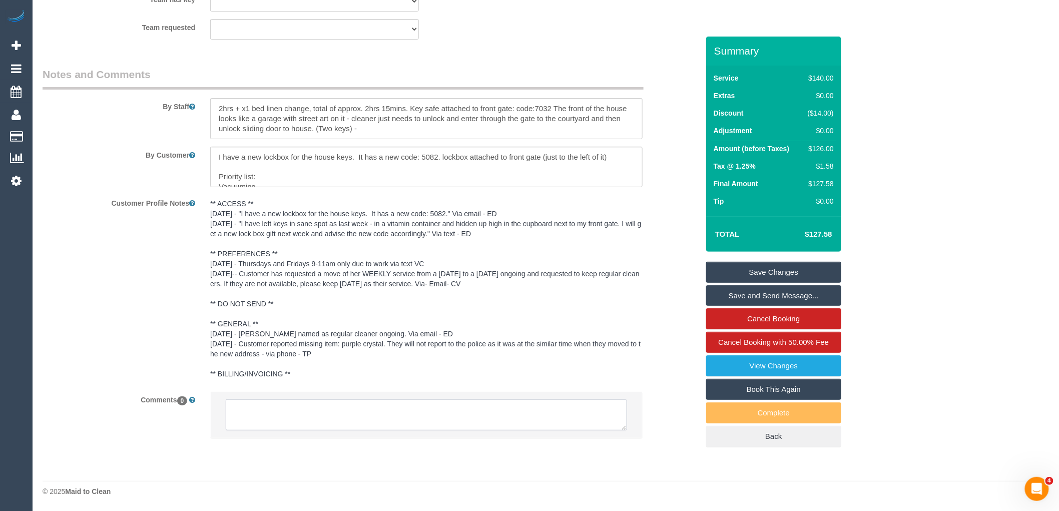
click at [355, 415] on textarea at bounding box center [426, 414] width 401 height 31
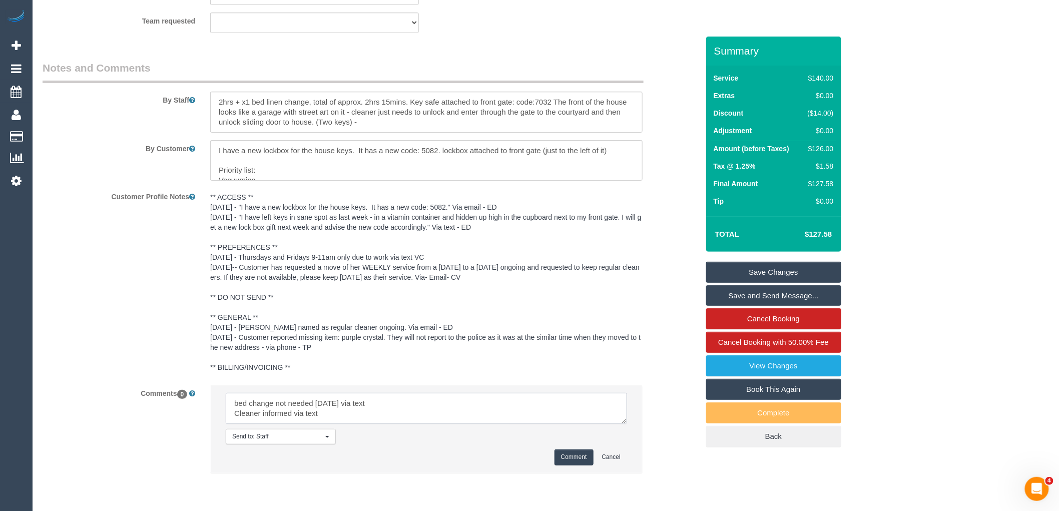
type textarea "bed change not needed [DATE] via text Cleaner informed via text"
click at [574, 465] on button "Comment" at bounding box center [574, 457] width 39 height 16
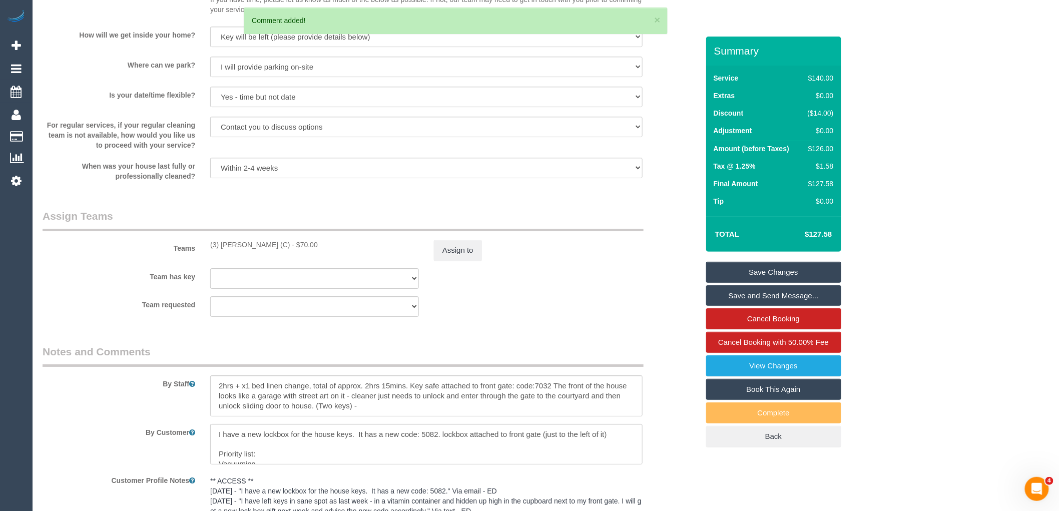
scroll to position [1378, 0]
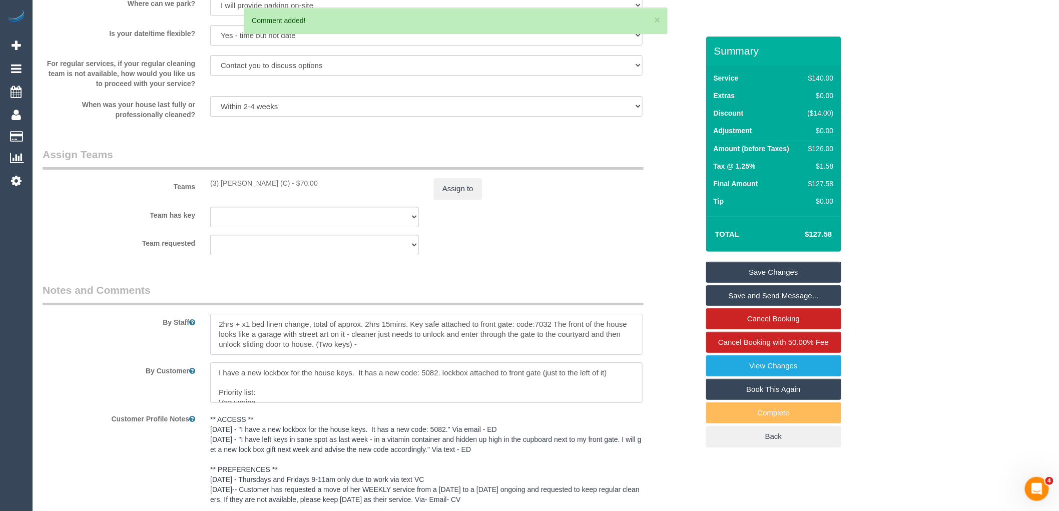
click at [308, 328] on textarea at bounding box center [426, 334] width 432 height 41
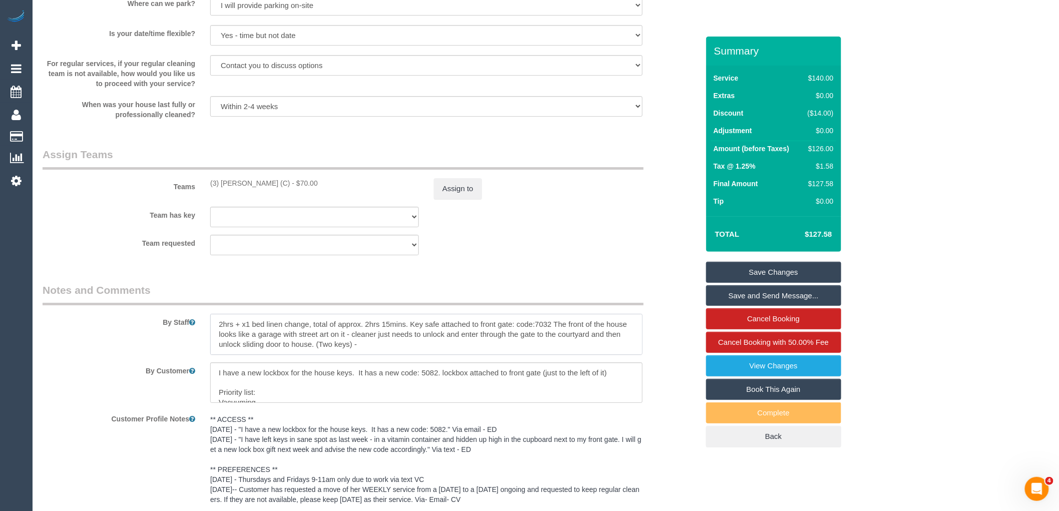
drag, startPoint x: 411, startPoint y: 328, endPoint x: 203, endPoint y: 329, distance: 207.7
click at [203, 329] on div at bounding box center [426, 334] width 447 height 41
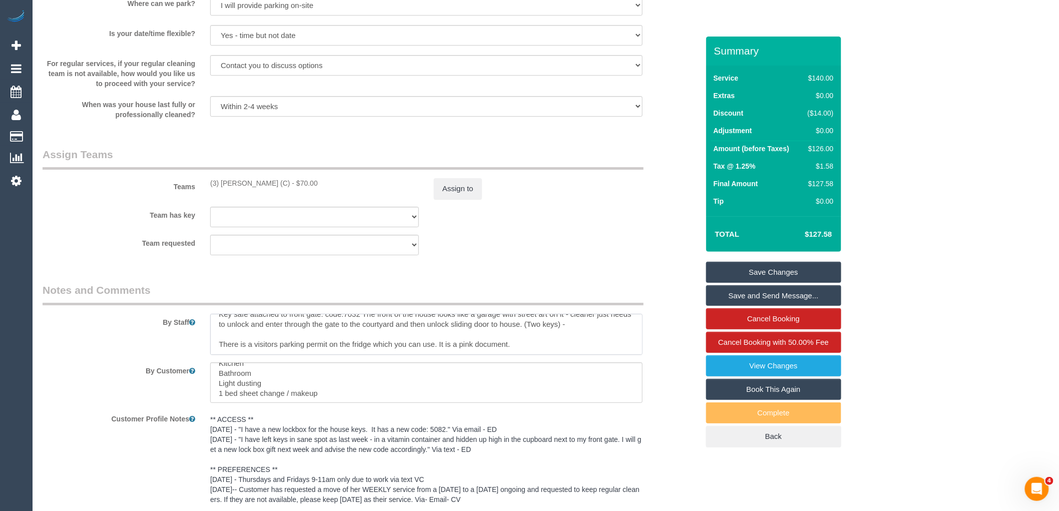
scroll to position [60, 0]
type textarea "Key safe attached to front gate: code:7032 The front of the house looks like a …"
drag, startPoint x: 338, startPoint y: 399, endPoint x: 216, endPoint y: 400, distance: 121.6
click at [216, 400] on textarea at bounding box center [426, 382] width 432 height 41
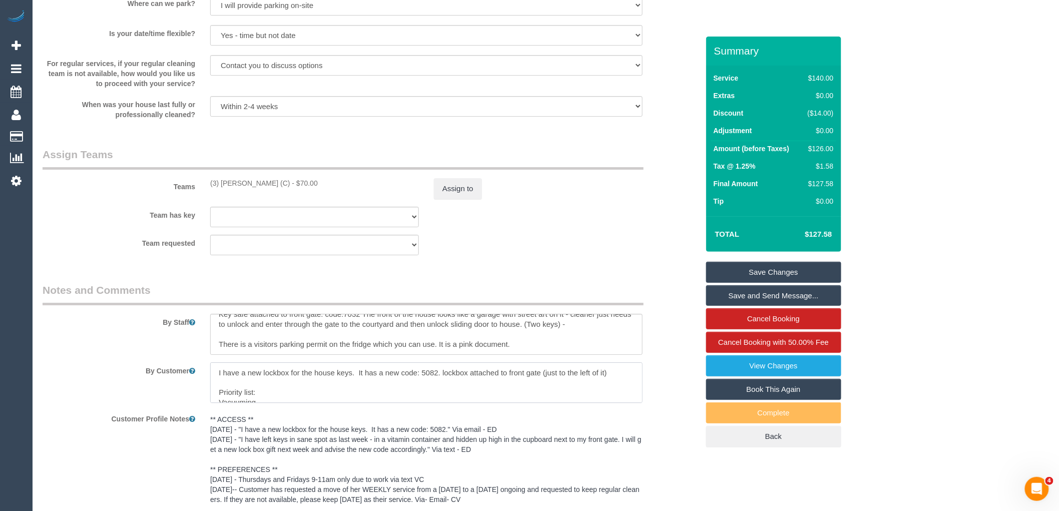
type textarea "I have a new lockbox for the house keys. It has a new code: 5082. lockbox attac…"
click at [799, 276] on link "Save Changes" at bounding box center [773, 272] width 135 height 21
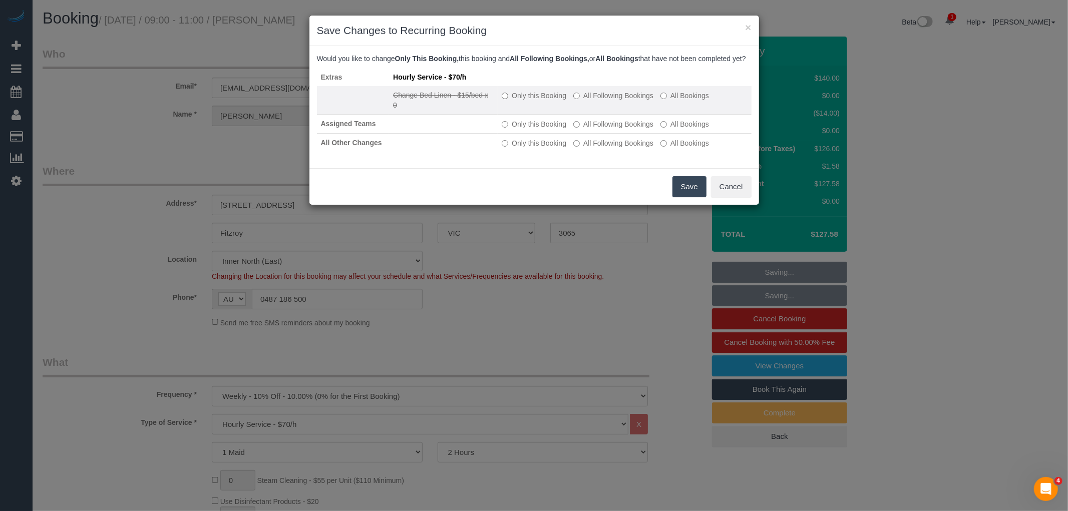
click at [529, 101] on label "Only this Booking" at bounding box center [533, 96] width 65 height 10
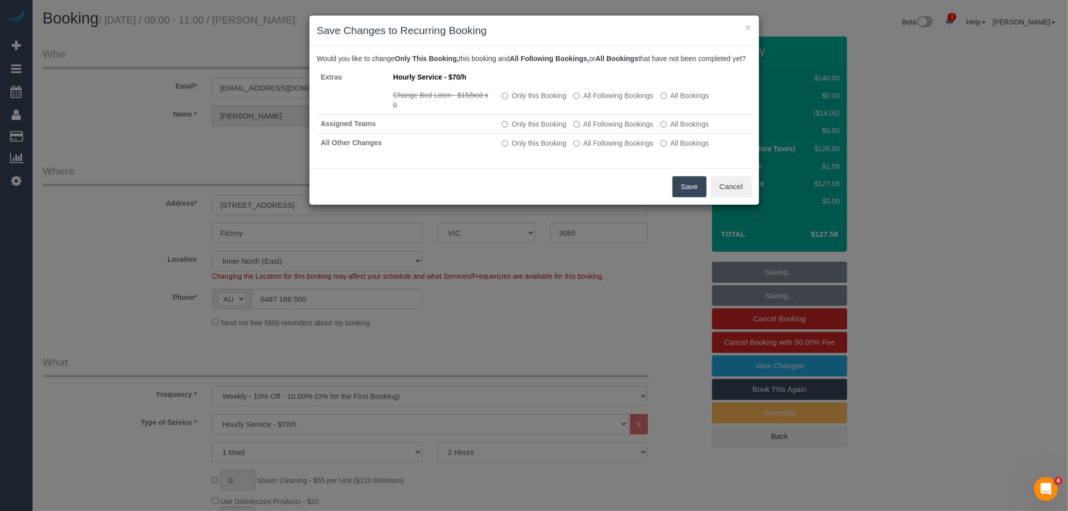
click at [683, 190] on button "Save" at bounding box center [689, 186] width 34 height 21
